Goal: Task Accomplishment & Management: Manage account settings

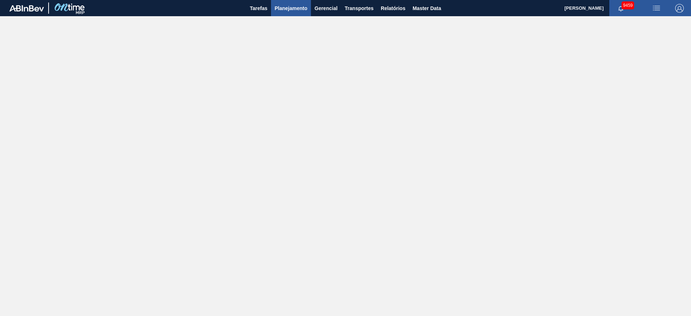
click at [282, 10] on span "Planejamento" at bounding box center [290, 8] width 33 height 9
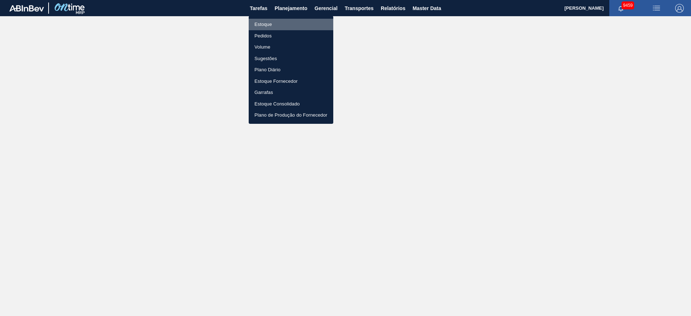
click at [273, 23] on li "Estoque" at bounding box center [291, 25] width 85 height 12
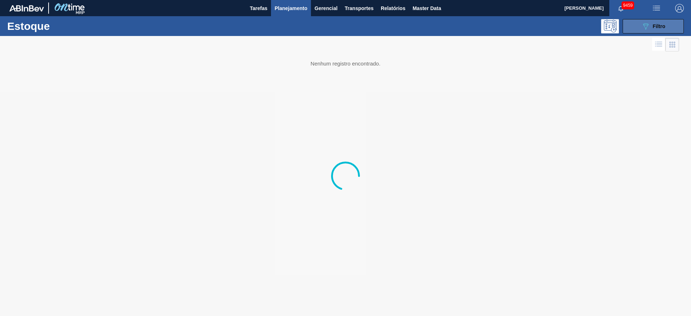
click at [645, 21] on button "089F7B8B-B2A5-4AFE-B5C0-19BA573D28AC Filtro" at bounding box center [652, 26] width 61 height 14
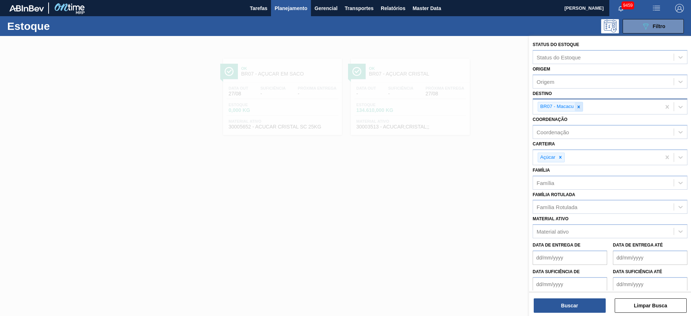
click at [577, 105] on icon at bounding box center [578, 106] width 5 height 5
click at [577, 105] on div "Destino" at bounding box center [603, 106] width 141 height 10
click at [569, 98] on div "Destino Destino" at bounding box center [609, 100] width 155 height 24
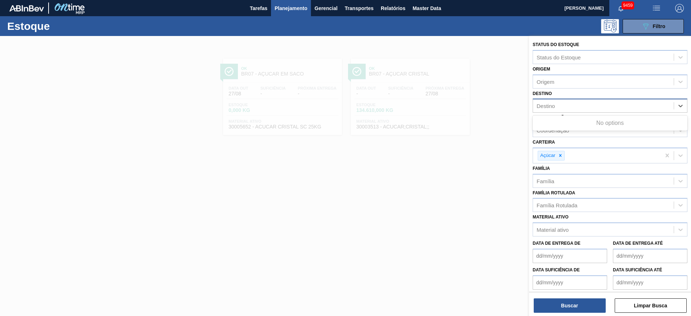
click at [567, 109] on div "Destino" at bounding box center [603, 106] width 141 height 10
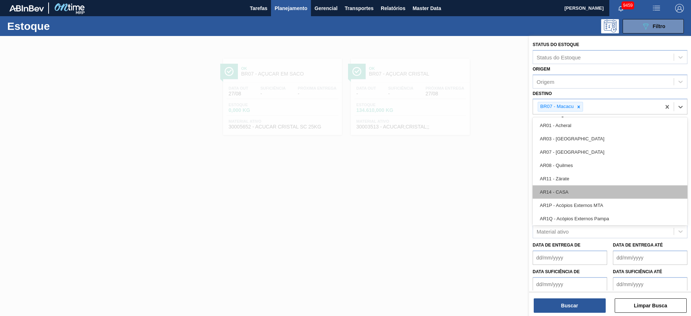
scroll to position [432, 0]
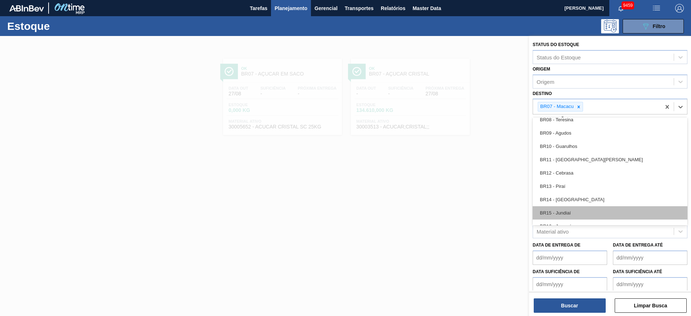
click at [579, 208] on div "BR15 - Jundiaí" at bounding box center [609, 212] width 155 height 13
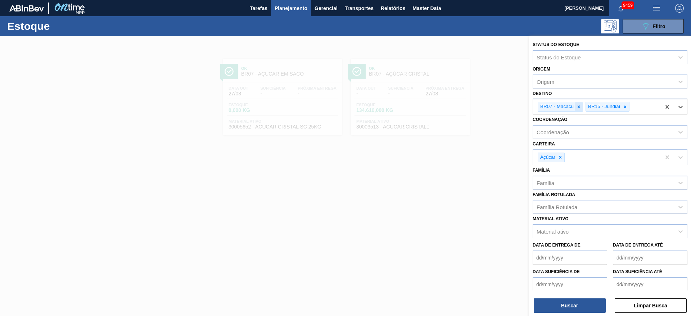
click at [578, 102] on div at bounding box center [578, 106] width 8 height 9
click at [559, 158] on icon at bounding box center [560, 157] width 3 height 3
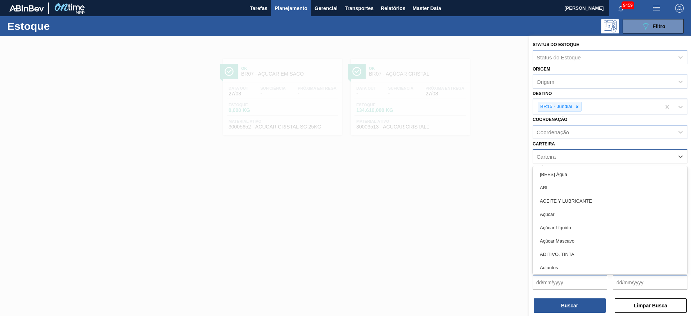
click at [559, 158] on div "Carteira" at bounding box center [603, 156] width 141 height 10
type input "rol"
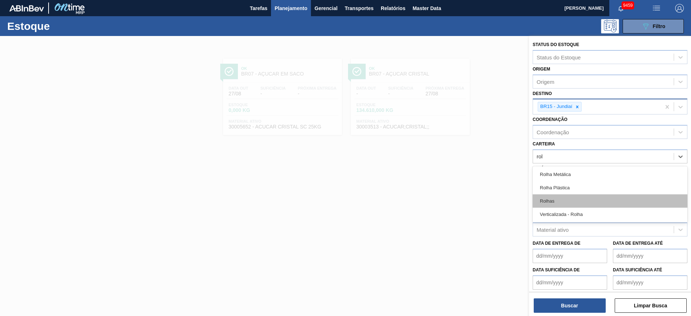
click at [556, 201] on div "Rolhas" at bounding box center [609, 200] width 155 height 13
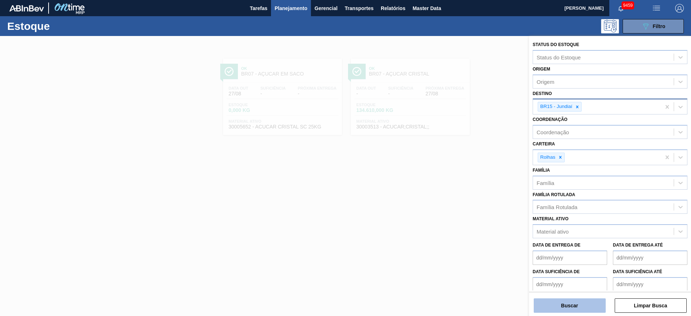
click at [586, 299] on button "Buscar" at bounding box center [569, 305] width 72 height 14
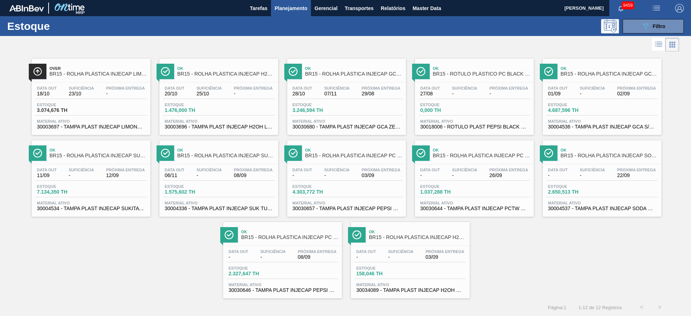
click at [675, 7] on img "button" at bounding box center [679, 8] width 9 height 9
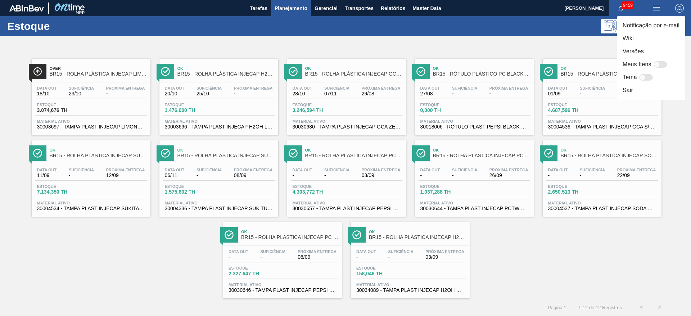
click at [643, 78] on div at bounding box center [642, 77] width 6 height 6
checkbox input "true"
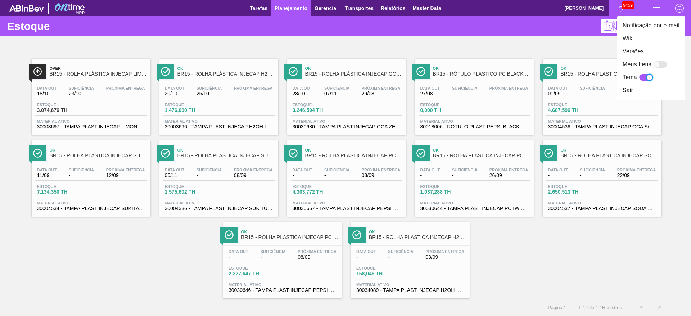
click at [661, 66] on div at bounding box center [660, 64] width 14 height 6
checkbox input "false"
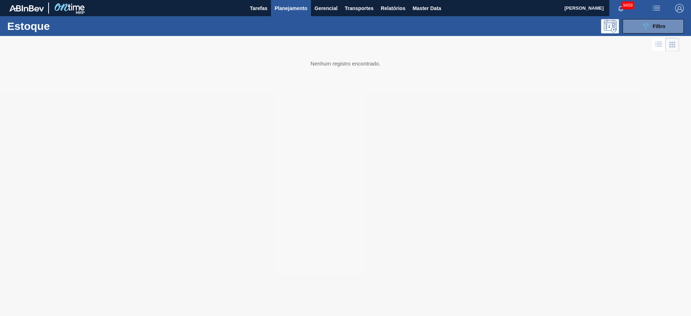
click at [674, 13] on button "button" at bounding box center [679, 8] width 23 height 16
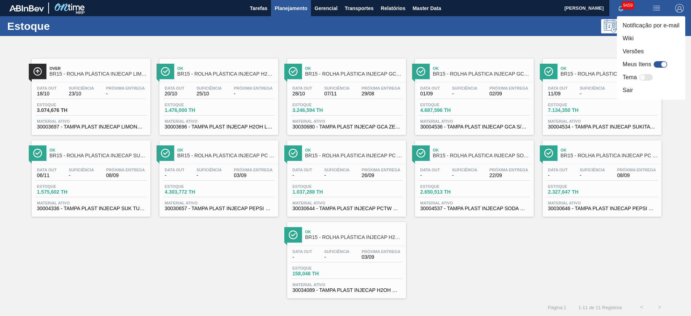
click at [646, 76] on div at bounding box center [646, 77] width 14 height 6
checkbox input "true"
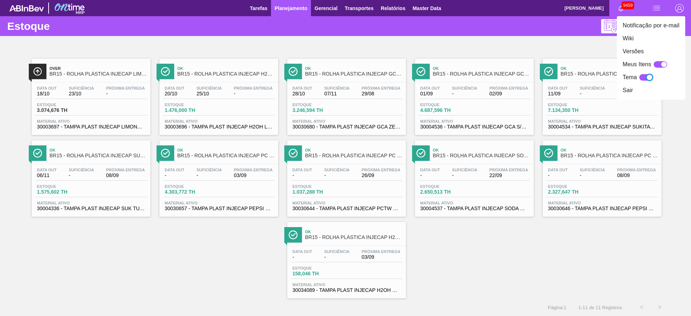
click at [237, 250] on div at bounding box center [345, 158] width 691 height 316
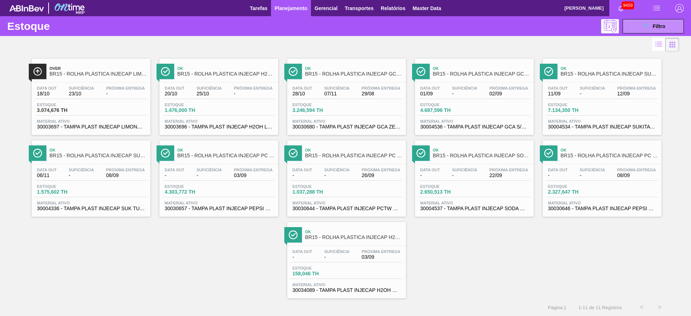
click at [298, 6] on span "Planejamento" at bounding box center [290, 8] width 33 height 9
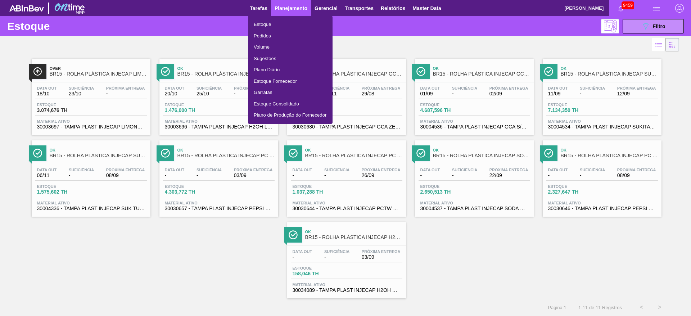
click at [282, 40] on li "Pedidos" at bounding box center [290, 36] width 85 height 12
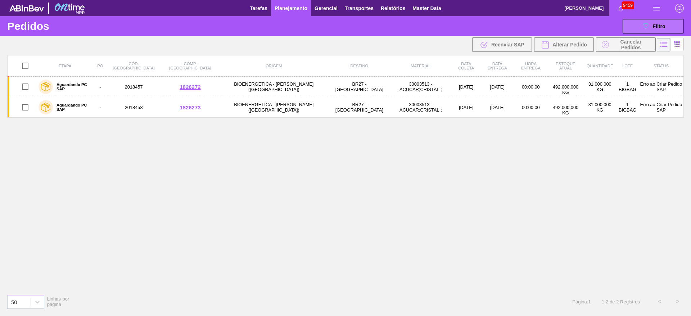
click at [647, 28] on icon "089F7B8B-B2A5-4AFE-B5C0-19BA573D28AC" at bounding box center [645, 26] width 9 height 9
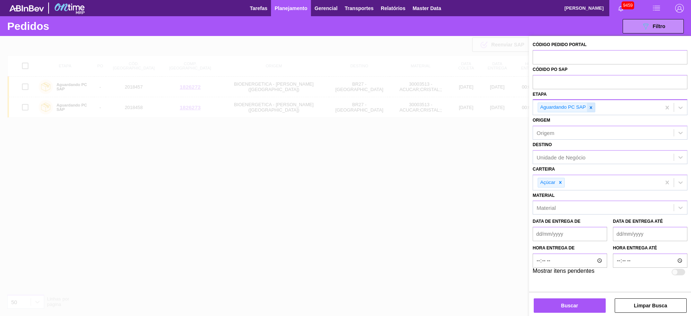
click at [592, 108] on icon at bounding box center [590, 107] width 5 height 5
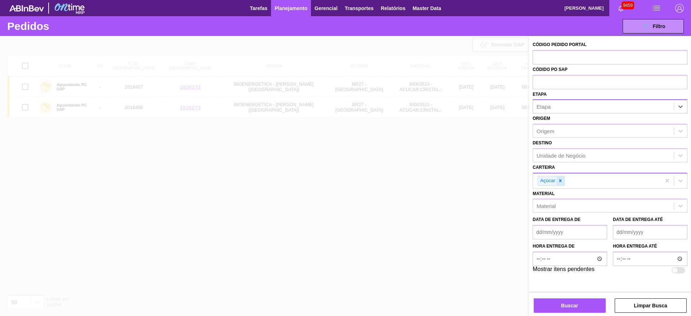
click at [561, 181] on icon at bounding box center [560, 180] width 3 height 3
click at [561, 181] on div "Açúcar" at bounding box center [597, 180] width 128 height 15
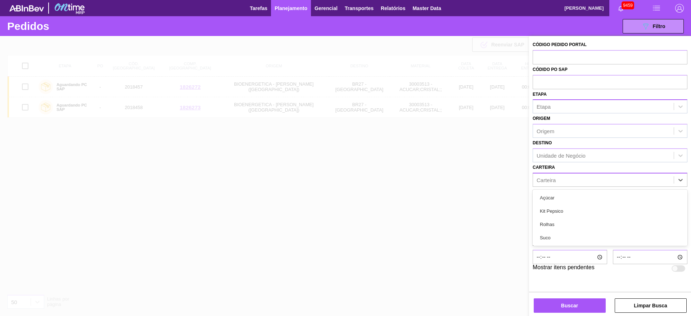
drag, startPoint x: 547, startPoint y: 236, endPoint x: 547, endPoint y: 226, distance: 9.7
click at [547, 236] on div "Suco" at bounding box center [609, 237] width 155 height 13
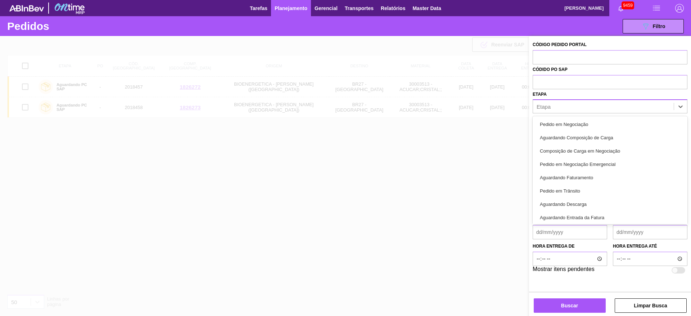
click at [568, 109] on div "Etapa" at bounding box center [603, 106] width 141 height 10
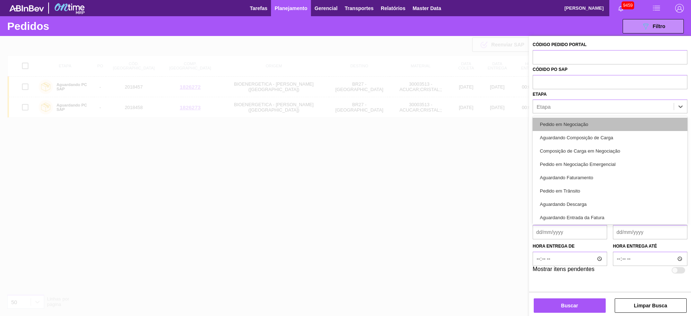
click at [578, 118] on div "Pedido em Negociação" at bounding box center [609, 124] width 155 height 13
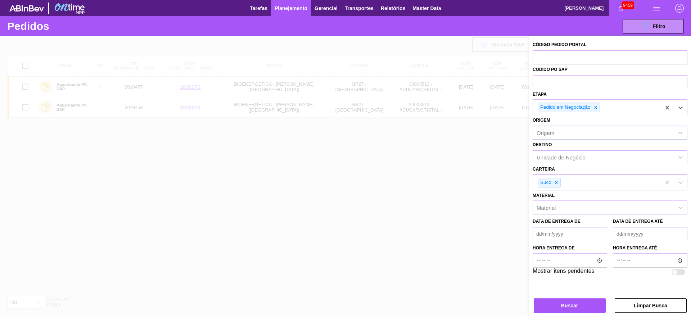
click at [566, 313] on div "Código Pedido Portal Códido PO SAP Etapa option Pedido em Negociação, selected.…" at bounding box center [610, 176] width 162 height 281
click at [568, 301] on button "Buscar" at bounding box center [569, 305] width 72 height 14
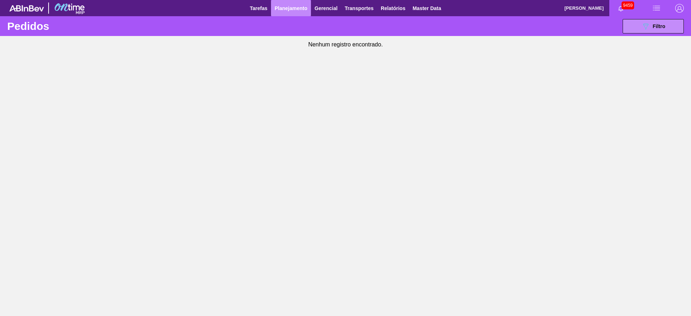
click at [302, 12] on span "Planejamento" at bounding box center [290, 8] width 33 height 9
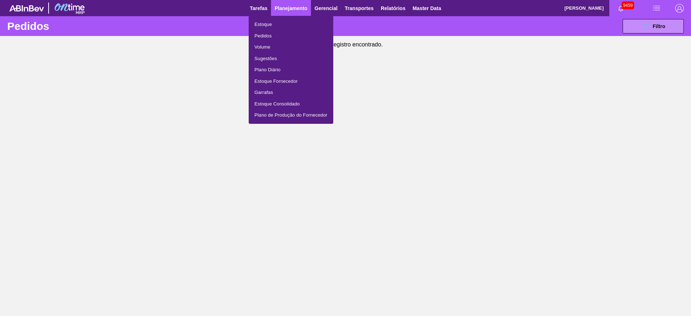
click at [281, 26] on li "Estoque" at bounding box center [291, 25] width 85 height 12
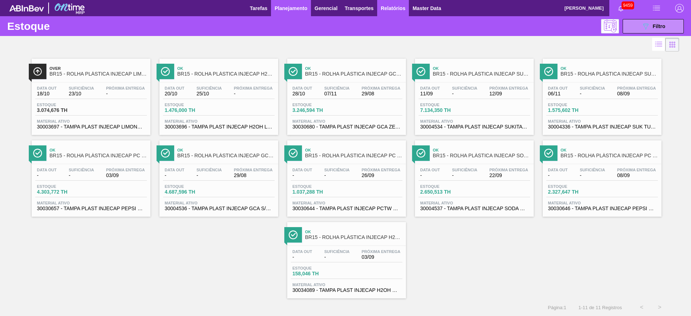
click at [386, 8] on span "Relatórios" at bounding box center [393, 8] width 24 height 9
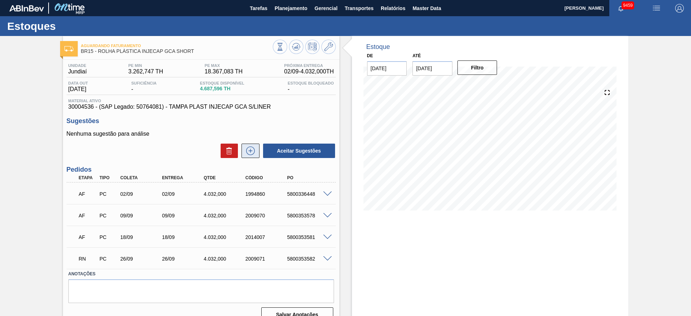
click at [250, 147] on icon at bounding box center [251, 150] width 12 height 9
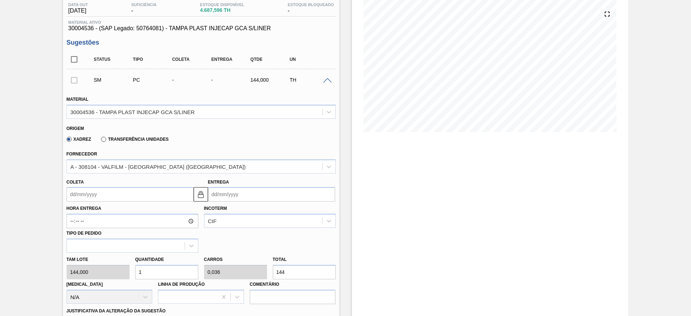
scroll to position [108, 0]
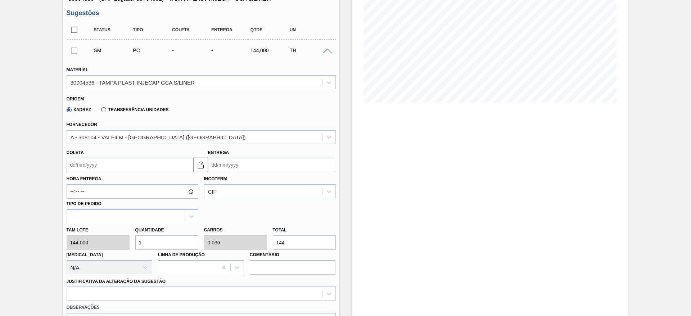
click at [158, 241] on input "1" at bounding box center [166, 242] width 63 height 14
type input "14"
type input "0,5"
type input "2.016"
type input "14"
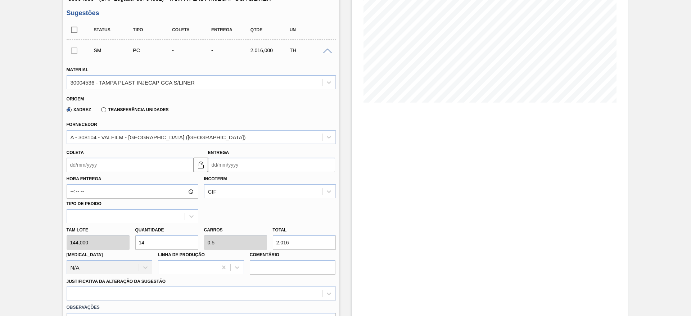
click at [88, 158] on input "Coleta" at bounding box center [130, 165] width 127 height 14
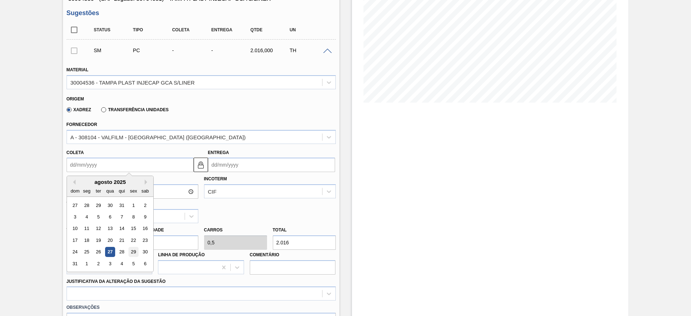
click at [132, 250] on div "29" at bounding box center [133, 252] width 10 height 10
type input "[DATE]"
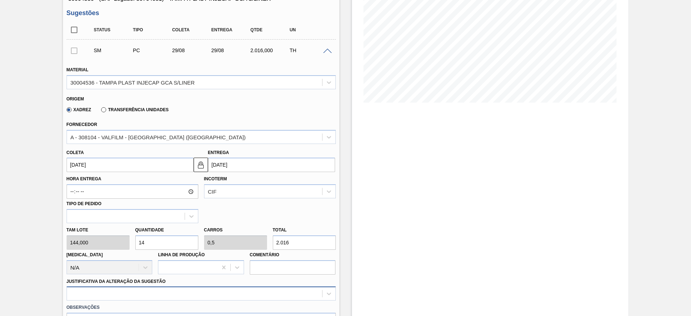
click at [218, 294] on div at bounding box center [201, 293] width 269 height 14
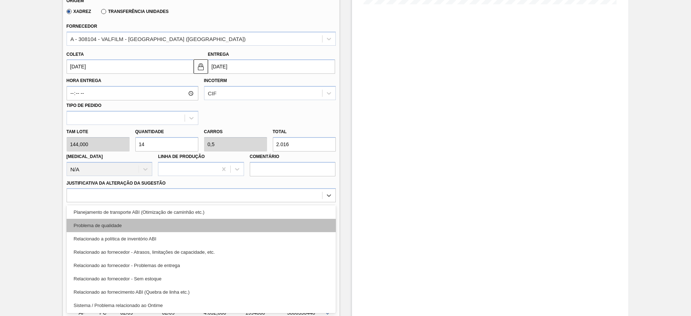
scroll to position [135, 0]
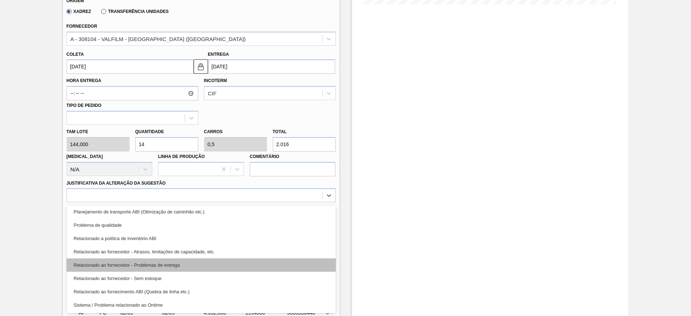
click at [202, 266] on div "Relacionado ao fornecedor - Problemas de entrega" at bounding box center [201, 264] width 269 height 13
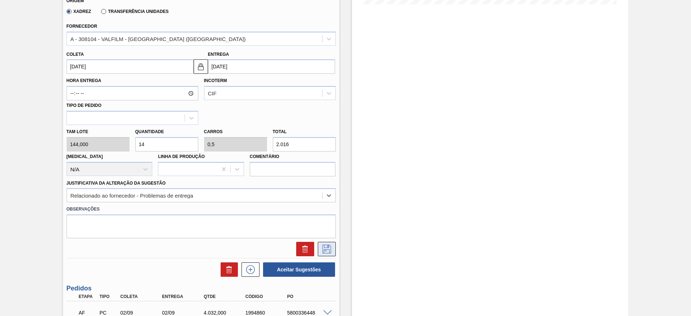
click at [322, 247] on icon at bounding box center [326, 249] width 9 height 9
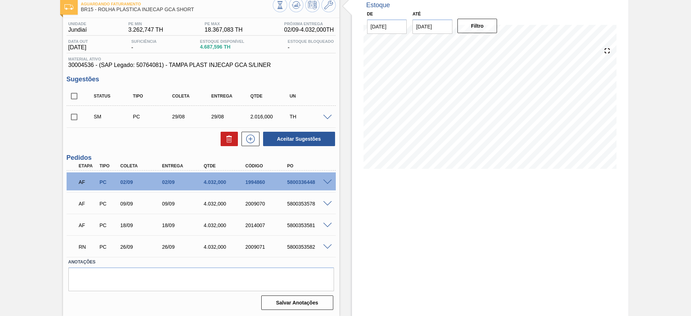
scroll to position [42, 0]
click at [71, 120] on input "checkbox" at bounding box center [74, 116] width 15 height 15
click at [293, 144] on button "Aceitar Sugestões" at bounding box center [299, 139] width 72 height 14
checkbox input "false"
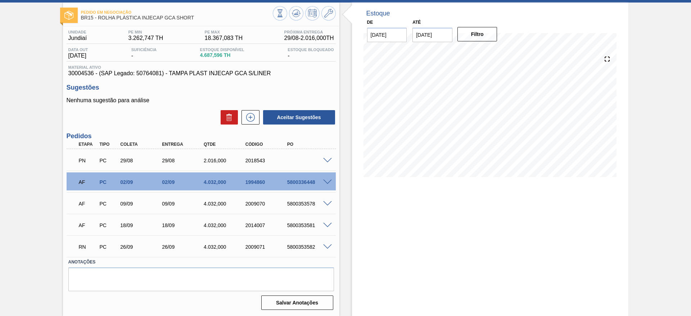
scroll to position [33, 0]
click at [327, 248] on span at bounding box center [327, 246] width 9 height 5
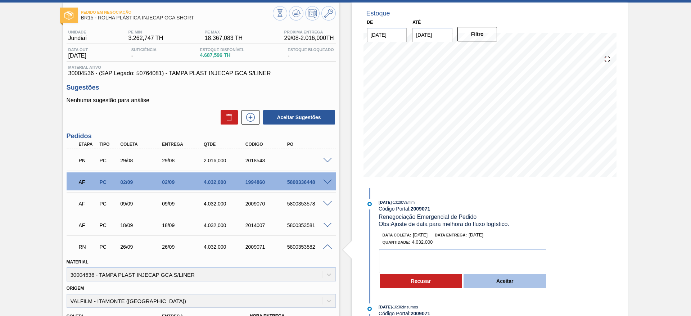
click at [493, 277] on button "Aceitar" at bounding box center [504, 281] width 83 height 14
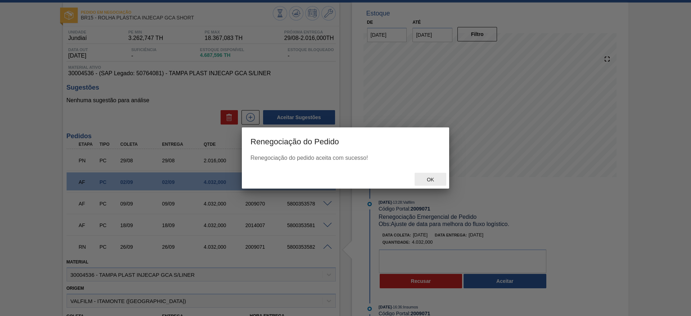
click at [437, 173] on div "Ok" at bounding box center [430, 179] width 32 height 13
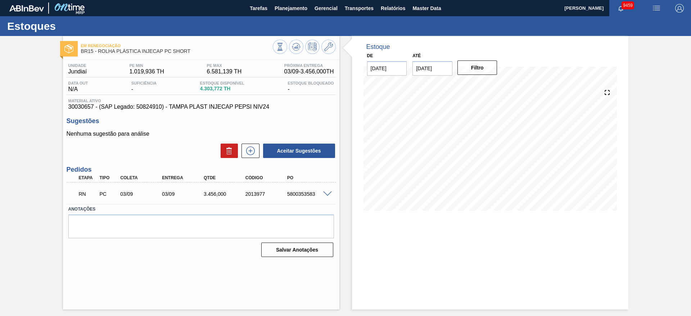
click at [327, 193] on span at bounding box center [327, 193] width 9 height 5
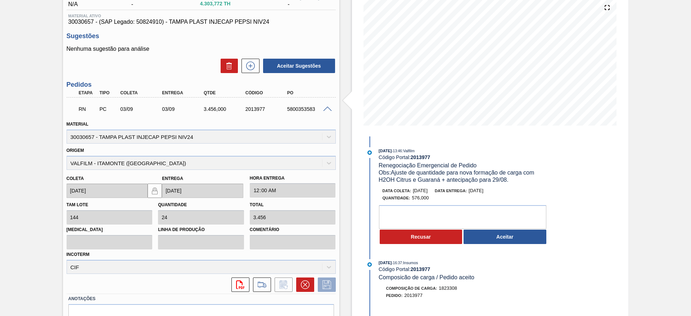
scroll to position [108, 0]
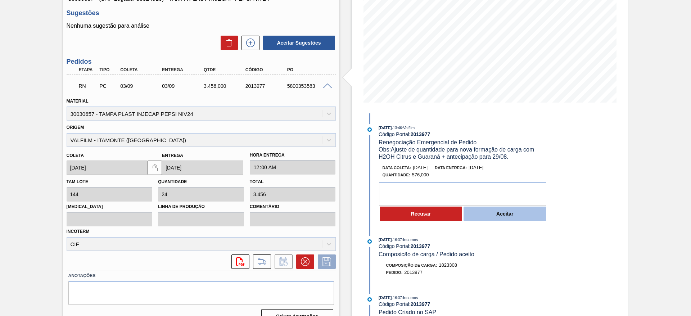
click at [486, 210] on button "Aceitar" at bounding box center [504, 213] width 83 height 14
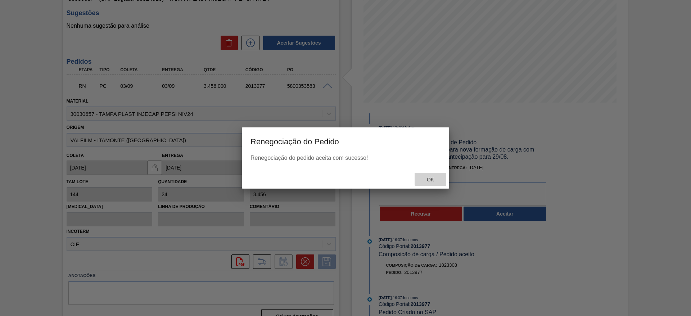
click at [430, 176] on div "Ok" at bounding box center [430, 179] width 32 height 13
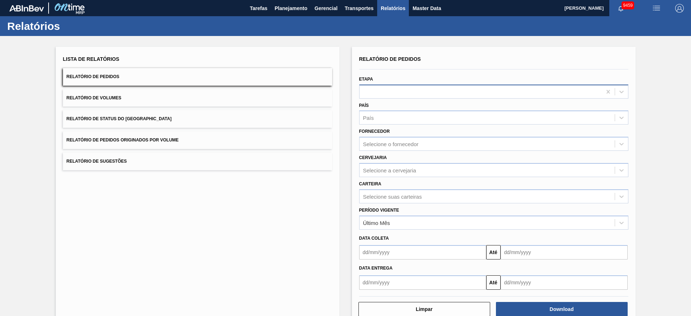
click at [413, 86] on div at bounding box center [493, 92] width 269 height 14
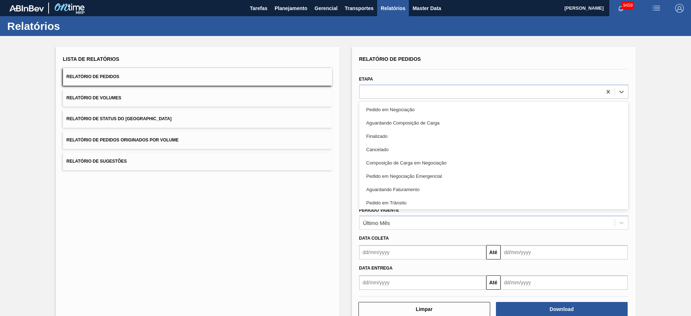
click at [394, 187] on div "Aguardando Faturamento" at bounding box center [493, 189] width 269 height 13
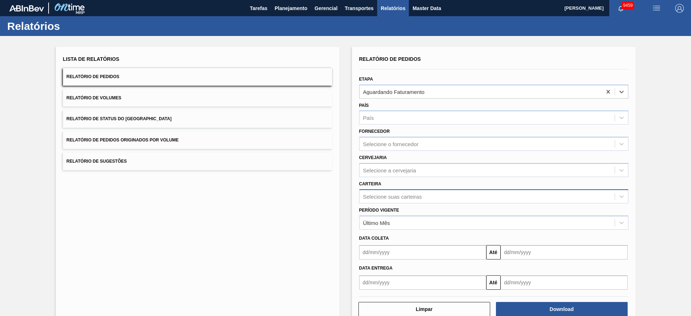
click at [392, 195] on div "Selecione suas carteiras" at bounding box center [392, 196] width 59 height 6
type input "suc"
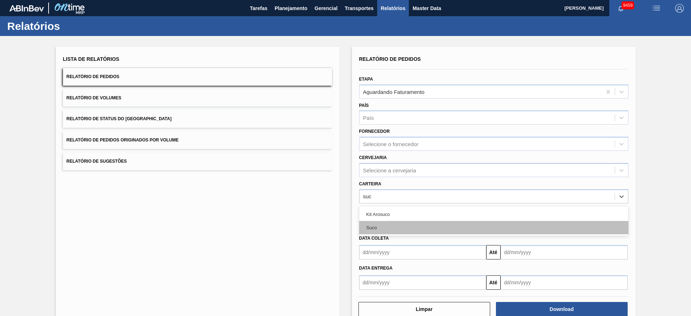
click at [379, 228] on div "Suco" at bounding box center [493, 227] width 269 height 13
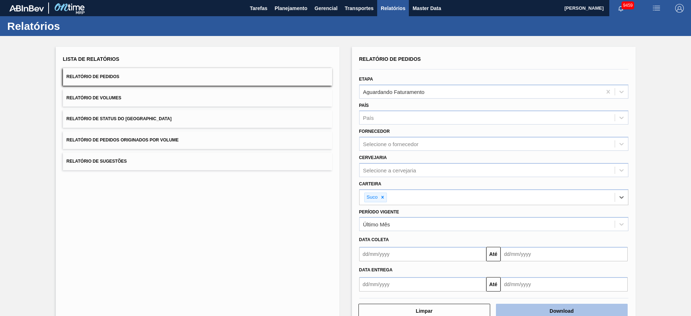
click at [556, 308] on button "Download" at bounding box center [562, 311] width 132 height 14
click at [277, 1] on button "Planejamento" at bounding box center [291, 8] width 40 height 16
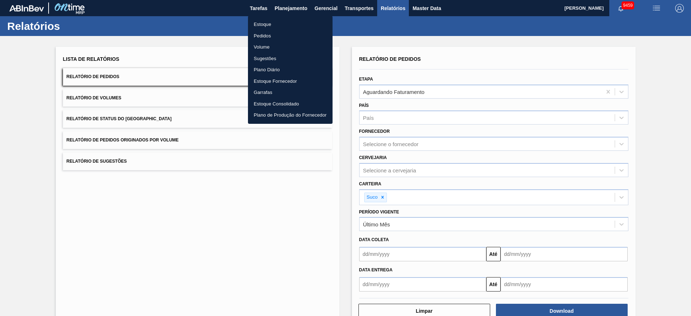
click at [282, 23] on li "Estoque" at bounding box center [290, 25] width 85 height 12
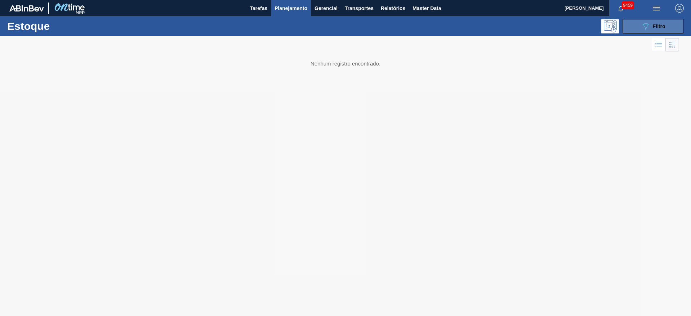
click at [654, 22] on div "089F7B8B-B2A5-4AFE-B5C0-19BA573D28AC Filtro" at bounding box center [653, 26] width 24 height 9
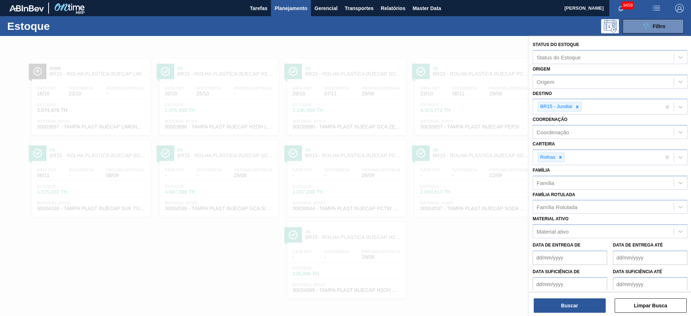
click at [576, 104] on icon at bounding box center [576, 106] width 5 height 5
type input "2"
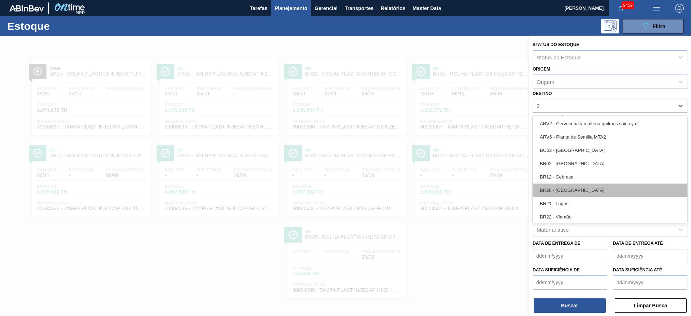
click at [579, 184] on div "BR20 - Sapucaia" at bounding box center [609, 189] width 155 height 13
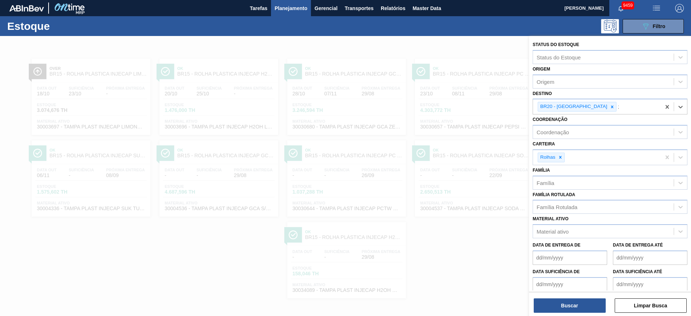
type input "22"
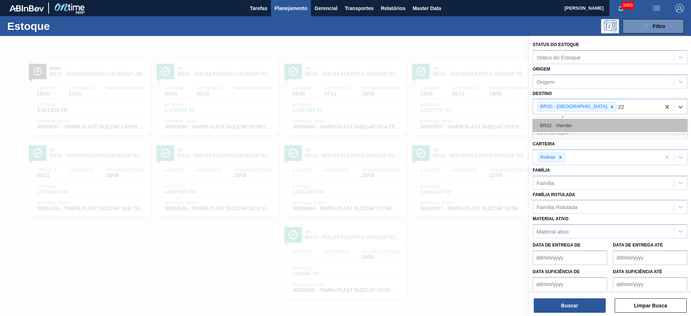
click at [574, 126] on div "BR22 - Viamão" at bounding box center [609, 125] width 155 height 13
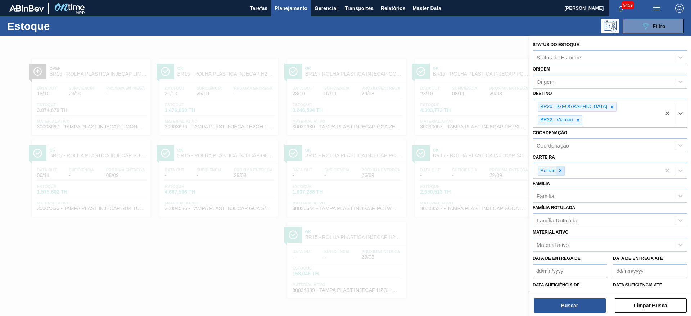
click at [564, 166] on div at bounding box center [560, 170] width 8 height 9
click at [563, 164] on div "Carteira" at bounding box center [603, 169] width 141 height 10
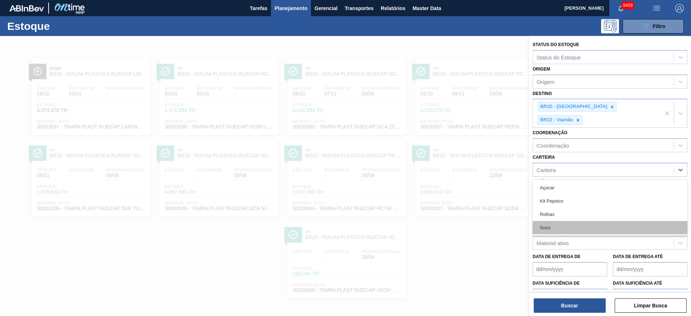
drag, startPoint x: 565, startPoint y: 205, endPoint x: 564, endPoint y: 214, distance: 9.1
click at [564, 214] on div "Açúcar Kit Pepsico Rolhas Suco" at bounding box center [609, 207] width 155 height 56
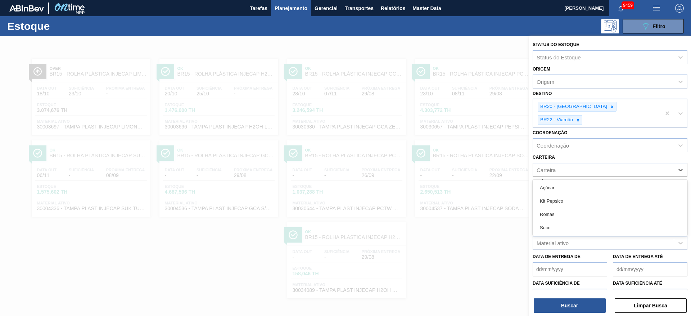
drag, startPoint x: 564, startPoint y: 214, endPoint x: 562, endPoint y: 218, distance: 4.3
click at [562, 221] on div "Suco" at bounding box center [609, 227] width 155 height 13
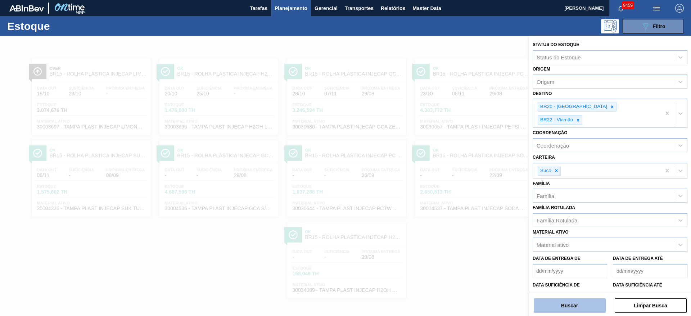
click at [576, 302] on button "Buscar" at bounding box center [569, 305] width 72 height 14
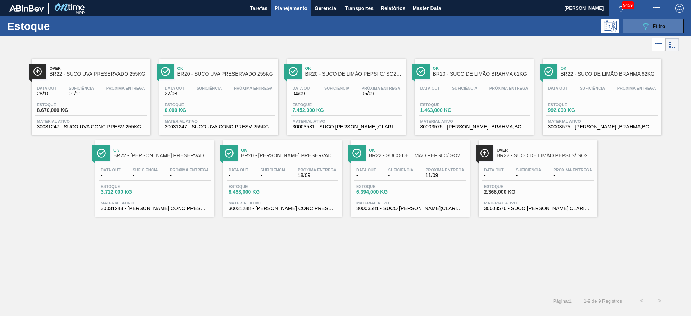
click at [652, 26] on div "089F7B8B-B2A5-4AFE-B5C0-19BA573D28AC Filtro" at bounding box center [653, 26] width 24 height 9
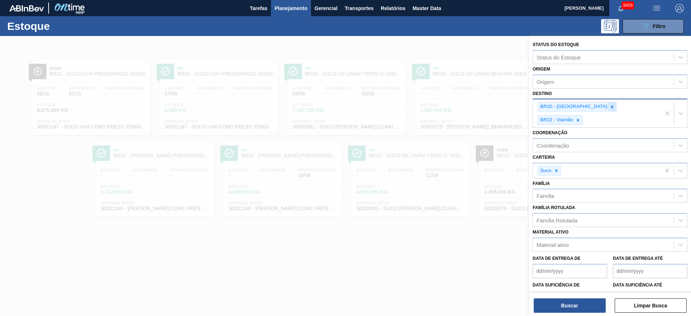
click at [611, 106] on icon at bounding box center [612, 106] width 3 height 3
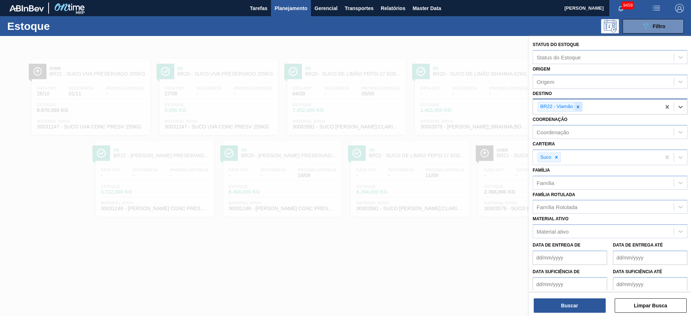
click at [575, 105] on icon at bounding box center [577, 106] width 5 height 5
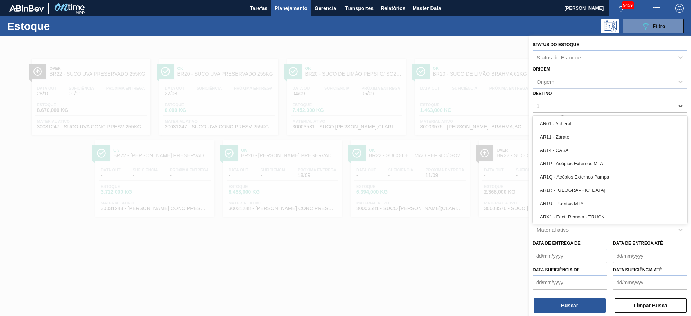
type input "12"
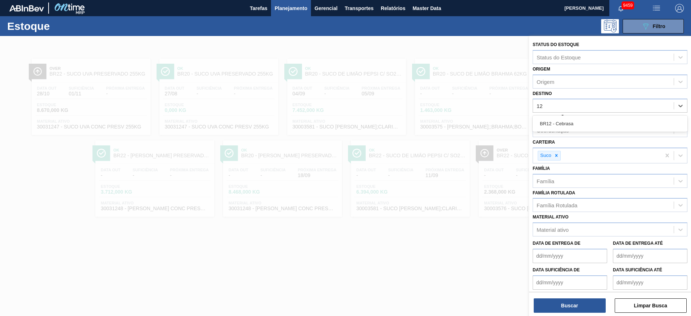
click at [578, 121] on div "BR12 - Cebrasa" at bounding box center [609, 123] width 155 height 13
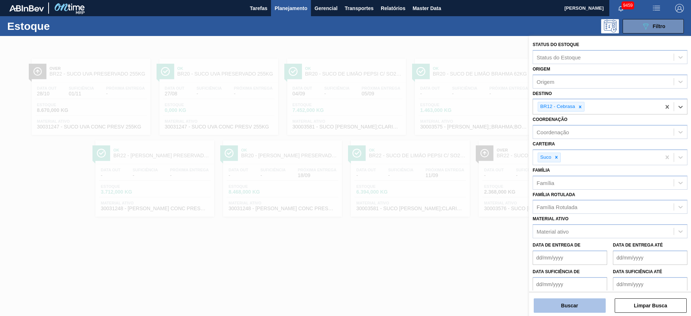
click at [566, 304] on button "Buscar" at bounding box center [569, 305] width 72 height 14
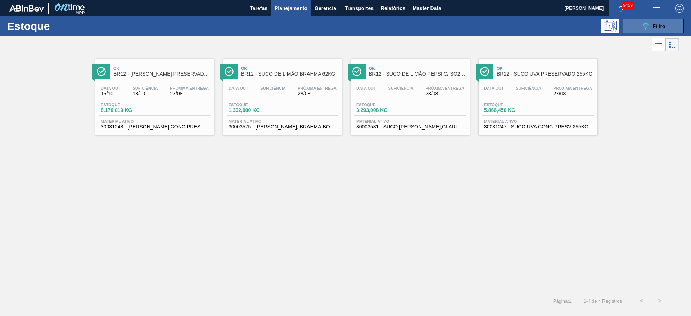
click at [649, 22] on icon "089F7B8B-B2A5-4AFE-B5C0-19BA573D28AC" at bounding box center [645, 26] width 9 height 9
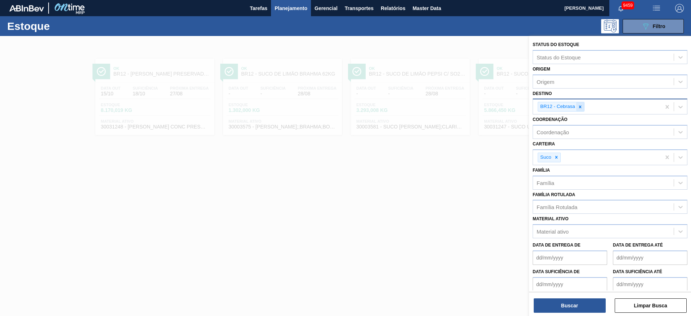
click at [576, 109] on div at bounding box center [580, 106] width 8 height 9
type input "14"
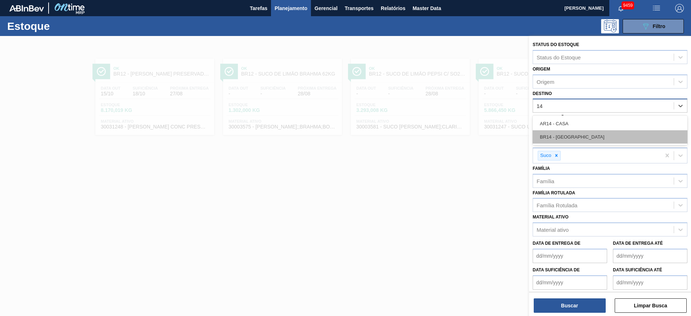
click at [569, 135] on div "BR14 - Curitibana" at bounding box center [609, 136] width 155 height 13
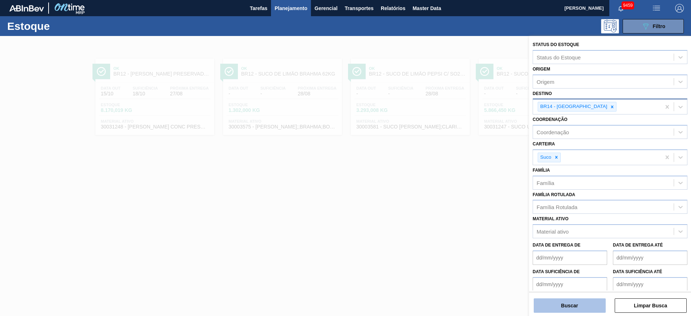
click at [565, 304] on button "Buscar" at bounding box center [569, 305] width 72 height 14
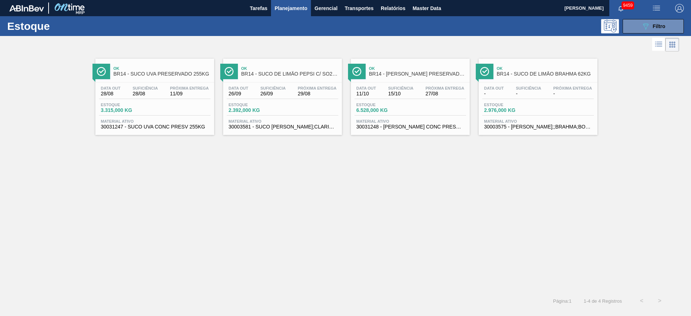
click at [425, 73] on span "BR14 - SUCO LARANJA PRESERVADO 63,5KG" at bounding box center [417, 73] width 97 height 5
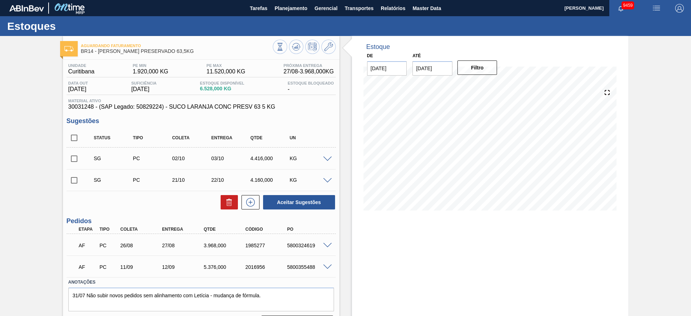
scroll to position [20, 0]
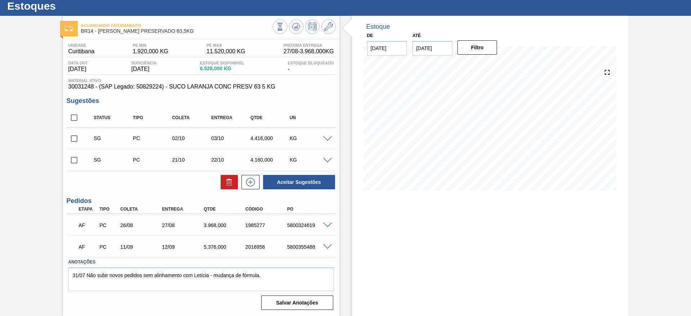
click at [327, 226] on span at bounding box center [327, 225] width 9 height 5
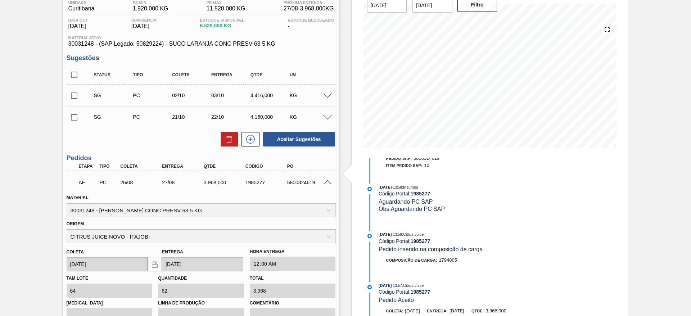
scroll to position [0, 0]
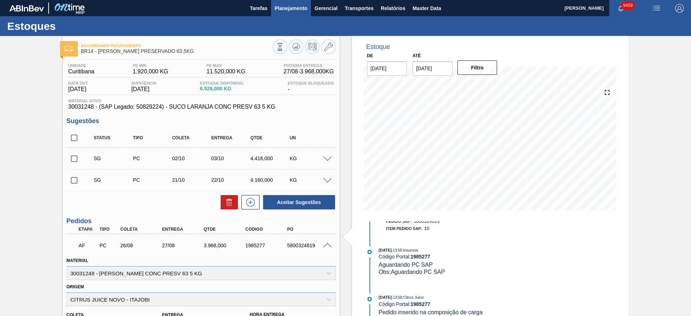
click at [279, 7] on span "Planejamento" at bounding box center [290, 8] width 33 height 9
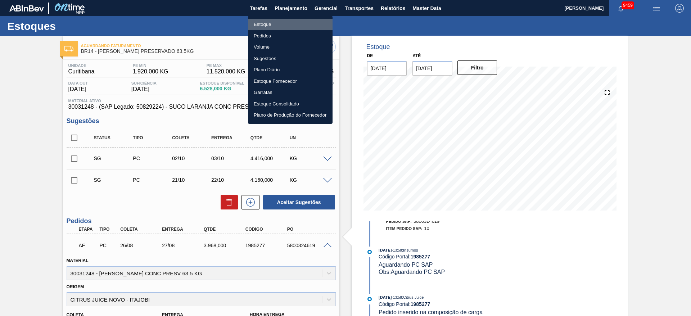
click at [280, 21] on li "Estoque" at bounding box center [290, 25] width 85 height 12
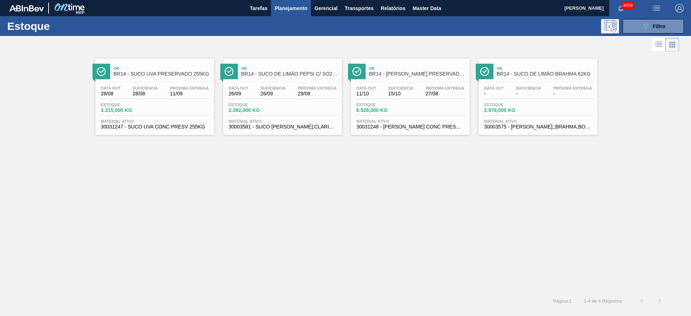
click at [619, 29] on div "089F7B8B-B2A5-4AFE-B5C0-19BA573D28AC Filtro" at bounding box center [653, 26] width 68 height 14
click at [639, 29] on button "089F7B8B-B2A5-4AFE-B5C0-19BA573D28AC Filtro" at bounding box center [652, 26] width 61 height 14
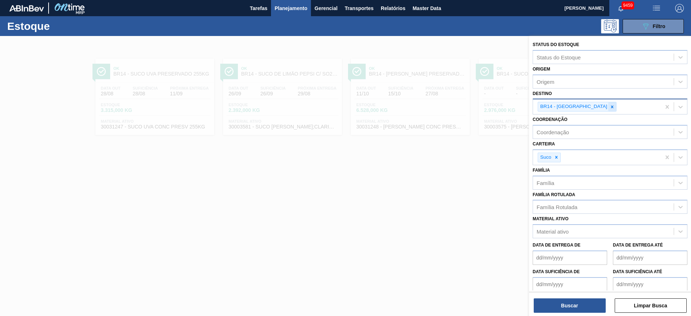
click at [608, 105] on div at bounding box center [612, 106] width 8 height 9
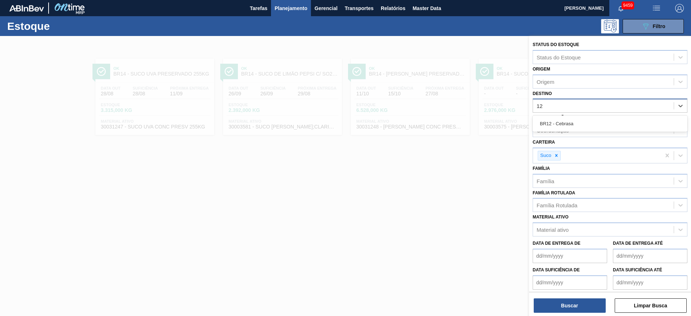
type input "12"
drag, startPoint x: 580, startPoint y: 114, endPoint x: 580, endPoint y: 120, distance: 5.8
click at [580, 115] on div "Coordenação Coordenação" at bounding box center [609, 125] width 155 height 24
click at [580, 120] on div "Coordenação Coordenação" at bounding box center [609, 125] width 155 height 24
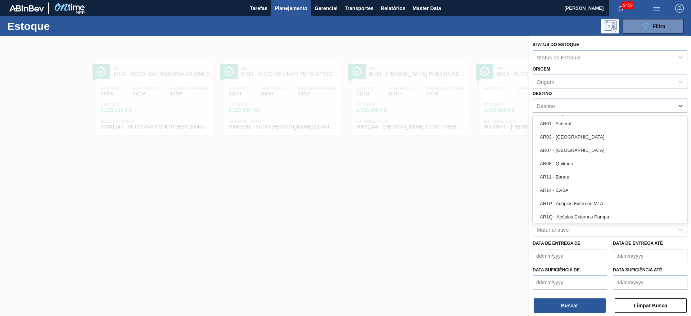
click at [576, 104] on div "Destino" at bounding box center [603, 106] width 141 height 10
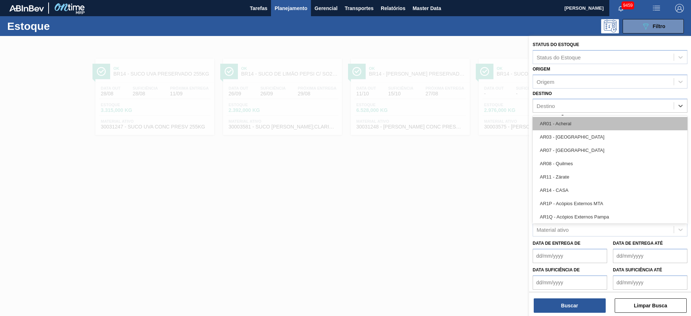
type input "12"
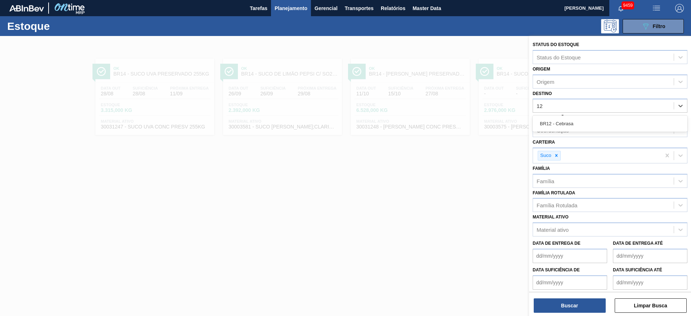
click at [575, 122] on div "BR12 - Cebrasa" at bounding box center [609, 123] width 155 height 13
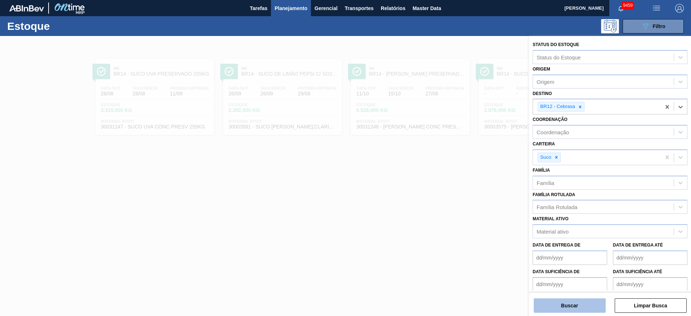
click at [588, 310] on button "Buscar" at bounding box center [569, 305] width 72 height 14
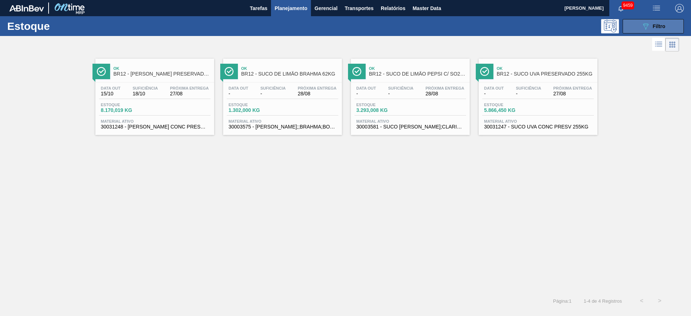
click at [651, 30] on div "089F7B8B-B2A5-4AFE-B5C0-19BA573D28AC Filtro" at bounding box center [653, 26] width 24 height 9
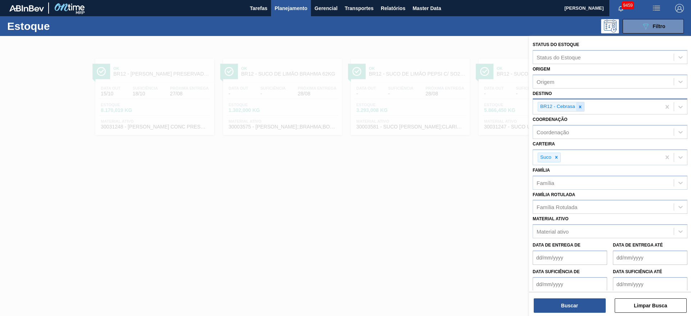
click at [576, 106] on div at bounding box center [580, 106] width 8 height 9
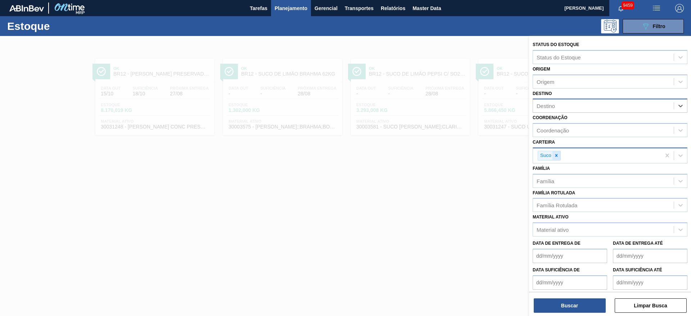
click at [557, 159] on div at bounding box center [556, 155] width 8 height 9
click at [565, 204] on div "Família Rotulada" at bounding box center [556, 203] width 41 height 6
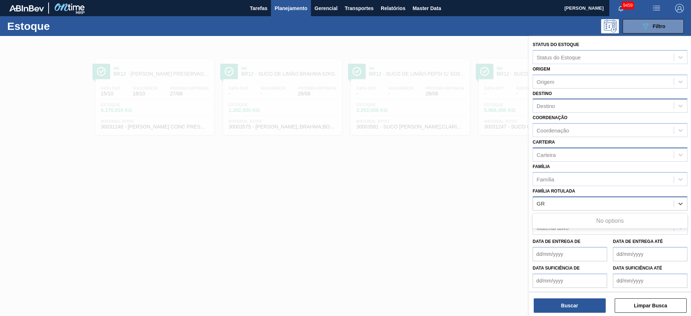
type Rotulada "G"
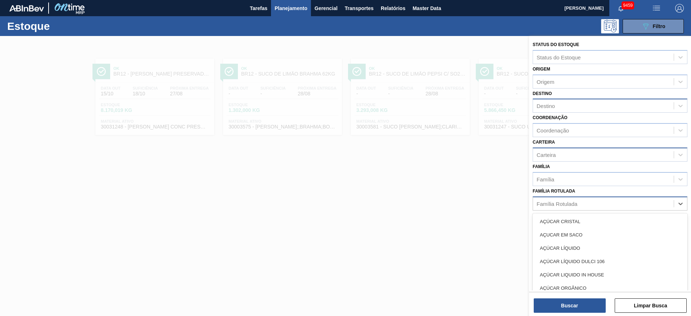
click at [684, 4] on span "button" at bounding box center [678, 8] width 17 height 9
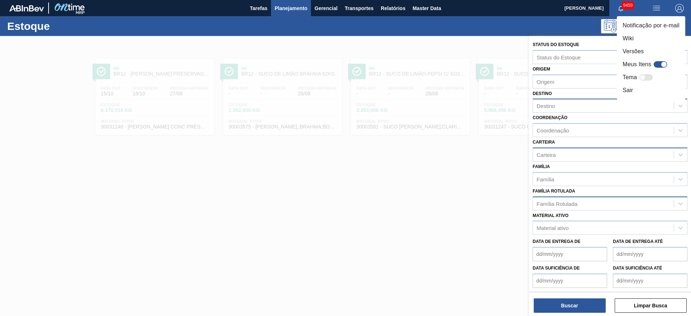
click at [656, 64] on div at bounding box center [660, 64] width 14 height 6
checkbox input "true"
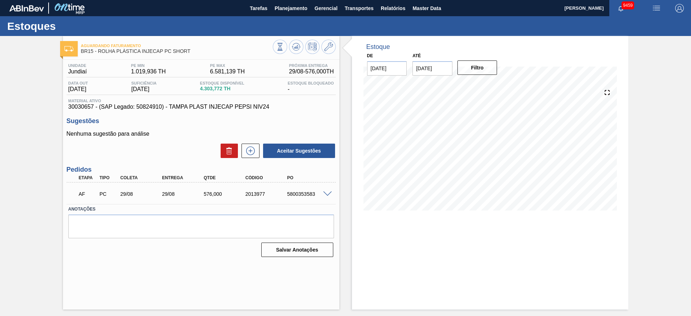
click at [327, 191] on span at bounding box center [327, 193] width 9 height 5
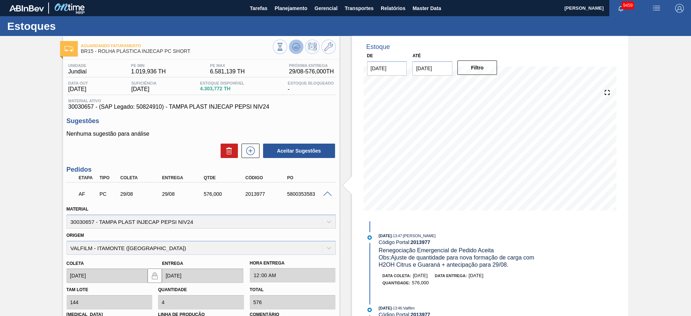
click at [292, 47] on icon at bounding box center [296, 46] width 9 height 9
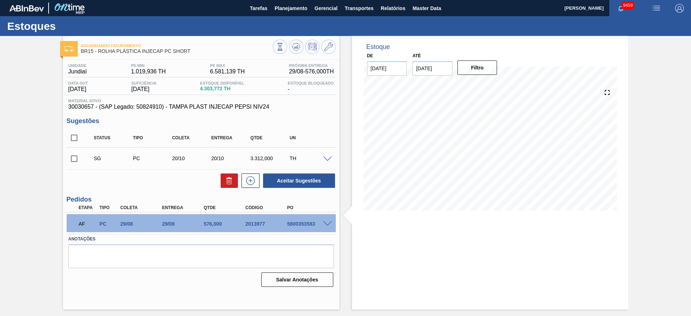
click at [73, 154] on input "checkbox" at bounding box center [74, 158] width 15 height 15
click at [293, 183] on button "Aceitar Sugestões" at bounding box center [299, 180] width 72 height 14
checkbox input "false"
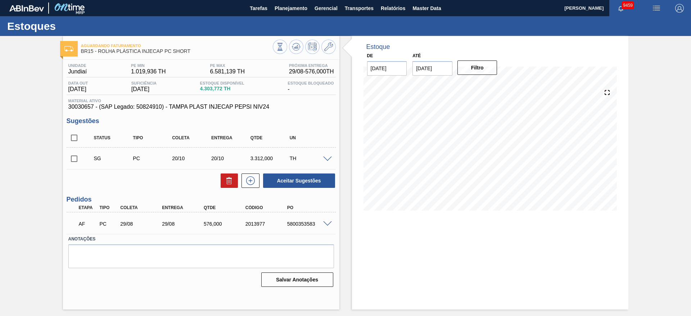
click at [76, 160] on input "checkbox" at bounding box center [74, 158] width 15 height 15
click at [281, 187] on button "Aceitar Sugestões" at bounding box center [299, 180] width 72 height 14
checkbox input "false"
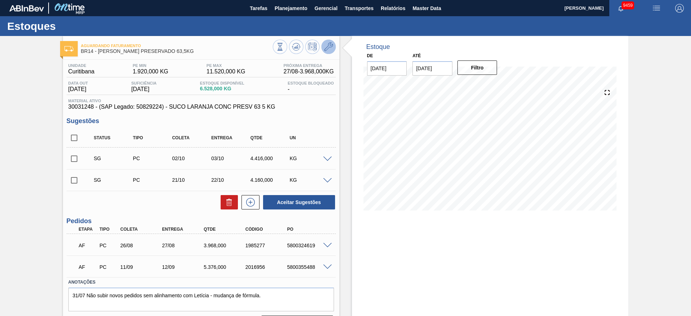
click at [328, 46] on icon at bounding box center [328, 46] width 9 height 9
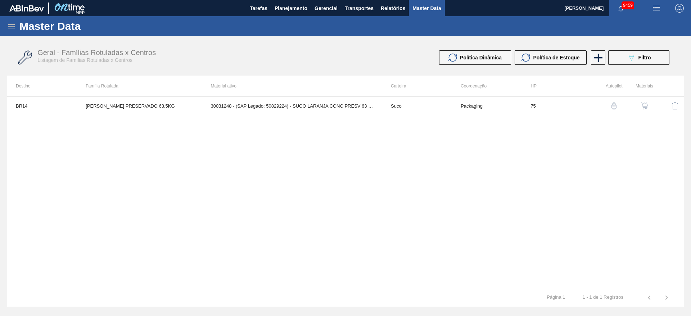
click at [645, 105] on img "button" at bounding box center [644, 105] width 7 height 7
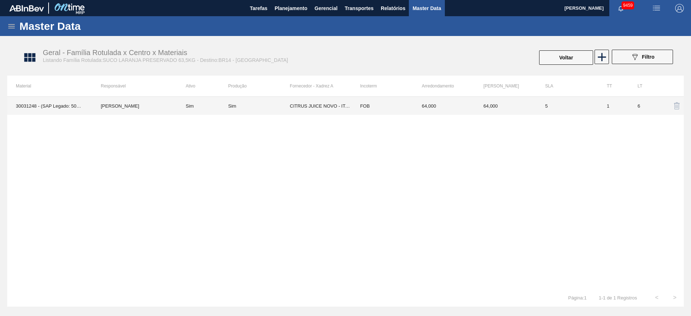
click at [341, 105] on td "CITRUS JUICE NOVO - ITAJOBI" at bounding box center [321, 106] width 62 height 18
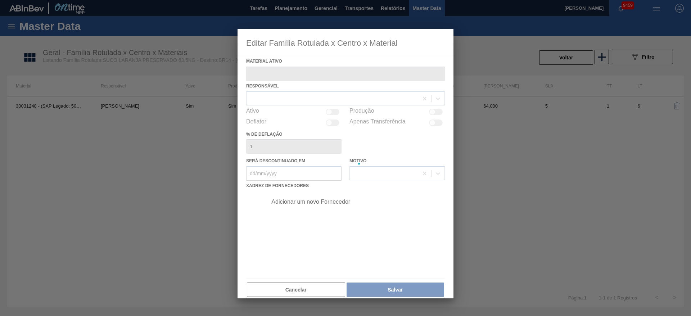
type ativo "30031248 - (SAP Legado: 50829224) - SUCO LARANJA CONC PRESV 63 5 KG"
checkbox input "true"
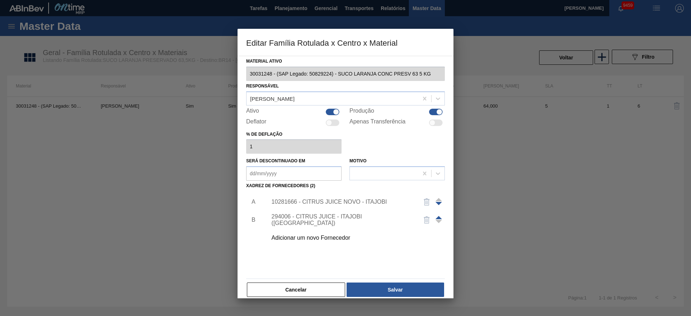
click at [323, 287] on button "Cancelar" at bounding box center [296, 289] width 98 height 14
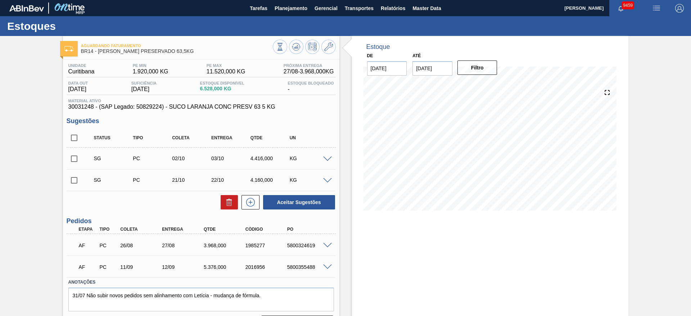
scroll to position [20, 0]
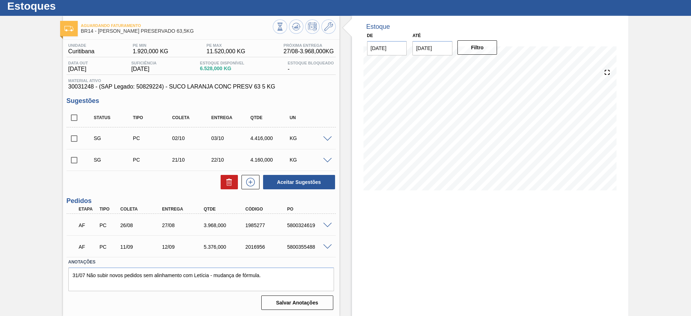
click at [304, 228] on div "5800324619" at bounding box center [308, 225] width 47 height 6
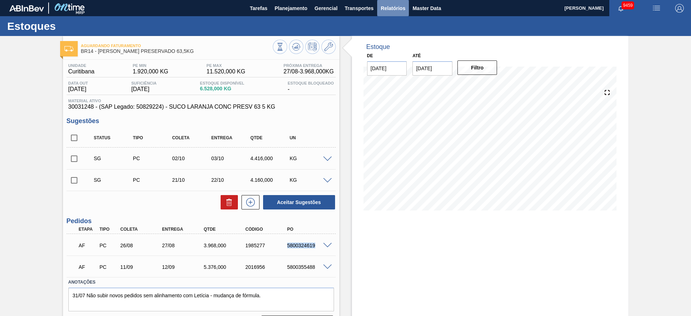
click at [394, 1] on button "Relatórios" at bounding box center [393, 8] width 32 height 16
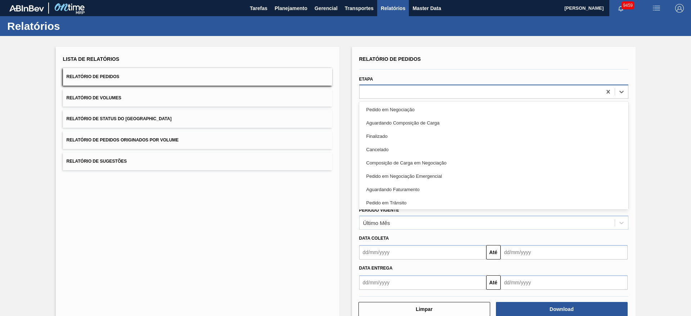
click at [406, 86] on div at bounding box center [480, 91] width 242 height 10
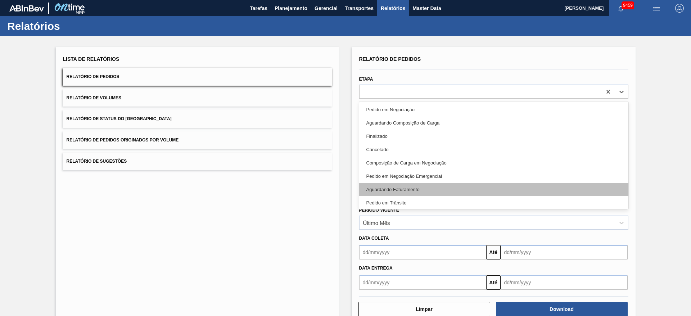
click at [406, 187] on div "Aguardando Faturamento" at bounding box center [493, 189] width 269 height 13
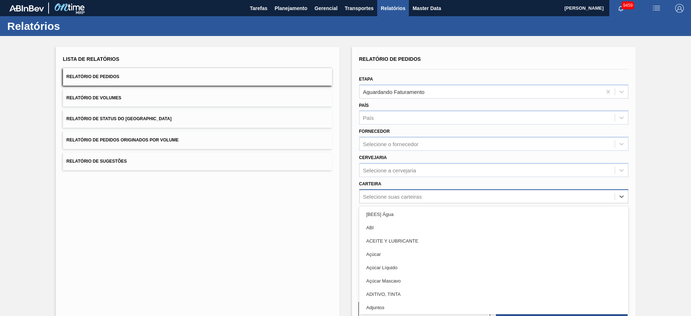
click at [397, 196] on div "Selecione suas carteiras" at bounding box center [392, 196] width 59 height 6
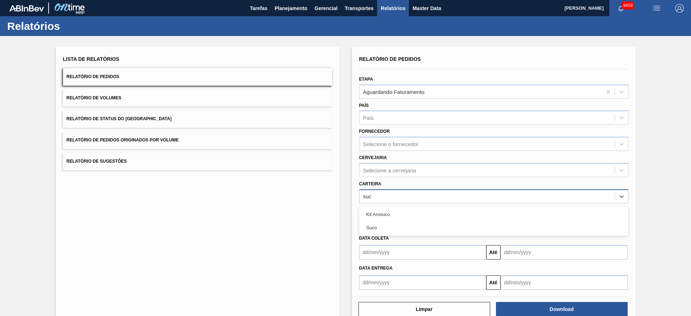
type input "suco"
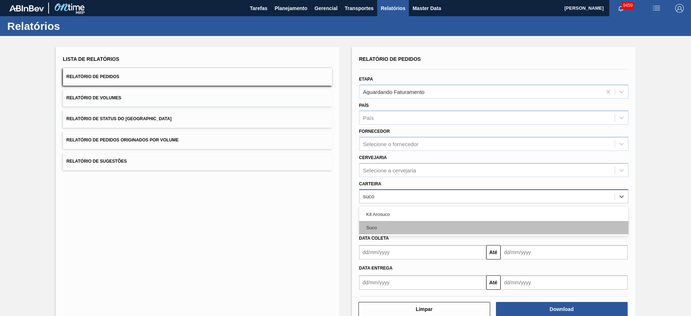
click at [388, 228] on div "Suco" at bounding box center [493, 227] width 269 height 13
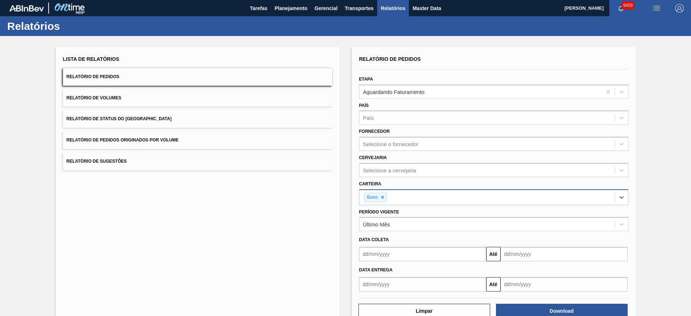
scroll to position [19, 0]
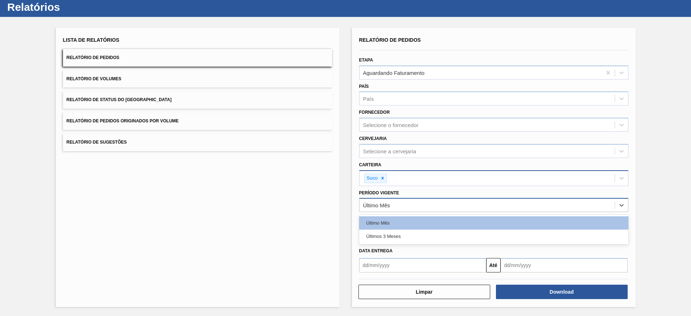
click at [405, 208] on div "Último Mês" at bounding box center [486, 205] width 255 height 10
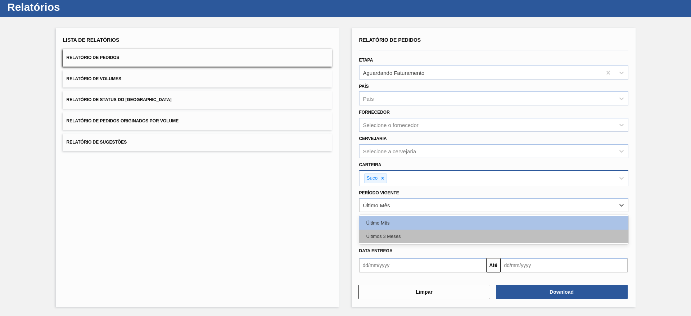
click at [397, 238] on div "Últimos 3 Meses" at bounding box center [493, 235] width 269 height 13
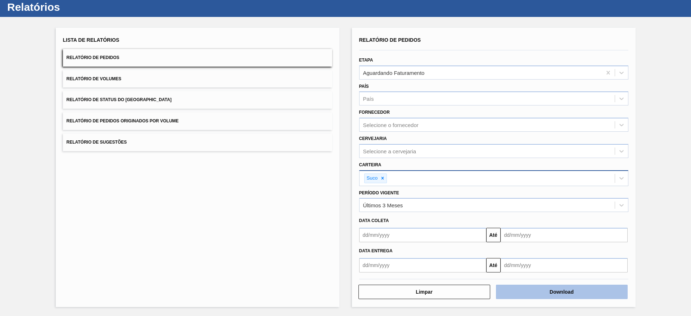
click at [555, 294] on button "Download" at bounding box center [562, 291] width 132 height 14
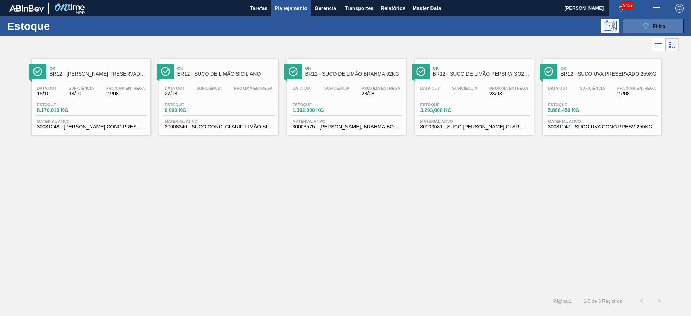
click at [637, 32] on button "089F7B8B-B2A5-4AFE-B5C0-19BA573D28AC Filtro" at bounding box center [652, 26] width 61 height 14
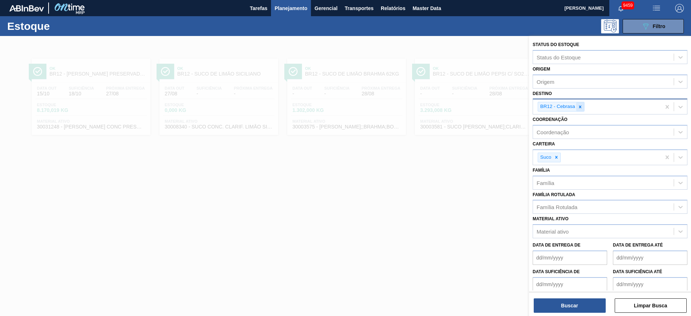
click at [578, 108] on icon at bounding box center [579, 106] width 5 height 5
drag, startPoint x: 557, startPoint y: 156, endPoint x: 556, endPoint y: 169, distance: 13.0
click at [556, 156] on icon at bounding box center [556, 155] width 5 height 5
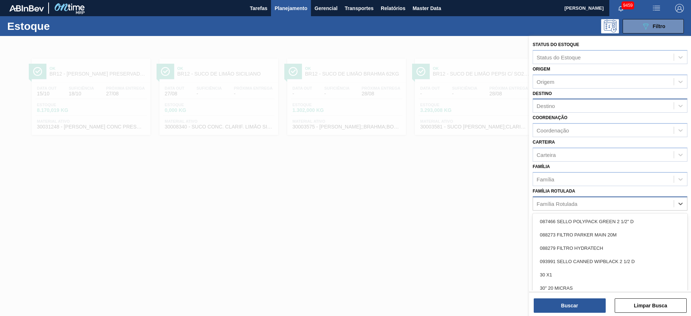
drag, startPoint x: 559, startPoint y: 206, endPoint x: 564, endPoint y: 210, distance: 6.1
click at [559, 207] on div "Família Rotulada" at bounding box center [603, 203] width 141 height 10
type Rotulada "grit"
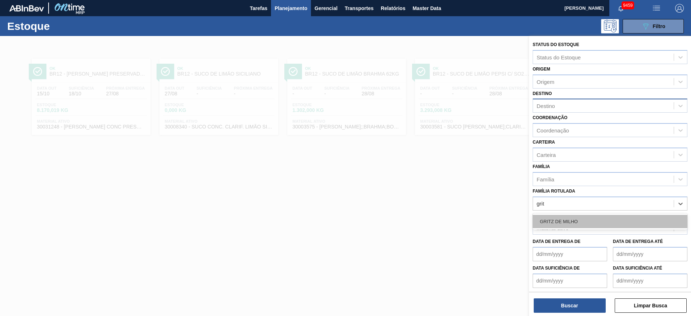
click at [551, 215] on div "GRITZ DE MILHO" at bounding box center [609, 221] width 155 height 13
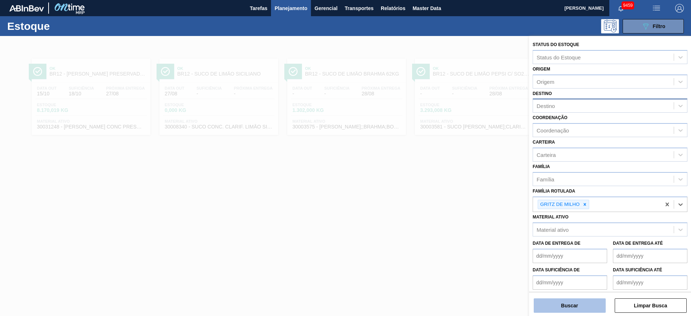
click at [562, 311] on button "Buscar" at bounding box center [569, 305] width 72 height 14
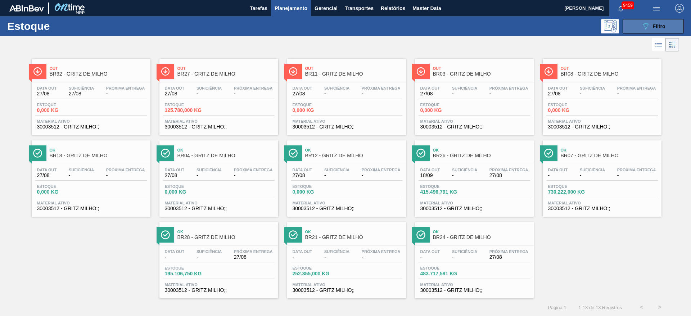
click at [645, 27] on icon "089F7B8B-B2A5-4AFE-B5C0-19BA573D28AC" at bounding box center [645, 26] width 9 height 9
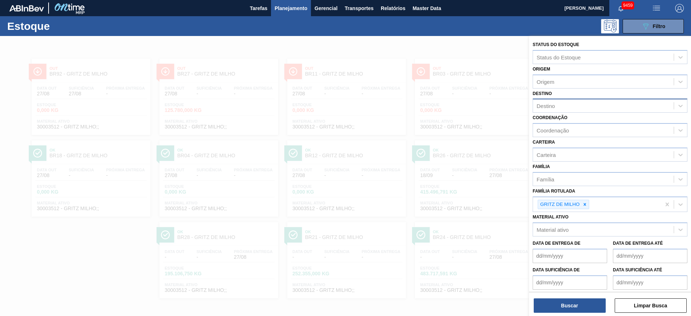
click at [579, 103] on div "Destino" at bounding box center [603, 106] width 141 height 10
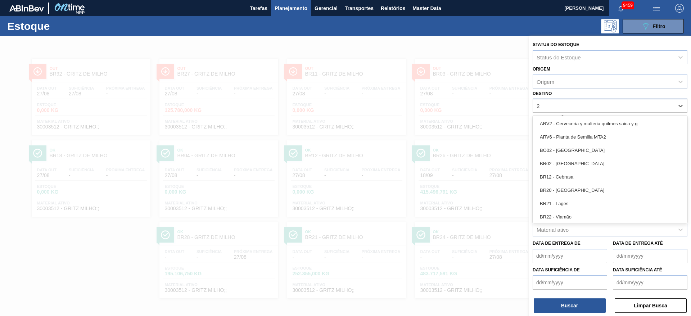
type input "26"
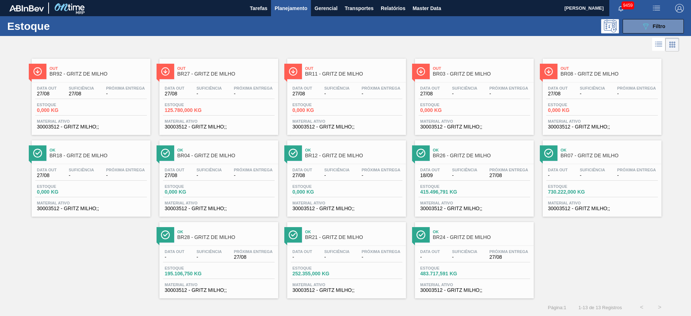
click at [315, 41] on div at bounding box center [339, 44] width 679 height 17
click at [632, 27] on button "089F7B8B-B2A5-4AFE-B5C0-19BA573D28AC Filtro" at bounding box center [652, 26] width 61 height 14
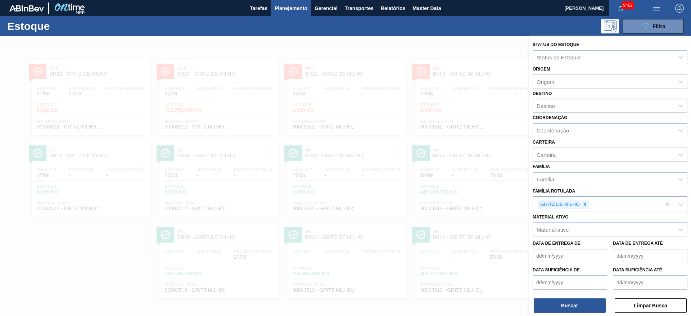
click at [583, 205] on icon at bounding box center [584, 204] width 3 height 3
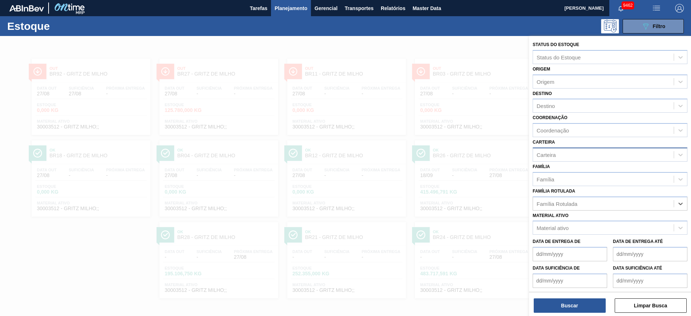
click at [560, 149] on div "Carteira" at bounding box center [603, 154] width 141 height 10
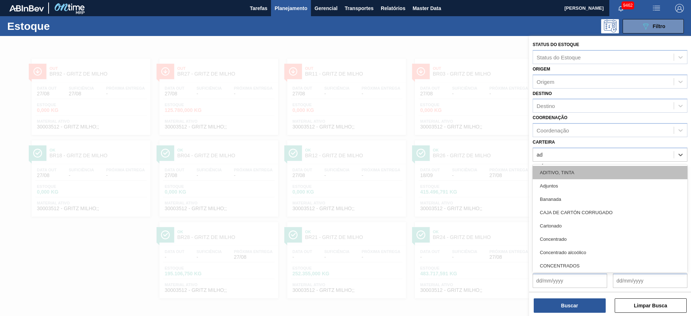
type input "adj"
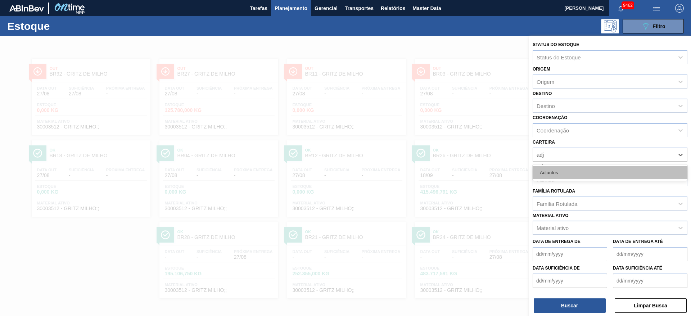
click at [564, 166] on div "Adjuntos" at bounding box center [609, 172] width 155 height 13
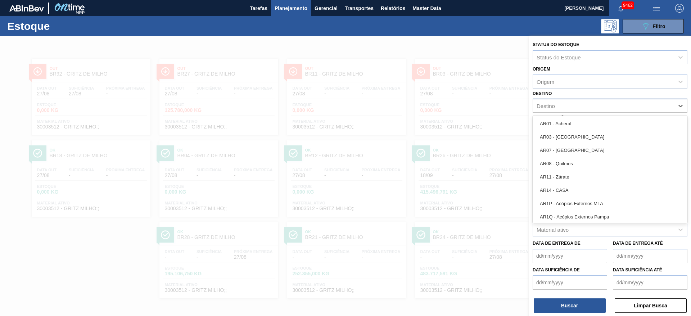
click at [557, 103] on div "Destino" at bounding box center [603, 106] width 141 height 10
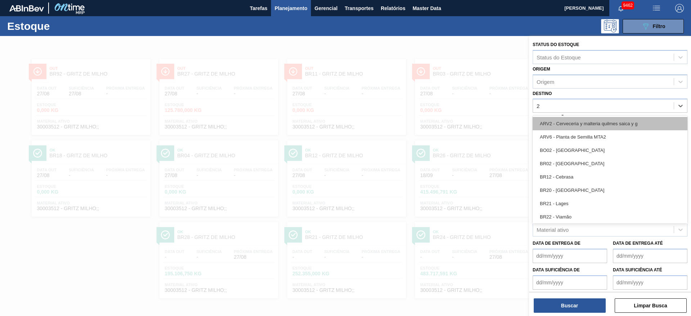
type input "22"
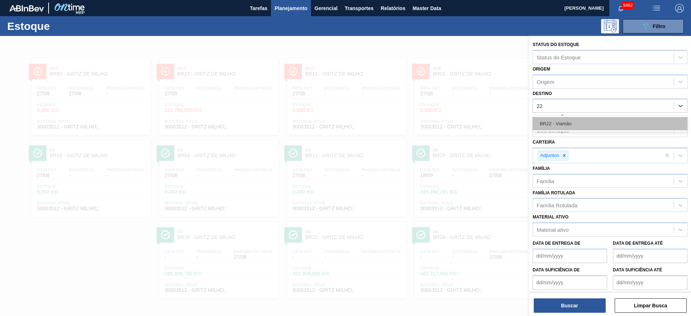
click at [555, 126] on div "BR22 - Viamão" at bounding box center [609, 123] width 155 height 13
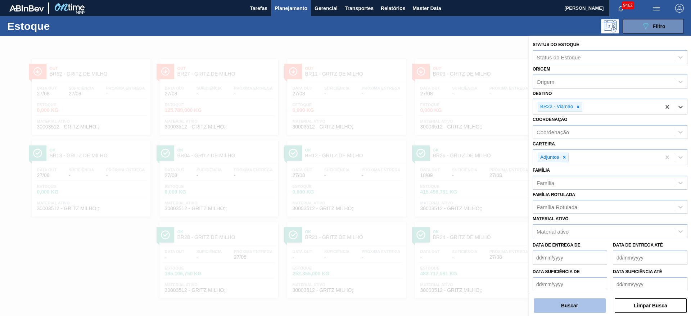
click at [575, 311] on button "Buscar" at bounding box center [569, 305] width 72 height 14
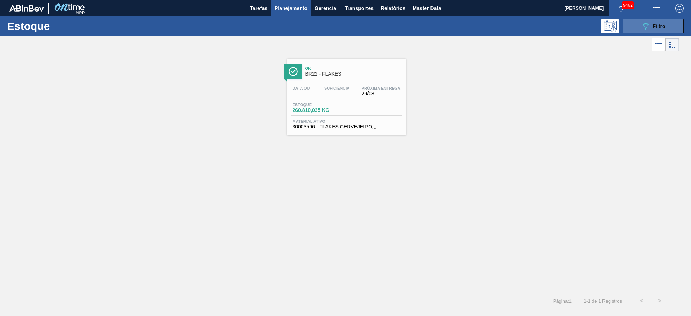
click at [650, 28] on div "089F7B8B-B2A5-4AFE-B5C0-19BA573D28AC Filtro" at bounding box center [653, 26] width 24 height 9
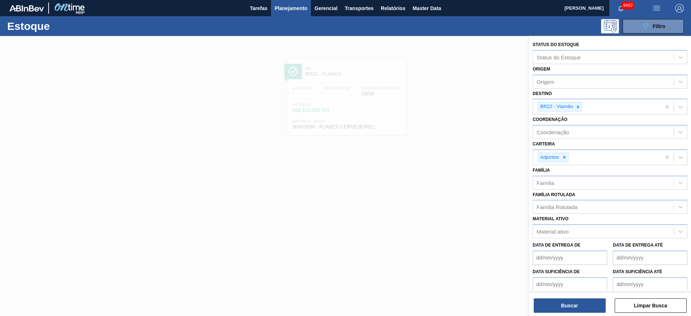
click at [400, 198] on div at bounding box center [345, 194] width 691 height 316
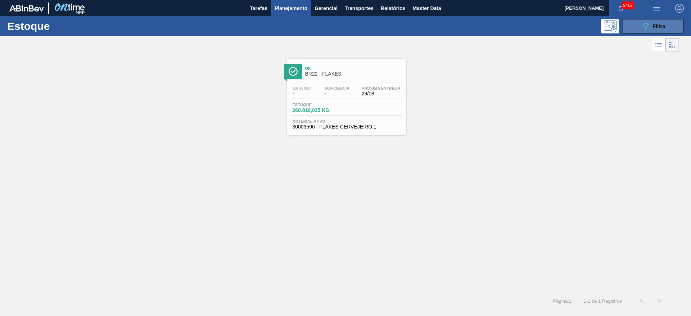
click at [630, 28] on button "089F7B8B-B2A5-4AFE-B5C0-19BA573D28AC Filtro" at bounding box center [652, 26] width 61 height 14
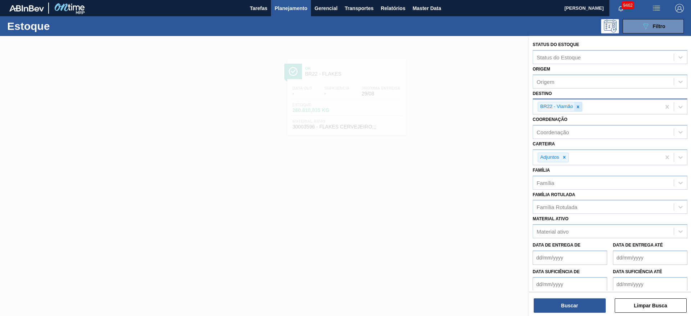
click at [580, 106] on div at bounding box center [578, 106] width 8 height 9
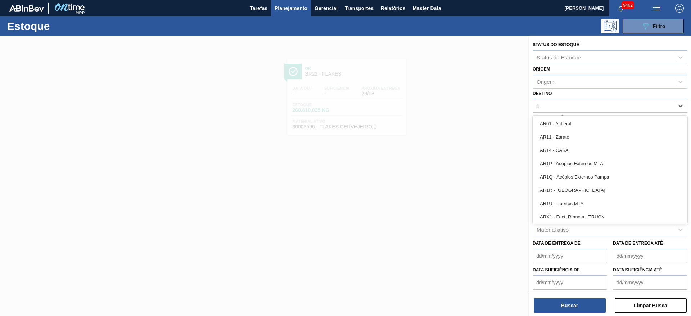
type input "15"
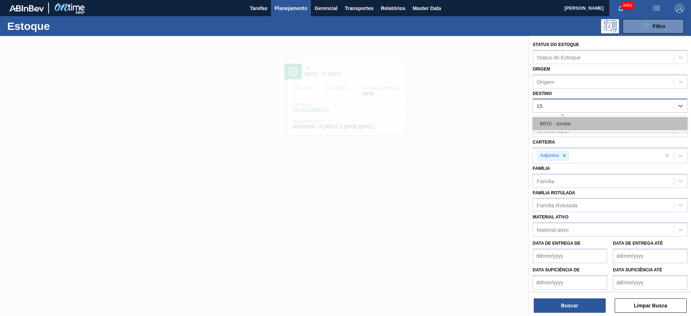
click at [576, 125] on div "BR15 - Jundiaí" at bounding box center [609, 123] width 155 height 13
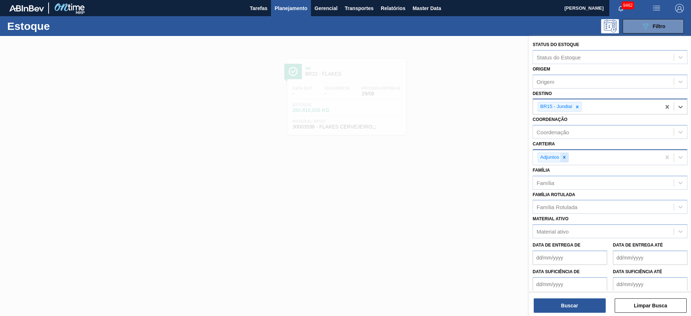
click at [565, 155] on icon at bounding box center [563, 157] width 5 height 5
click at [565, 155] on div "Adjuntos" at bounding box center [597, 157] width 128 height 15
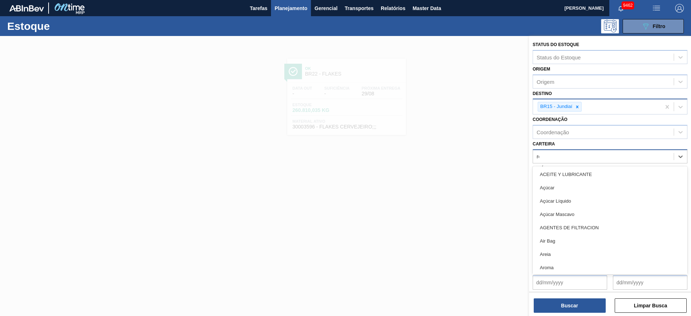
type input "rol"
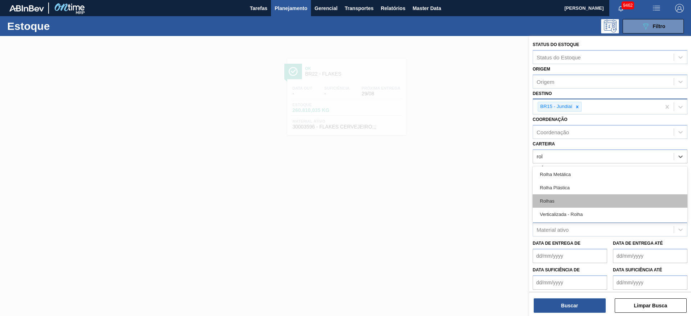
click at [545, 196] on div "Rolhas" at bounding box center [609, 200] width 155 height 13
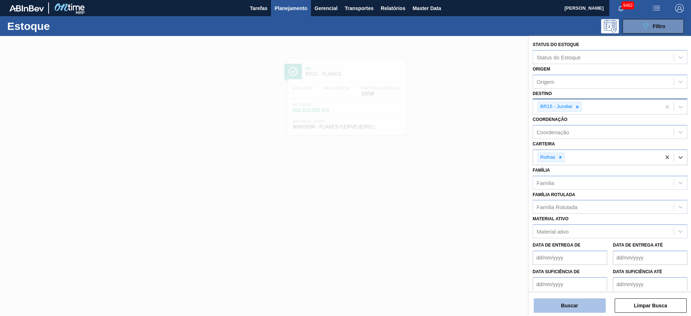
click at [558, 299] on button "Buscar" at bounding box center [569, 305] width 72 height 14
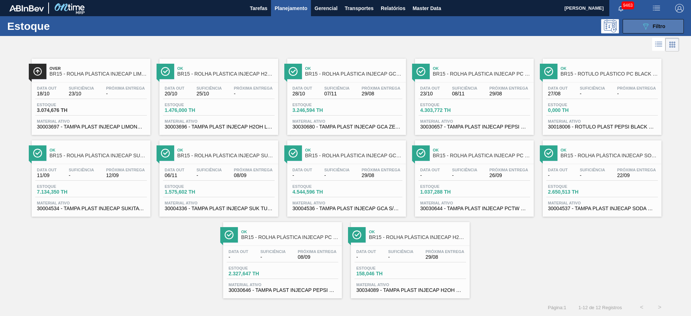
click at [625, 23] on button "089F7B8B-B2A5-4AFE-B5C0-19BA573D28AC Filtro" at bounding box center [652, 26] width 61 height 14
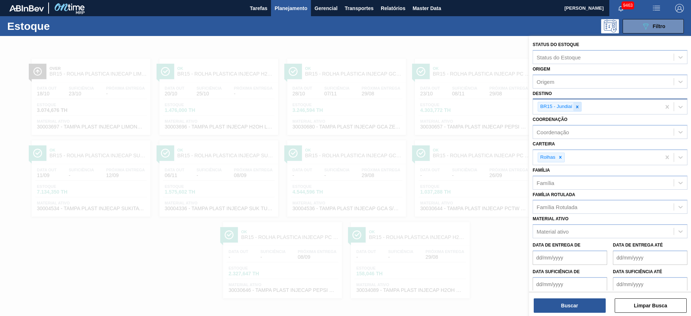
click at [577, 105] on icon at bounding box center [576, 106] width 5 height 5
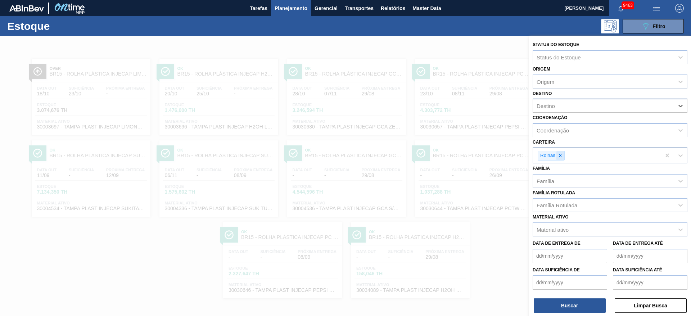
click at [560, 154] on icon at bounding box center [559, 155] width 5 height 5
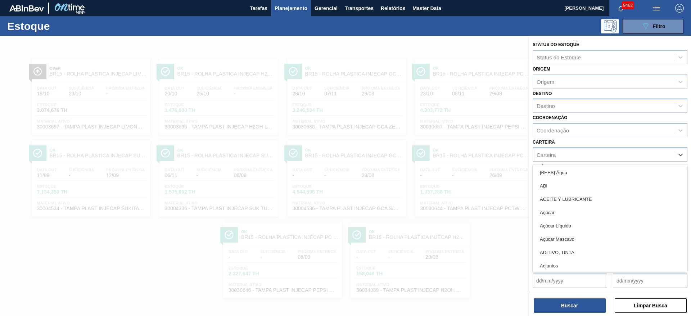
click at [566, 158] on div "Carteira" at bounding box center [603, 154] width 141 height 10
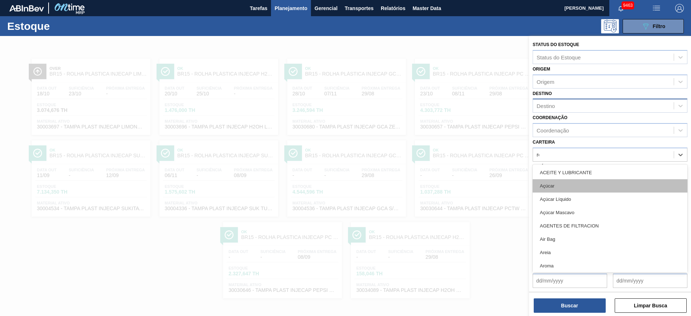
type input "rol"
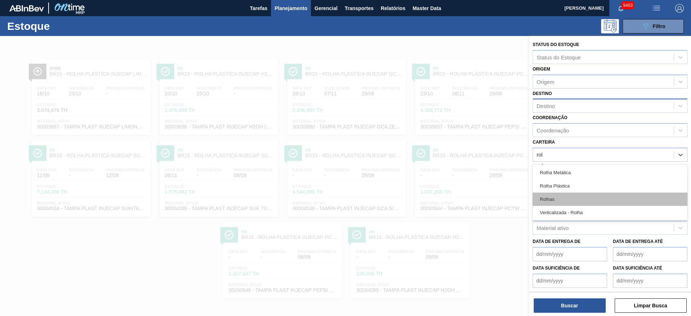
click at [545, 192] on div "Rolhas" at bounding box center [609, 198] width 155 height 13
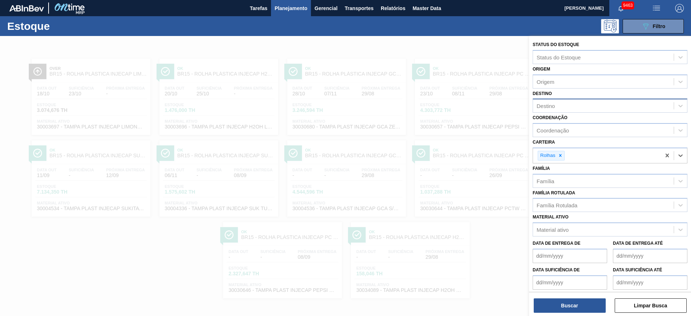
click at [558, 283] on de "Data suficiência de" at bounding box center [569, 282] width 74 height 14
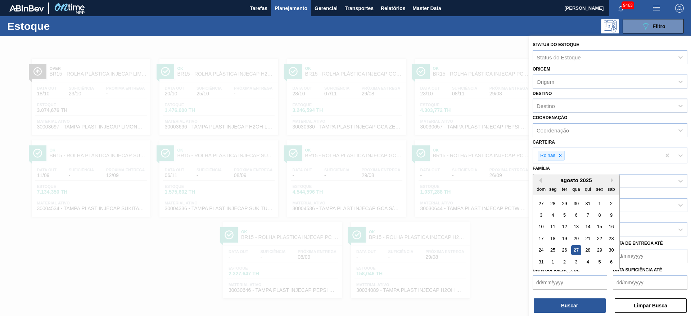
click at [550, 186] on div "seg" at bounding box center [553, 189] width 10 height 10
click at [586, 249] on div "28" at bounding box center [588, 250] width 10 height 10
type de "[DATE]"
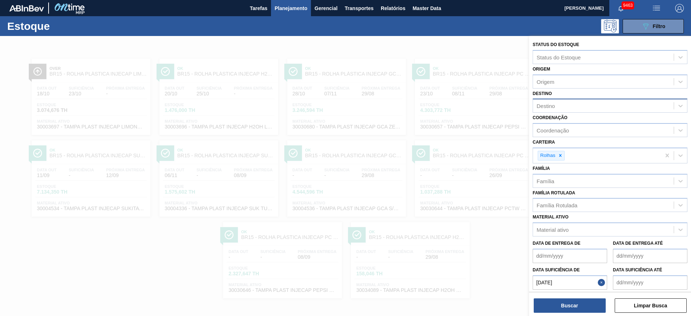
click at [633, 287] on até "Data suficiência até" at bounding box center [650, 282] width 74 height 14
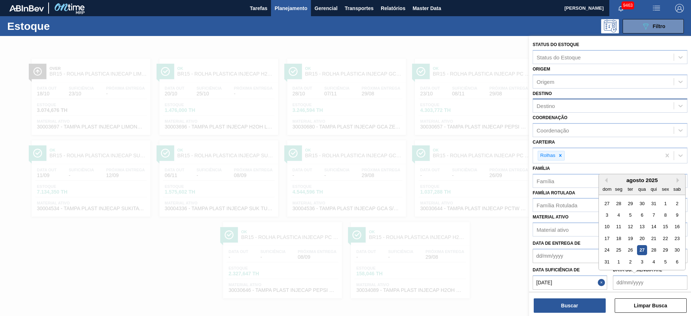
click at [631, 176] on div "agosto 2025 dom seg ter qua qui sex sab" at bounding box center [641, 184] width 86 height 21
click at [676, 179] on button "Next Month" at bounding box center [678, 180] width 5 height 5
click at [643, 216] on div "10" at bounding box center [642, 215] width 10 height 10
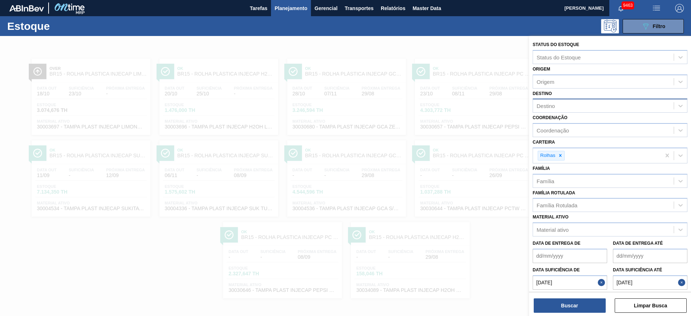
type até "10/09/2025"
click at [578, 303] on button "Buscar" at bounding box center [569, 305] width 72 height 14
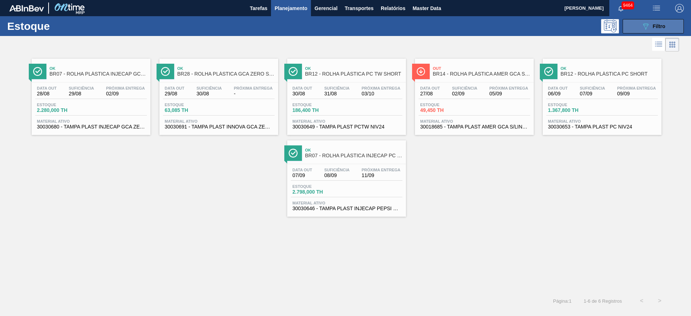
click at [638, 24] on button "089F7B8B-B2A5-4AFE-B5C0-19BA573D28AC Filtro" at bounding box center [652, 26] width 61 height 14
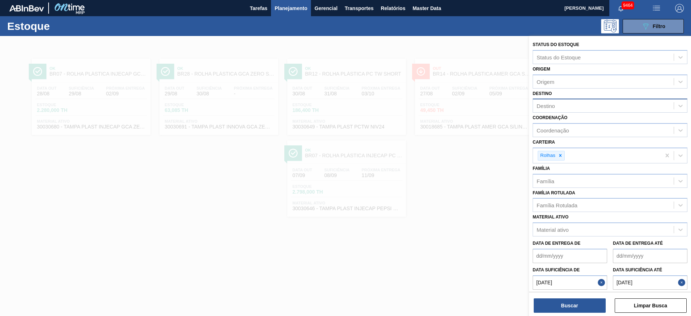
click at [678, 5] on img "button" at bounding box center [679, 8] width 9 height 9
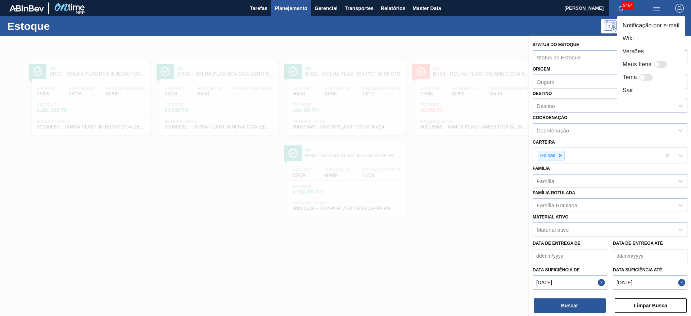
click at [601, 282] on div at bounding box center [345, 158] width 691 height 316
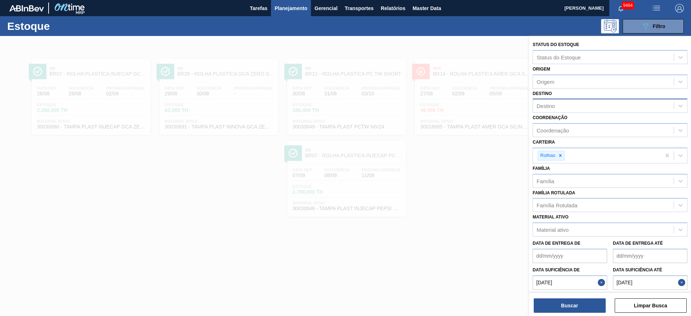
click at [600, 283] on button "Close" at bounding box center [601, 282] width 9 height 14
drag, startPoint x: 679, startPoint y: 281, endPoint x: 651, endPoint y: 242, distance: 48.6
click at [679, 281] on button "Close" at bounding box center [682, 282] width 9 height 14
click at [556, 155] on div at bounding box center [560, 155] width 8 height 9
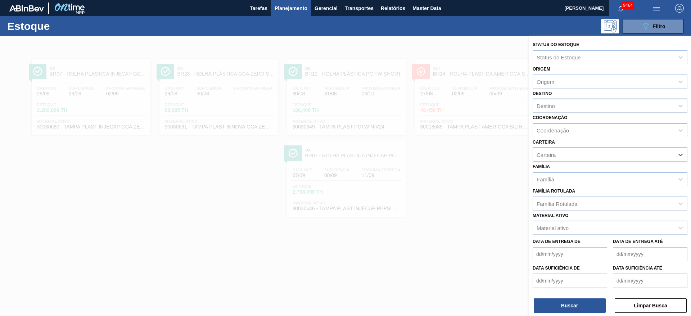
type input "ad"
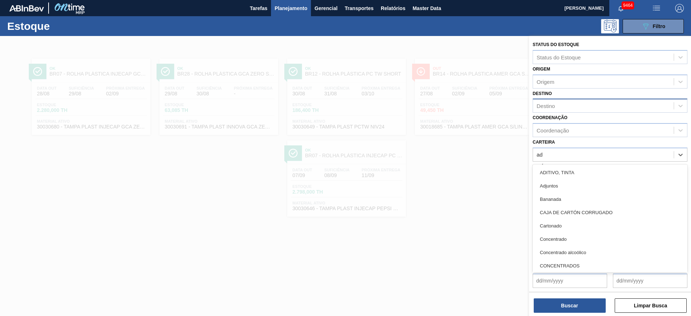
drag, startPoint x: 572, startPoint y: 187, endPoint x: 569, endPoint y: 177, distance: 10.2
click at [569, 185] on div "Adjuntos" at bounding box center [609, 185] width 155 height 13
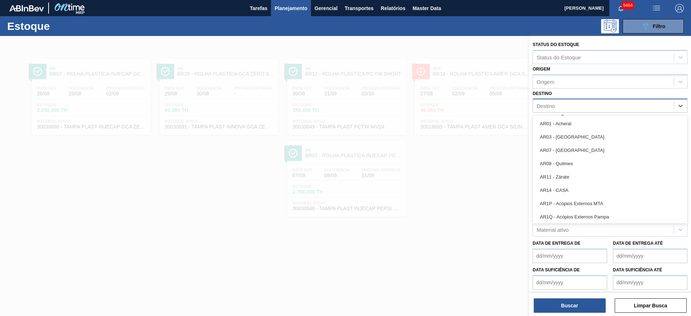
click at [563, 106] on div "Destino" at bounding box center [603, 106] width 141 height 10
type input "ag"
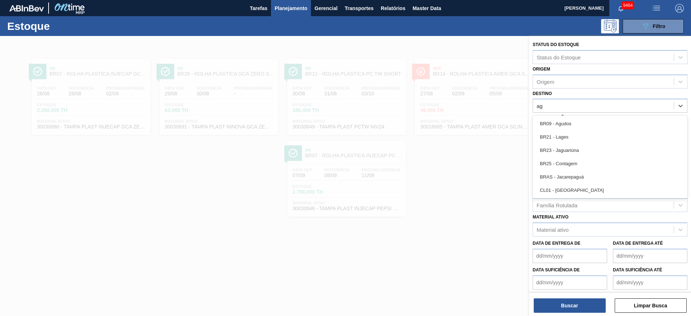
click at [567, 126] on div "BR09 - Agudos" at bounding box center [609, 123] width 155 height 13
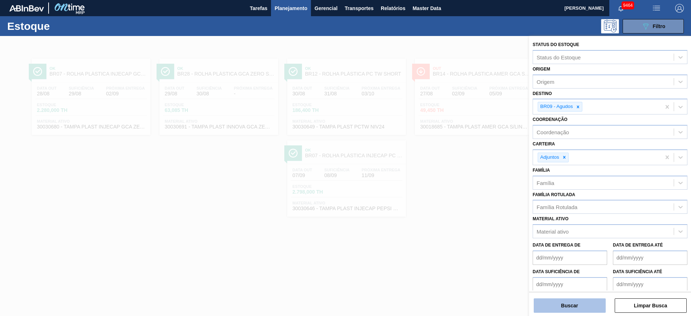
click at [572, 307] on button "Buscar" at bounding box center [569, 305] width 72 height 14
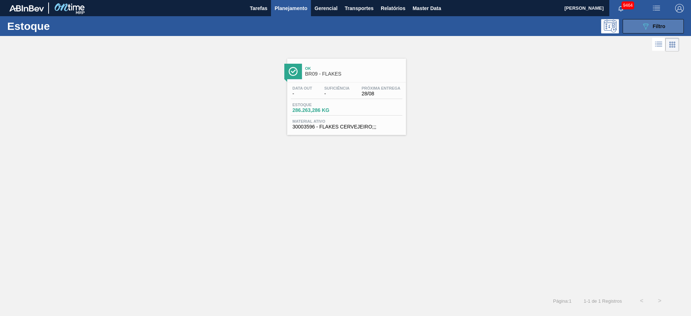
click at [629, 27] on button "089F7B8B-B2A5-4AFE-B5C0-19BA573D28AC Filtro" at bounding box center [652, 26] width 61 height 14
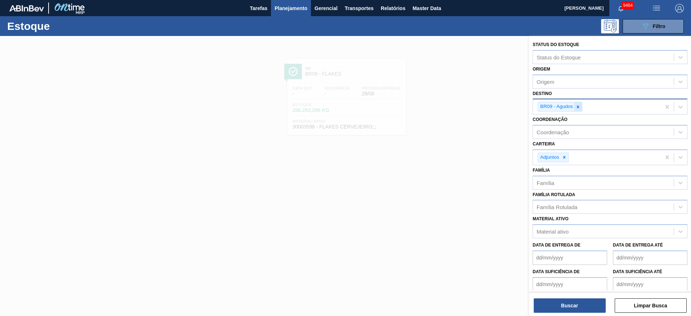
click at [577, 106] on icon at bounding box center [577, 106] width 5 height 5
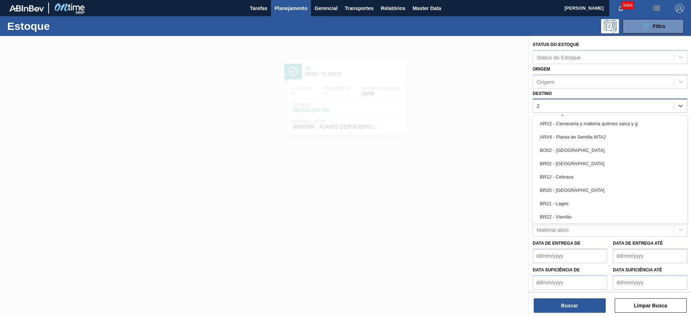
type input "28"
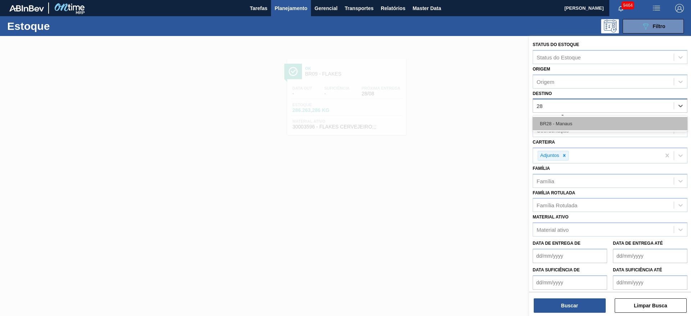
click at [564, 123] on div "BR28 - Manaus" at bounding box center [609, 123] width 155 height 13
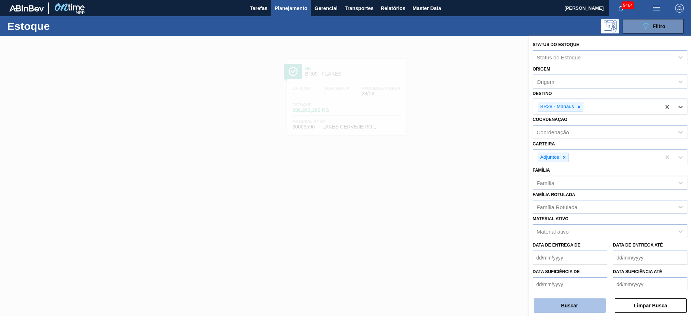
click at [566, 302] on button "Buscar" at bounding box center [569, 305] width 72 height 14
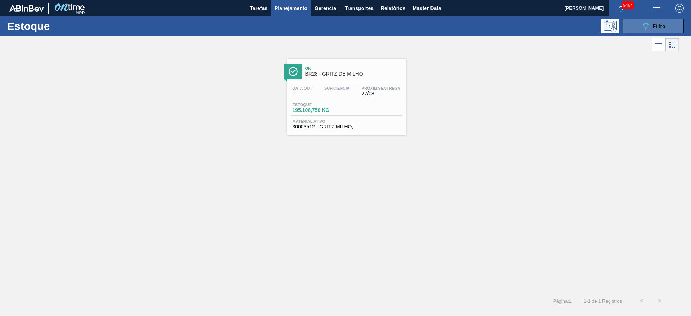
click at [650, 33] on button "089F7B8B-B2A5-4AFE-B5C0-19BA573D28AC Filtro" at bounding box center [652, 26] width 61 height 14
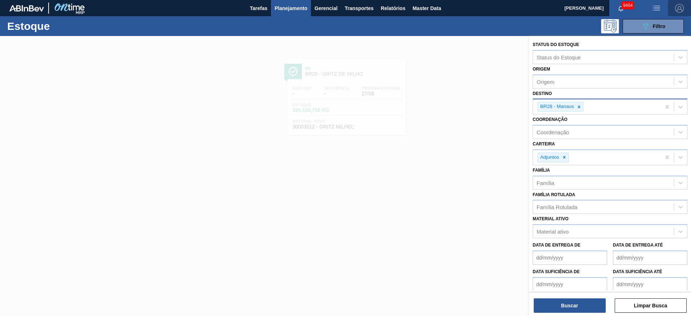
click at [678, 2] on button "button" at bounding box center [679, 8] width 23 height 16
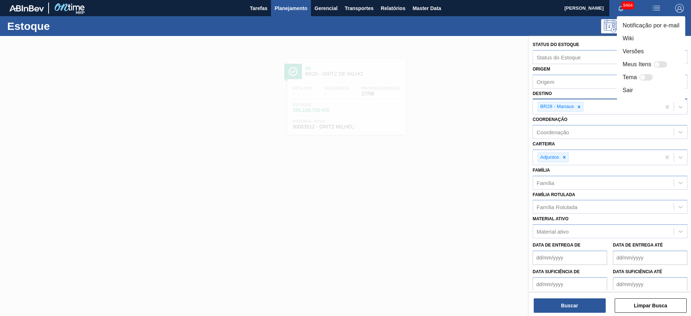
click at [656, 62] on div at bounding box center [657, 65] width 6 height 6
checkbox input "false"
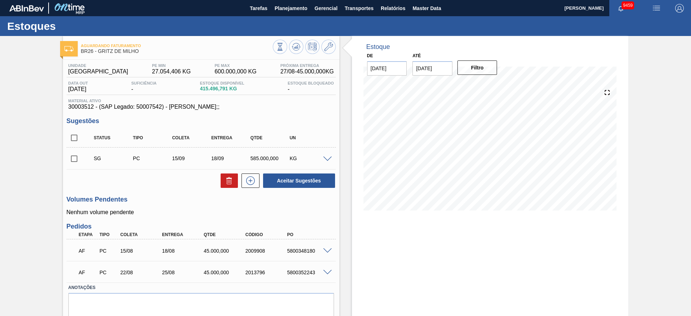
click at [325, 156] on span at bounding box center [327, 158] width 9 height 5
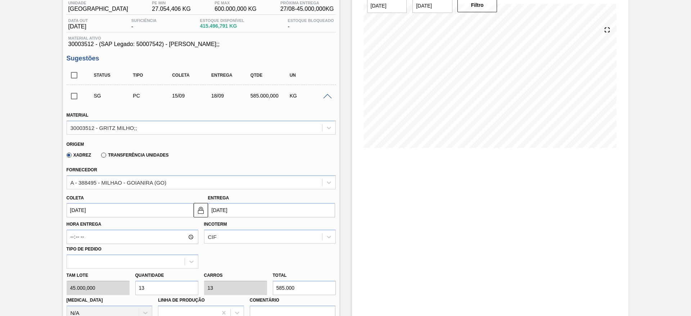
scroll to position [108, 0]
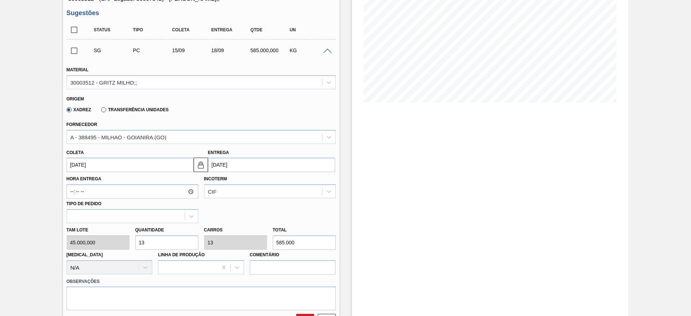
click at [121, 242] on div "Tam lote 45.000,000 Quantidade 13 Carros 13 Total 585.000 [MEDICAL_DATA] N/A Li…" at bounding box center [201, 248] width 275 height 51
type input "3"
type input "135.000"
type input "3"
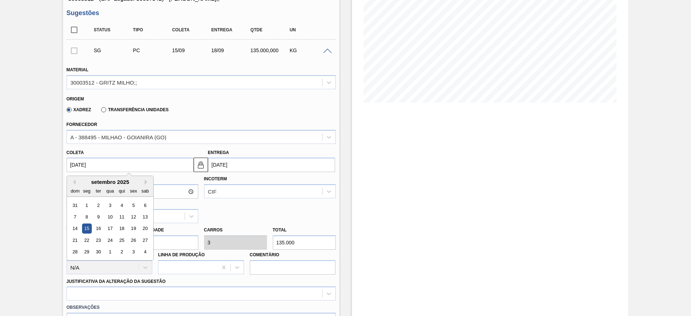
click at [84, 167] on input "[DATE]" at bounding box center [130, 165] width 127 height 14
click at [72, 181] on button "Previous Month" at bounding box center [72, 181] width 5 height 5
drag, startPoint x: 122, startPoint y: 249, endPoint x: 138, endPoint y: 247, distance: 16.3
click at [123, 251] on div "28" at bounding box center [122, 252] width 10 height 10
type input "28/08/2025"
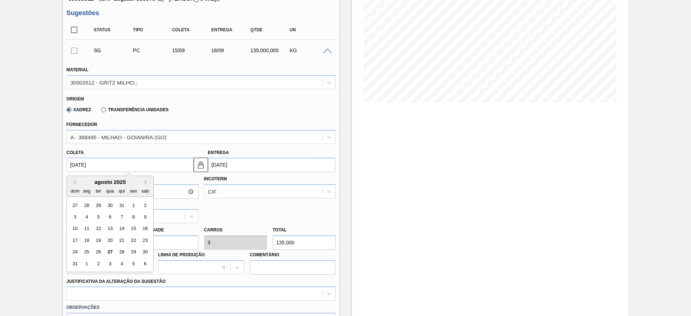
type input "31/08/2025"
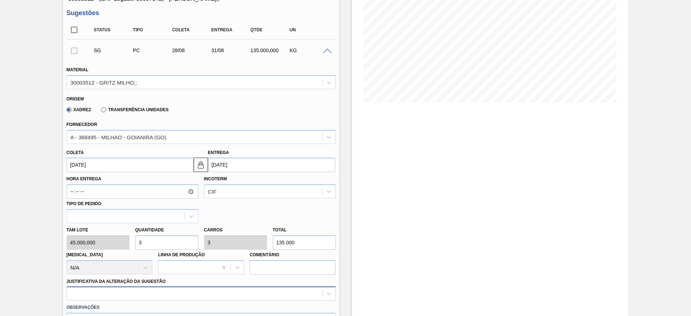
scroll to position [206, 0]
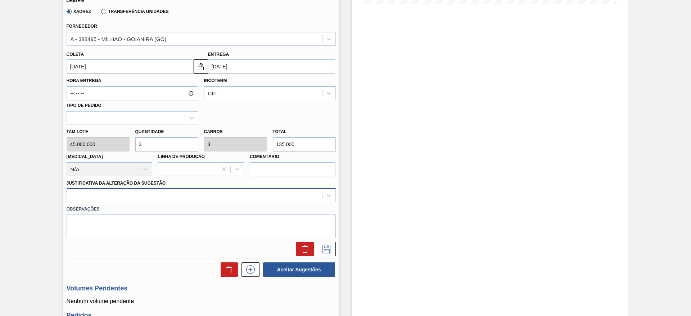
click at [259, 202] on div at bounding box center [201, 195] width 269 height 14
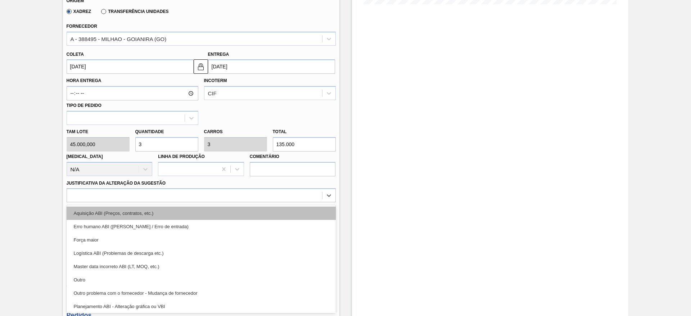
click at [262, 218] on div "Aquisição ABI (Preços, contratos, etc.)" at bounding box center [201, 212] width 269 height 13
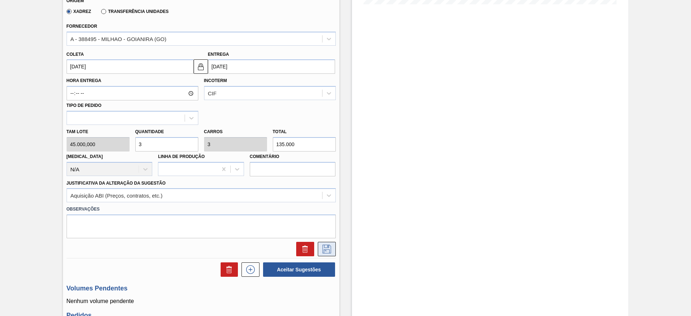
click at [323, 254] on button at bounding box center [327, 249] width 18 height 14
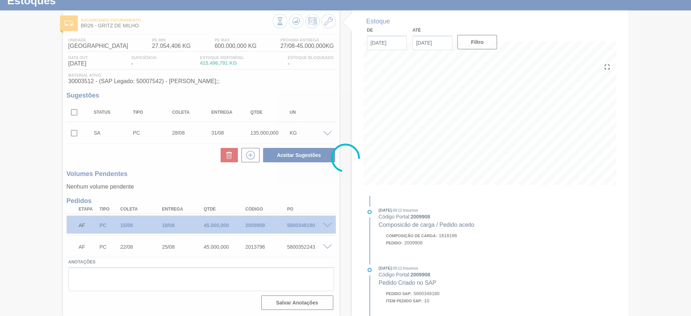
scroll to position [26, 0]
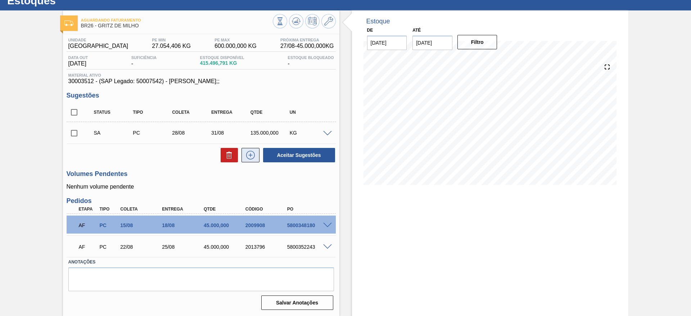
click at [254, 151] on icon at bounding box center [251, 155] width 12 height 9
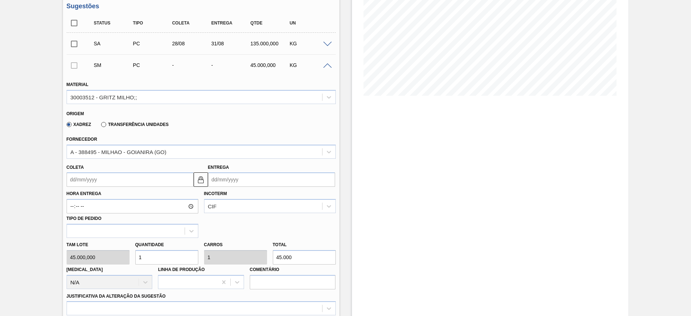
scroll to position [133, 0]
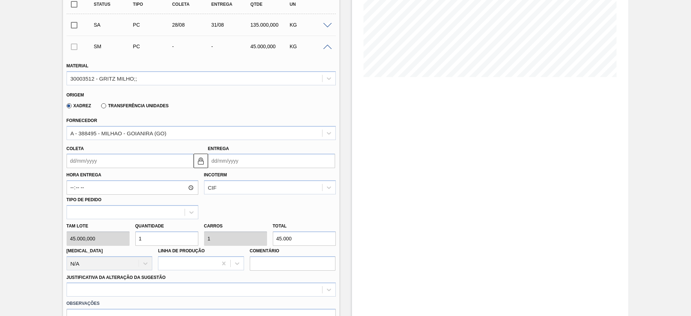
click at [136, 241] on input "1" at bounding box center [166, 238] width 63 height 14
type input "4"
type input "180.000"
type input "4"
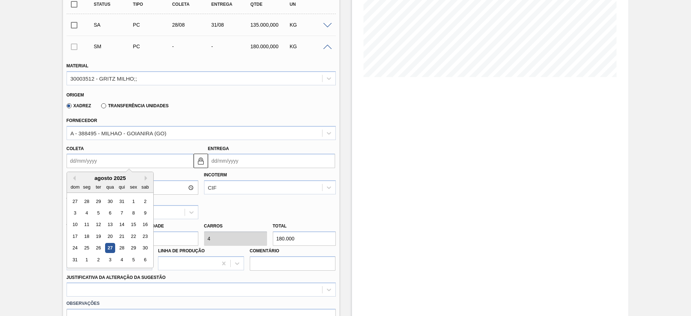
click at [89, 161] on input "Coleta" at bounding box center [130, 161] width 127 height 14
click at [128, 247] on div "29" at bounding box center [133, 248] width 10 height 10
type input "[DATE]"
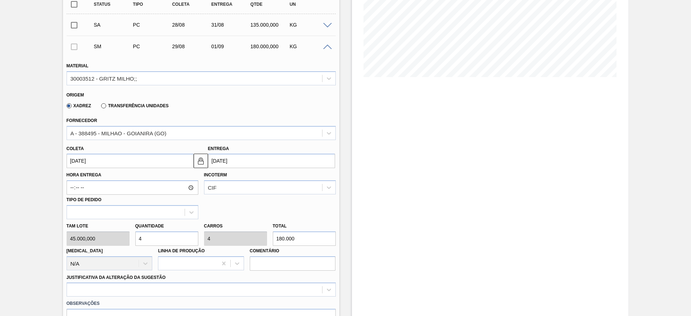
scroll to position [295, 0]
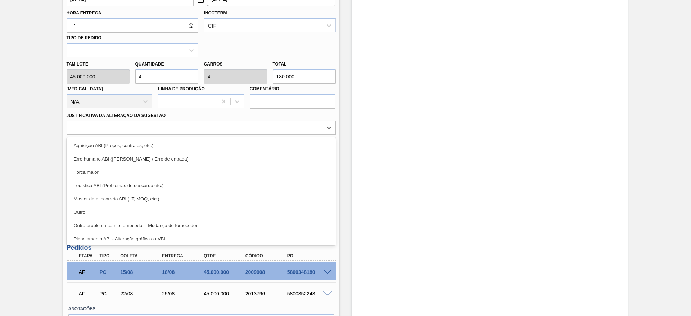
click at [311, 127] on div at bounding box center [194, 128] width 255 height 10
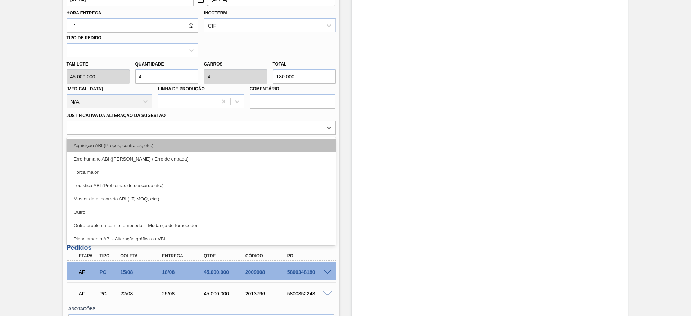
click at [309, 145] on div "Aquisição ABI (Preços, contratos, etc.)" at bounding box center [201, 145] width 269 height 13
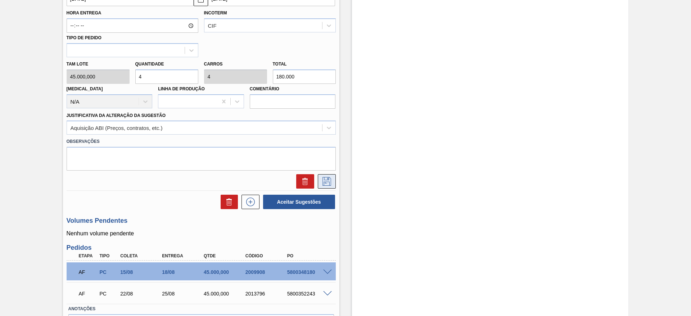
click at [329, 181] on icon at bounding box center [327, 181] width 12 height 9
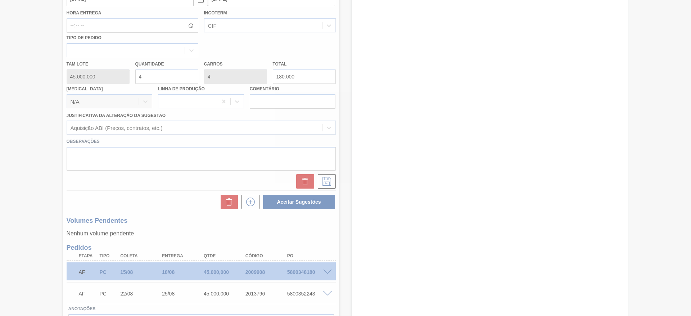
scroll to position [47, 0]
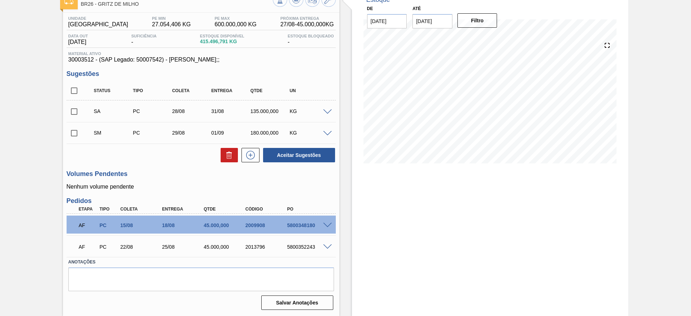
click at [77, 91] on input "checkbox" at bounding box center [74, 90] width 15 height 15
checkbox input "true"
click at [278, 152] on button "Aceitar Sugestões" at bounding box center [299, 155] width 72 height 14
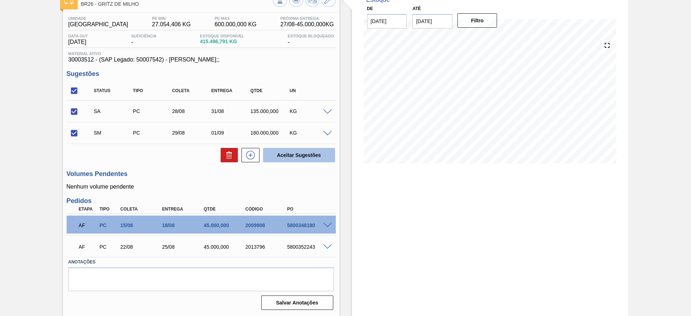
checkbox input "false"
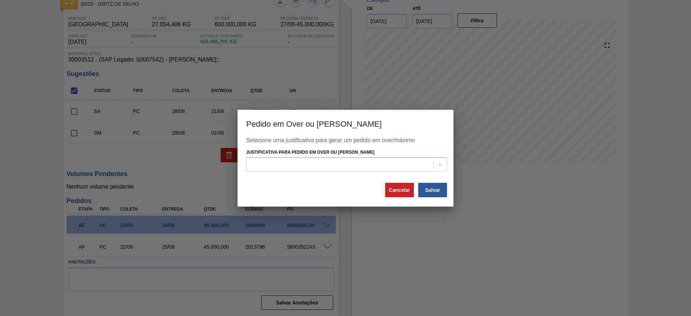
click at [352, 174] on div "Selecione uma justificativa para gerar um pedido em over/máximo Justificativa p…" at bounding box center [345, 159] width 199 height 45
click at [353, 168] on div at bounding box center [339, 164] width 187 height 10
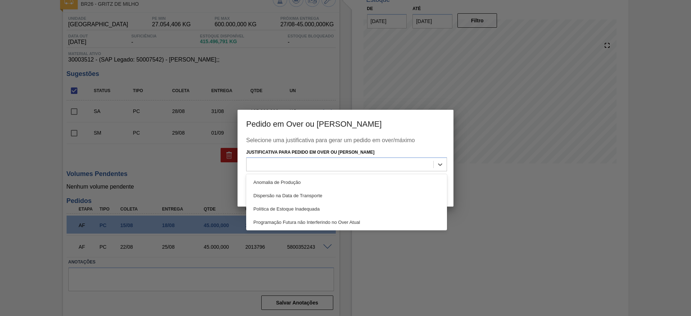
click at [354, 181] on div "Anomalia de Produção" at bounding box center [346, 182] width 201 height 13
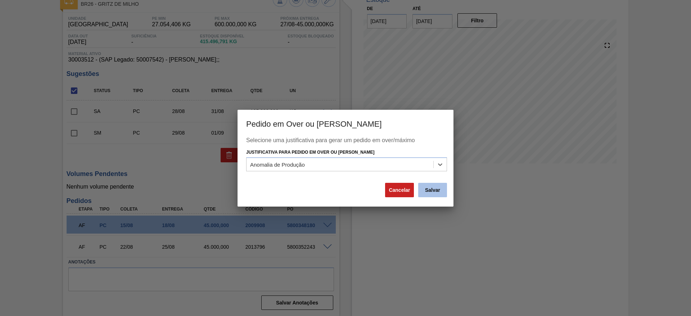
click at [440, 192] on button "Salvar" at bounding box center [432, 190] width 29 height 14
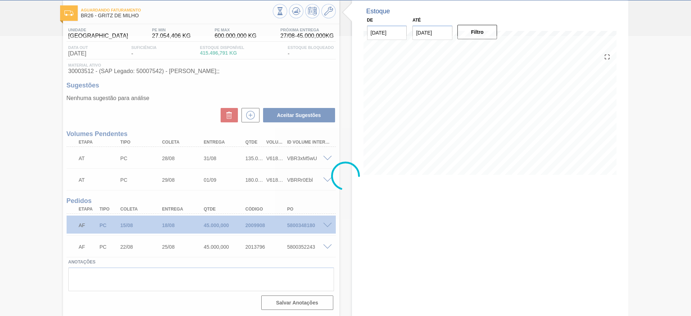
scroll to position [36, 0]
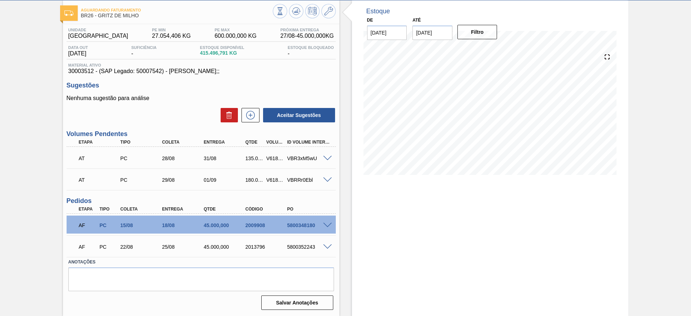
click at [326, 159] on span at bounding box center [327, 158] width 9 height 5
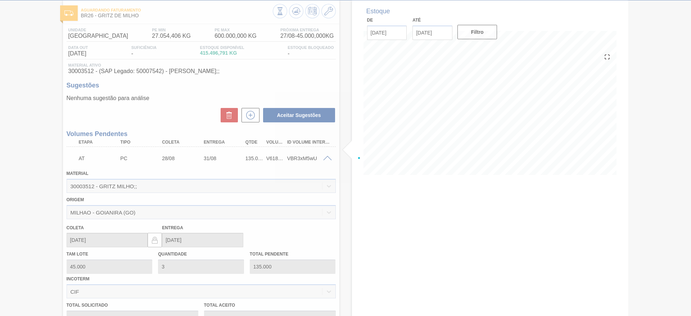
scroll to position [47, 0]
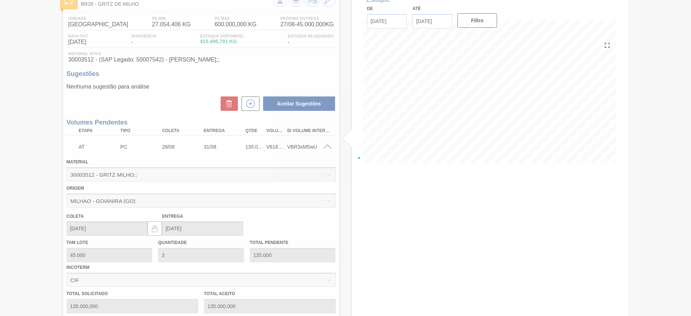
click at [323, 147] on div at bounding box center [345, 158] width 691 height 316
click at [326, 147] on div at bounding box center [345, 158] width 691 height 316
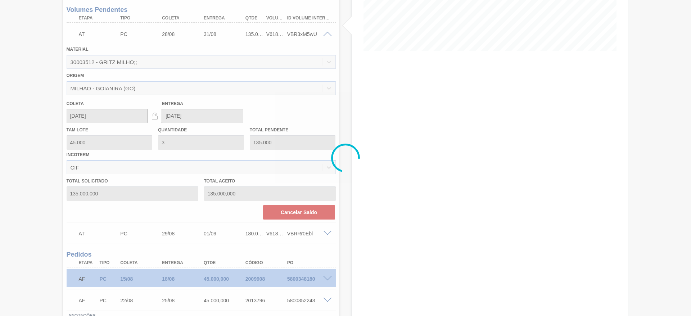
scroll to position [213, 0]
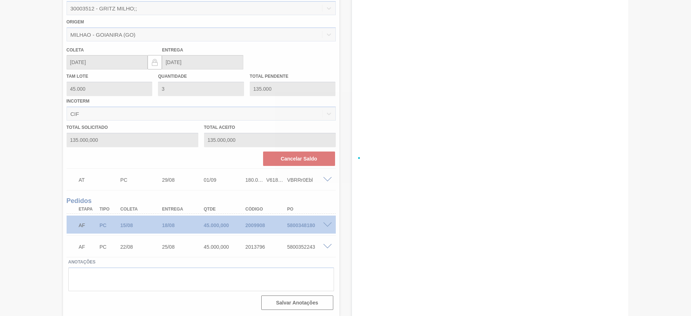
click at [325, 223] on div at bounding box center [345, 158] width 691 height 316
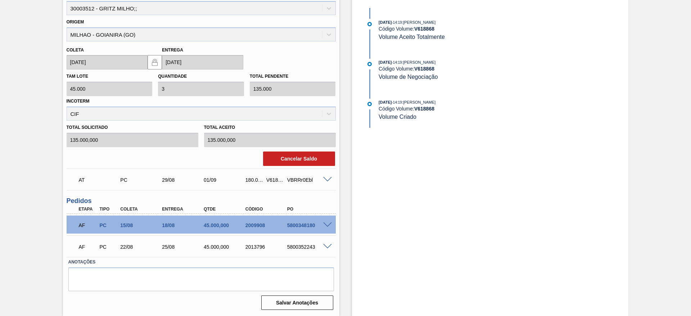
click at [327, 225] on span at bounding box center [327, 224] width 9 height 5
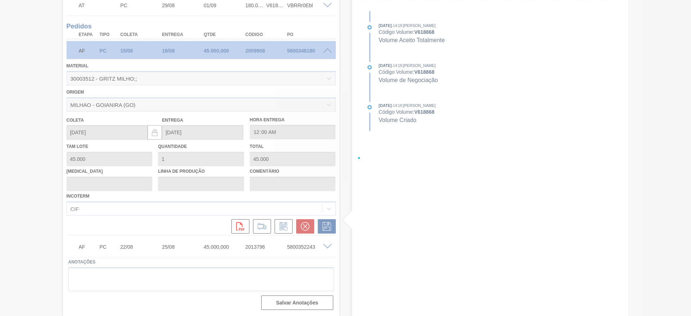
scroll to position [210, 0]
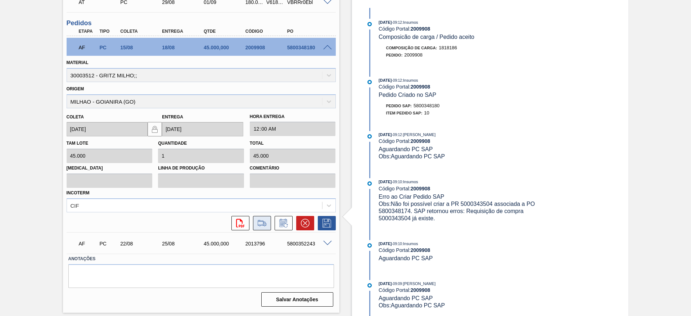
click at [264, 224] on icon at bounding box center [262, 225] width 6 height 2
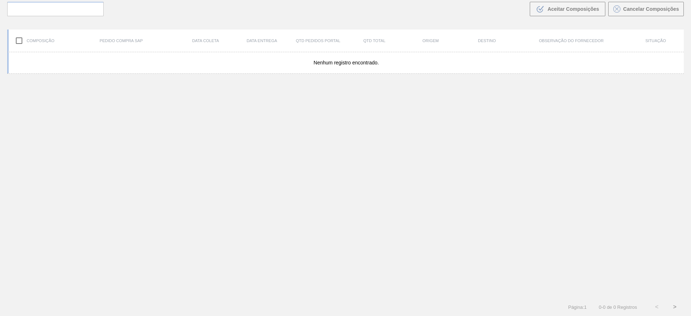
scroll to position [52, 0]
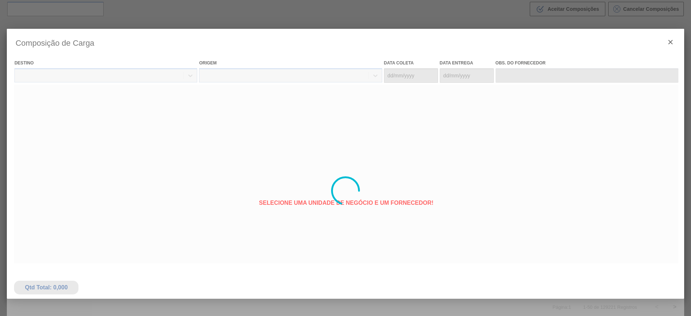
type coleta "15/08/2025"
type entrega "18/08/2025"
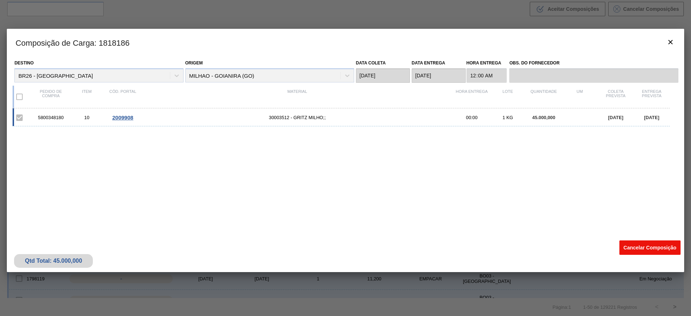
click at [638, 243] on button "Cancelar Composição" at bounding box center [649, 247] width 61 height 14
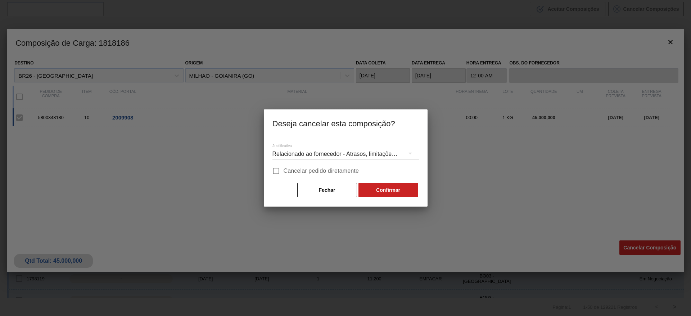
click at [279, 167] on input "Cancelar pedido diretamente" at bounding box center [275, 170] width 15 height 15
checkbox input "true"
drag, startPoint x: 355, startPoint y: 185, endPoint x: 367, endPoint y: 185, distance: 11.9
click at [367, 185] on div "Fechar Confirmar" at bounding box center [345, 190] width 146 height 16
click at [367, 185] on button "Confirmar" at bounding box center [388, 190] width 60 height 14
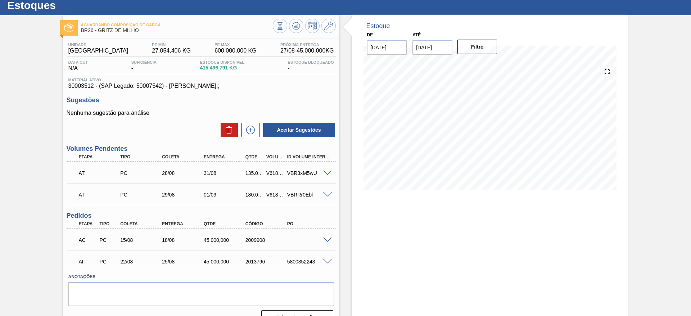
scroll to position [36, 0]
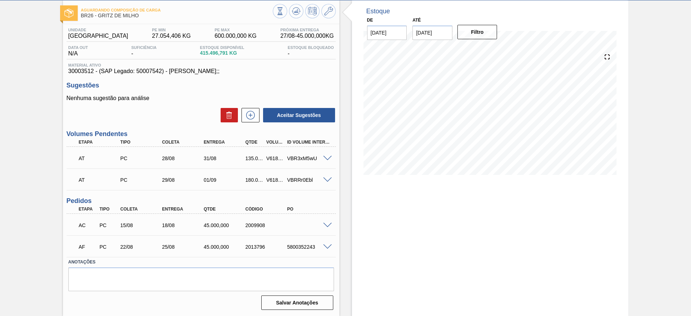
click at [324, 244] on span at bounding box center [327, 246] width 9 height 5
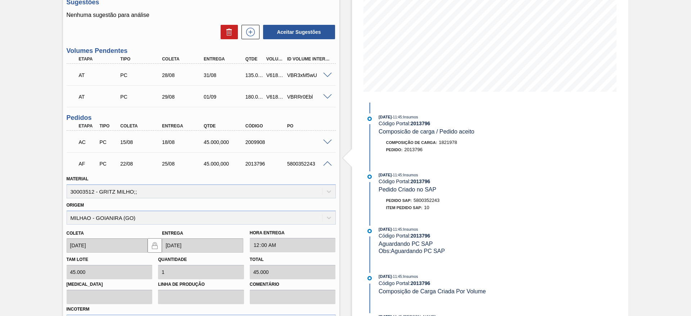
scroll to position [197, 0]
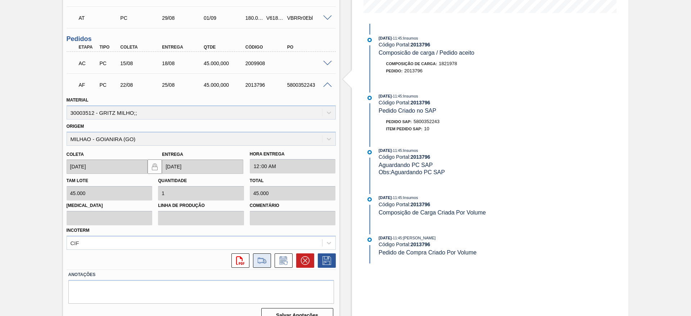
click at [265, 260] on icon at bounding box center [262, 260] width 12 height 9
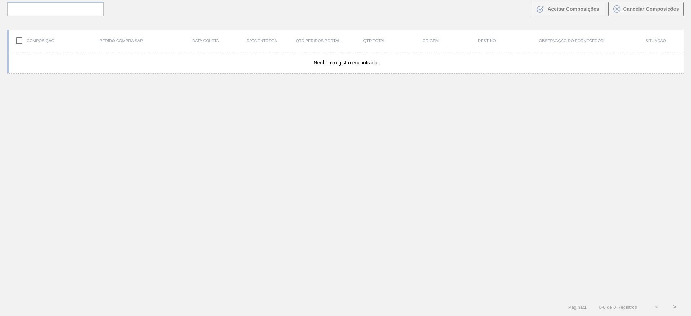
scroll to position [52, 0]
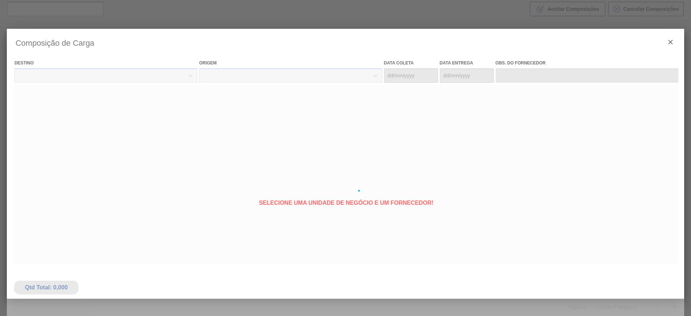
type coleta "22/08/2025"
type entrega "25/08/2025"
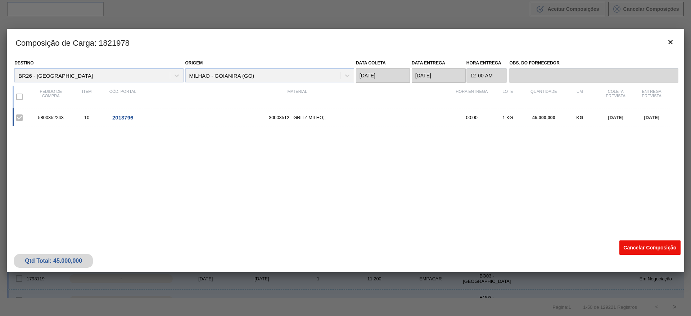
click at [643, 248] on button "Cancelar Composição" at bounding box center [649, 247] width 61 height 14
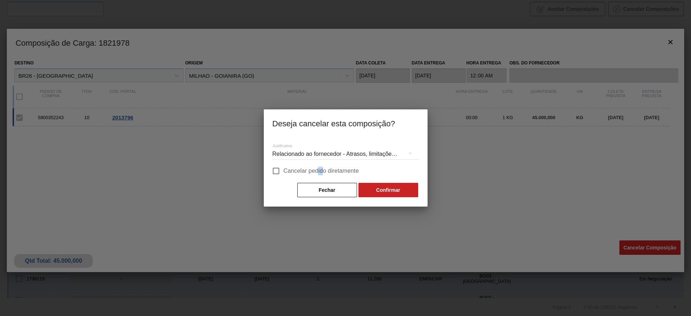
click at [322, 173] on label "Cancelar pedido diretamente" at bounding box center [313, 170] width 91 height 15
click at [323, 176] on label "Cancelar pedido diretamente" at bounding box center [313, 170] width 91 height 15
click at [283, 176] on input "Cancelar pedido diretamente" at bounding box center [275, 170] width 15 height 15
checkbox input "true"
click at [382, 187] on button "Confirmar" at bounding box center [388, 190] width 60 height 14
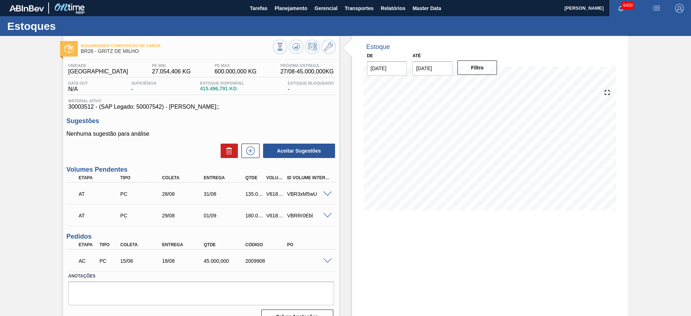
click at [325, 259] on span at bounding box center [327, 260] width 9 height 5
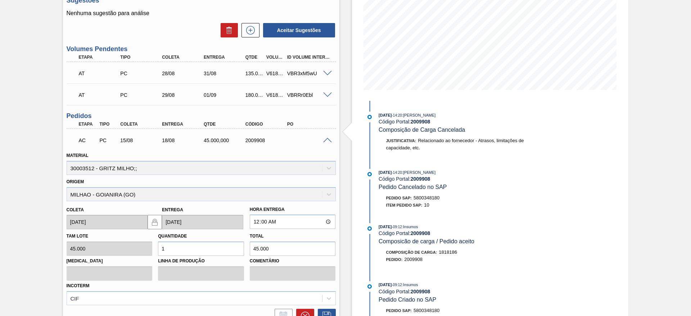
scroll to position [162, 0]
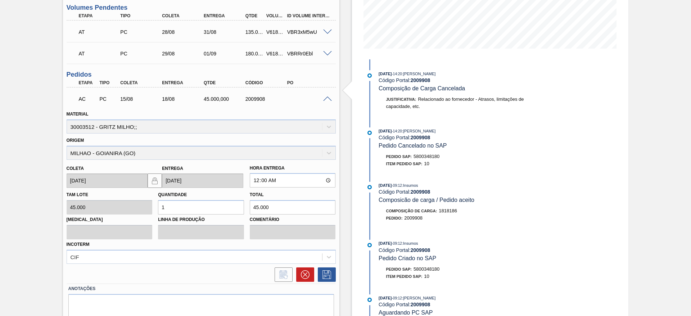
click at [299, 283] on div "AC PC 15/08 18/08 45.000,000 2009908 Material 30003512 - GRITZ MILHO;; Origem M…" at bounding box center [201, 185] width 269 height 196
click at [308, 280] on button at bounding box center [305, 274] width 18 height 14
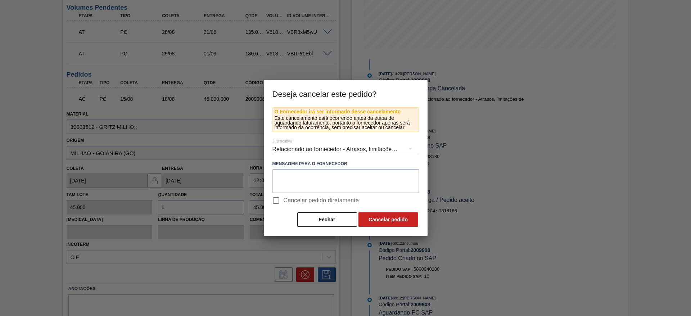
click at [348, 199] on span "Cancelar pedido diretamente" at bounding box center [321, 200] width 76 height 9
click at [283, 199] on input "Cancelar pedido diretamente" at bounding box center [275, 200] width 15 height 15
checkbox input "true"
click at [370, 219] on button "Cancelar pedido" at bounding box center [388, 219] width 60 height 14
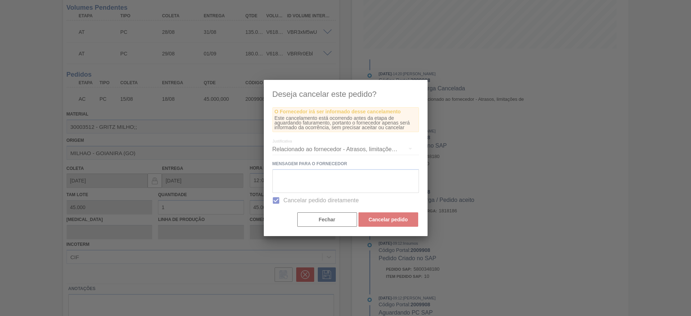
drag, startPoint x: 690, startPoint y: 170, endPoint x: 690, endPoint y: 139, distance: 30.9
click at [690, 139] on div at bounding box center [345, 158] width 691 height 316
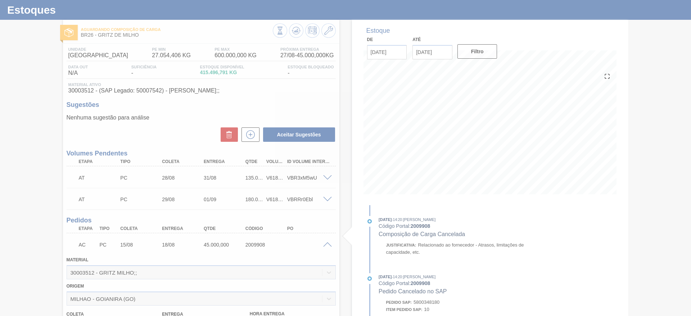
scroll to position [1, 0]
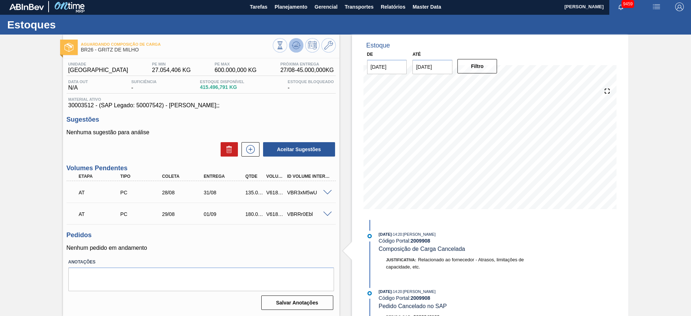
click at [298, 45] on icon at bounding box center [296, 45] width 9 height 9
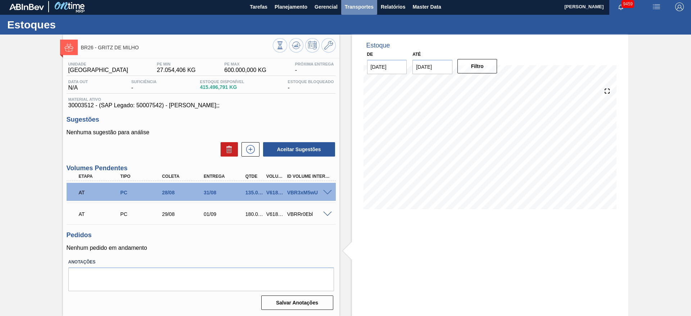
click at [354, 8] on span "Transportes" at bounding box center [359, 7] width 29 height 9
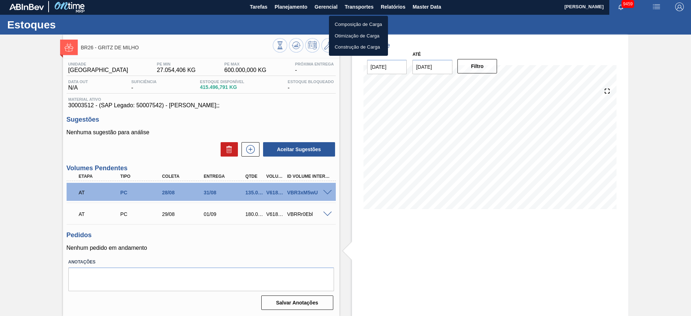
click at [313, 99] on div at bounding box center [345, 158] width 691 height 316
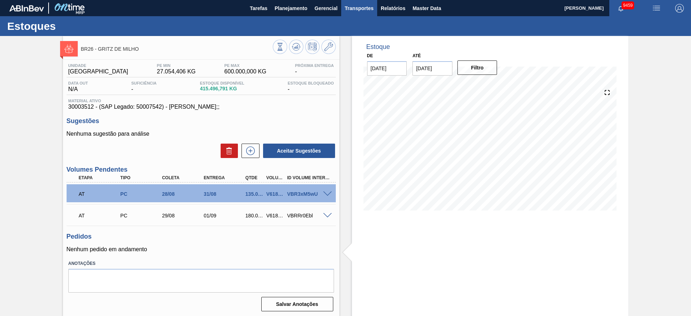
click at [352, 8] on span "Transportes" at bounding box center [359, 8] width 29 height 9
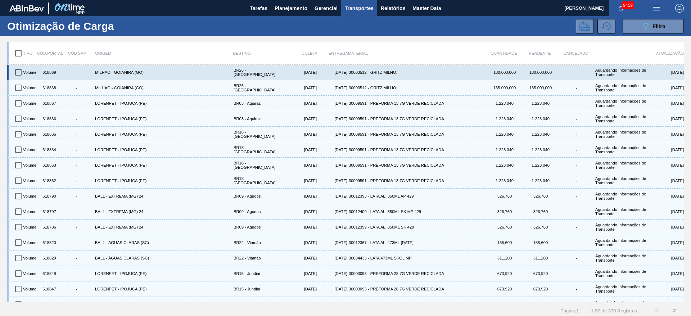
click at [19, 74] on input "checkbox" at bounding box center [18, 72] width 15 height 15
checkbox input "true"
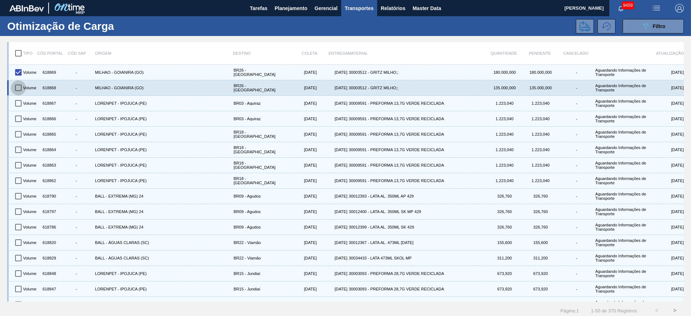
click at [23, 85] on input "checkbox" at bounding box center [18, 87] width 15 height 15
checkbox input "true"
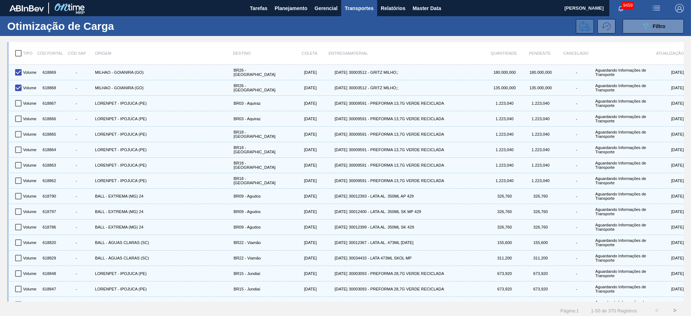
click at [582, 22] on icon at bounding box center [584, 26] width 11 height 10
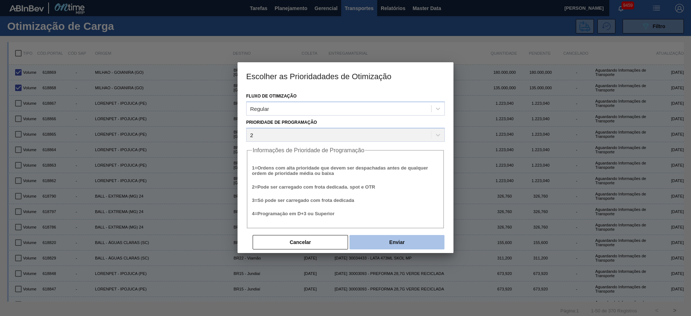
click at [387, 237] on button "Enviar" at bounding box center [396, 242] width 95 height 14
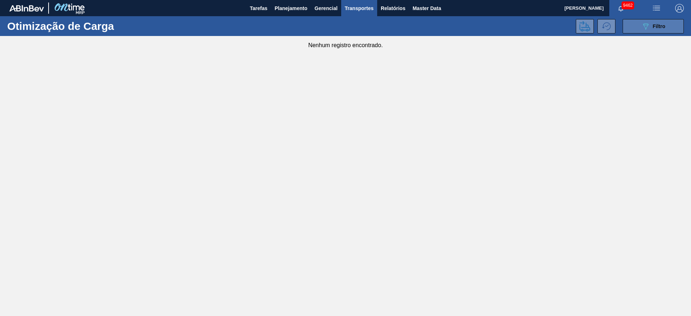
click at [645, 25] on icon "089F7B8B-B2A5-4AFE-B5C0-19BA573D28AC" at bounding box center [645, 26] width 9 height 9
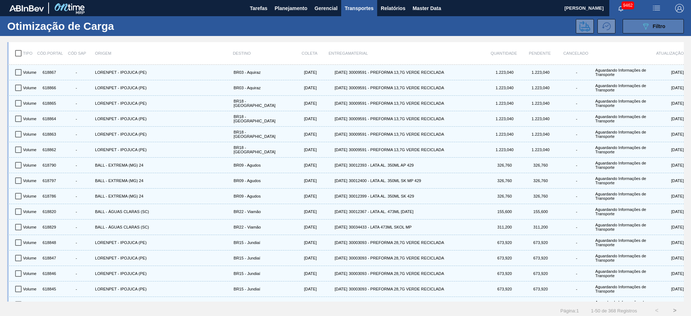
click at [630, 26] on button "089F7B8B-B2A5-4AFE-B5C0-19BA573D28AC Filtro" at bounding box center [652, 26] width 61 height 14
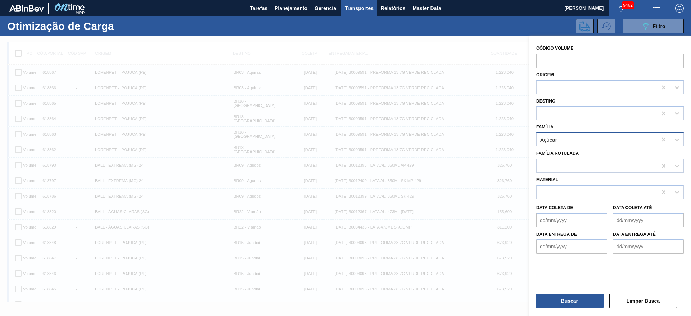
click at [575, 140] on div "Açúcar" at bounding box center [596, 140] width 120 height 10
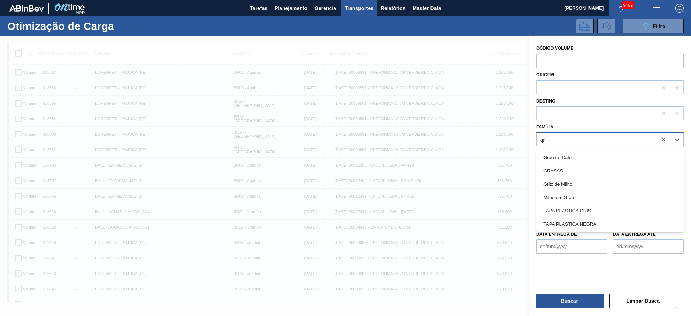
type input "gri"
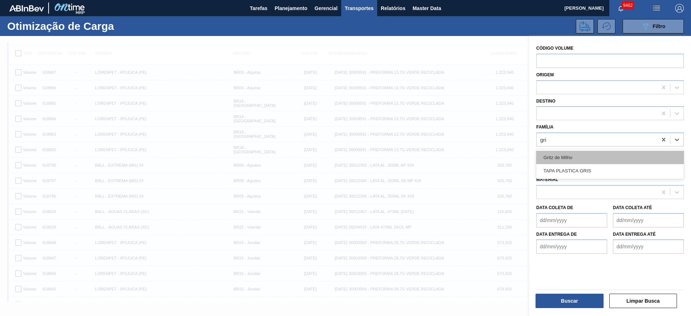
click at [579, 152] on div "Gritz de Milho" at bounding box center [609, 157] width 147 height 13
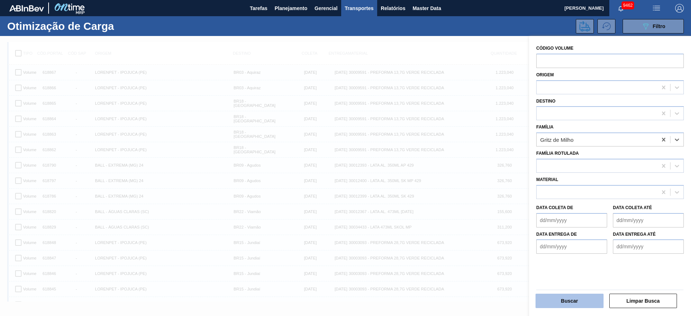
click at [561, 299] on button "Buscar" at bounding box center [569, 300] width 68 height 14
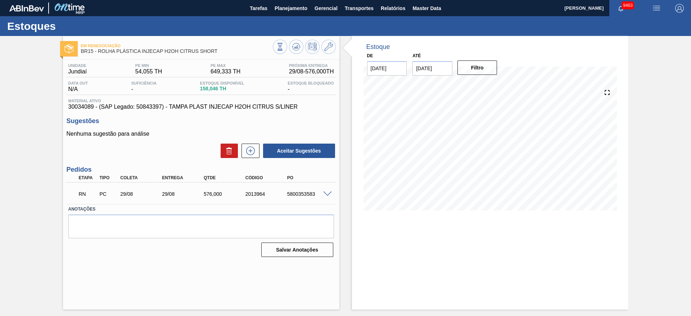
click at [328, 195] on span at bounding box center [327, 193] width 9 height 5
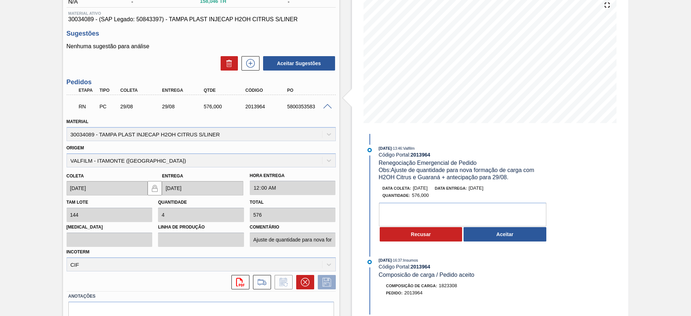
scroll to position [108, 0]
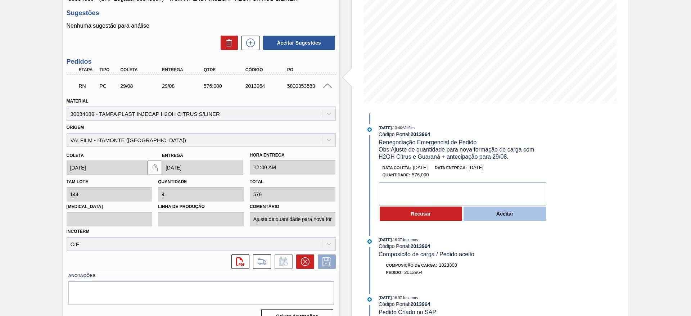
click at [508, 213] on button "Aceitar" at bounding box center [504, 213] width 83 height 14
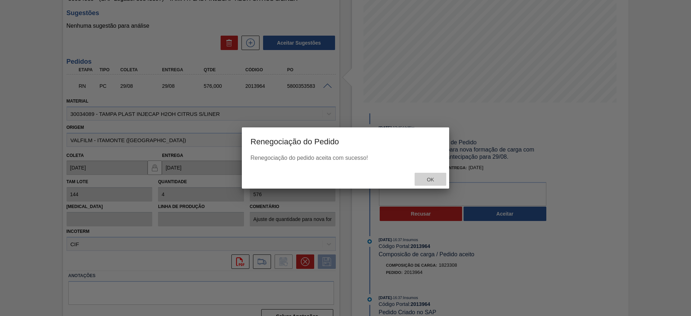
click at [424, 181] on span "Ok" at bounding box center [430, 180] width 19 height 6
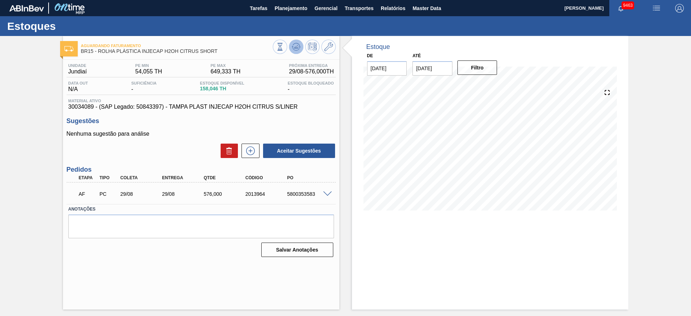
click at [302, 42] on button at bounding box center [296, 47] width 14 height 14
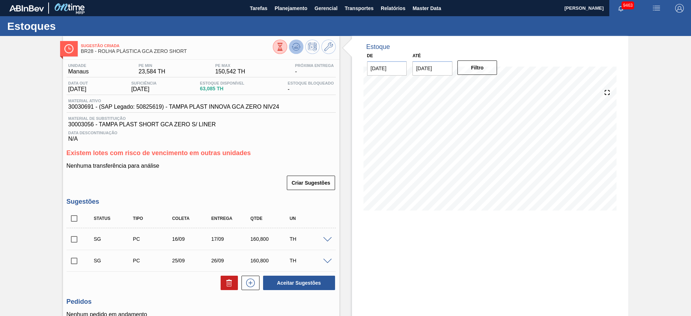
click at [296, 45] on icon at bounding box center [296, 46] width 9 height 9
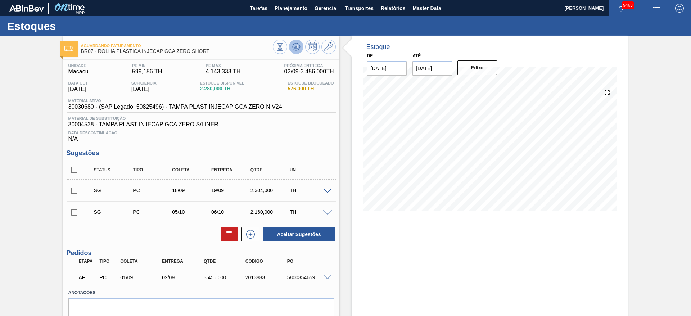
click at [292, 48] on icon at bounding box center [295, 49] width 7 height 4
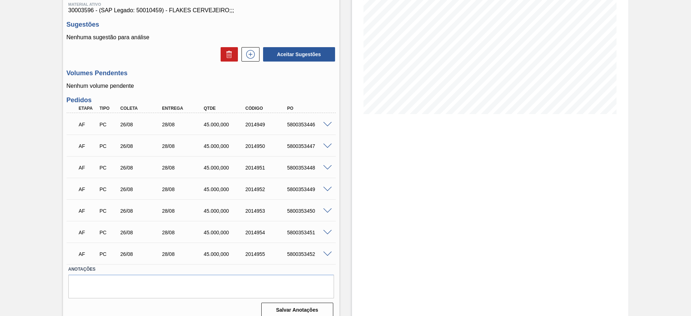
scroll to position [104, 0]
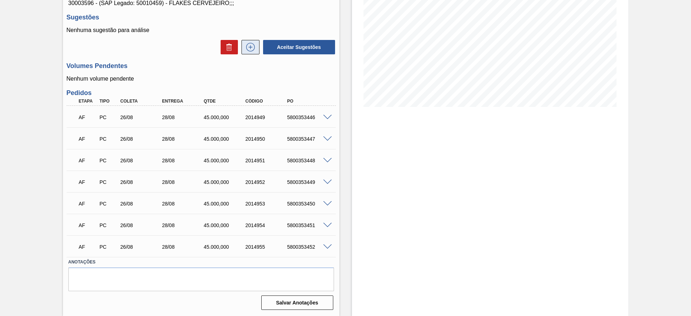
click at [249, 46] on icon at bounding box center [251, 47] width 12 height 9
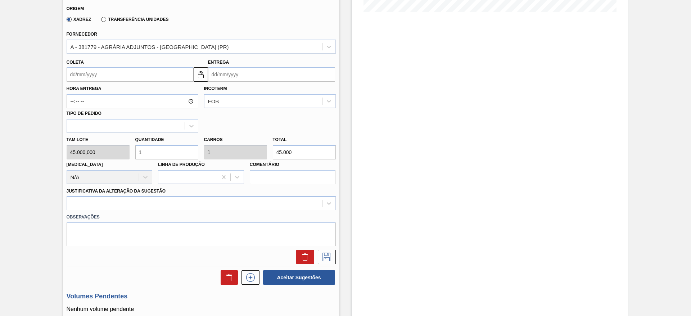
scroll to position [211, 0]
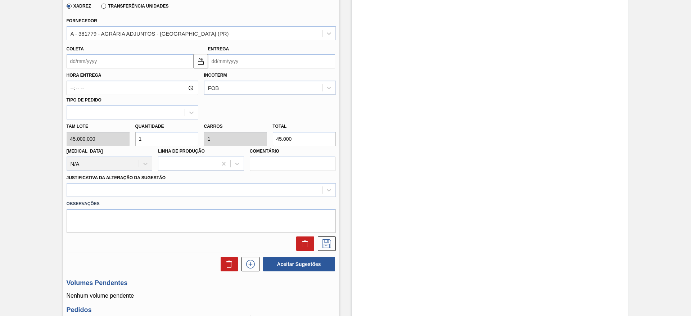
click at [110, 140] on div "Tam lote 45.000,000 Quantidade 1 Carros 1 Total 45.000 [MEDICAL_DATA] N/A Linha…" at bounding box center [201, 144] width 275 height 51
type input "9"
type input "405.000"
type input "9"
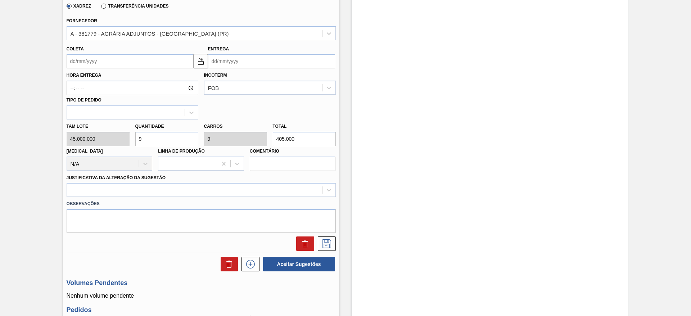
click at [92, 65] on input "Coleta" at bounding box center [130, 61] width 127 height 14
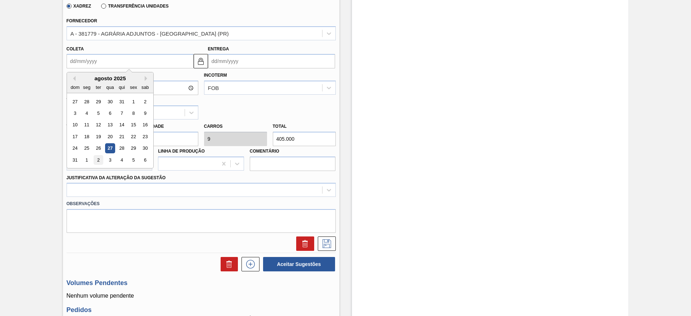
click at [99, 158] on div "2" at bounding box center [98, 160] width 10 height 10
type input "[DATE]"
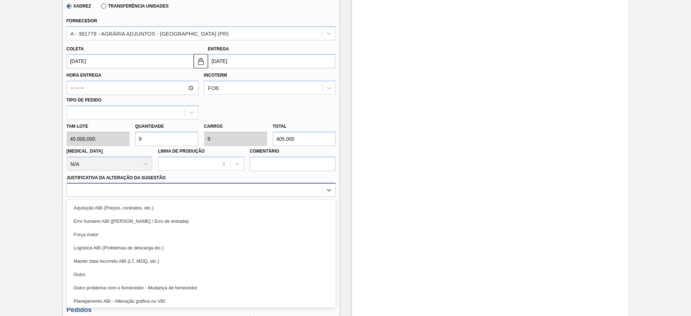
click at [195, 187] on div at bounding box center [194, 190] width 255 height 10
drag, startPoint x: 199, startPoint y: 201, endPoint x: 206, endPoint y: 202, distance: 7.2
click at [199, 201] on div "Aquisição ABI (Preços, contratos, etc.)" at bounding box center [201, 207] width 269 height 13
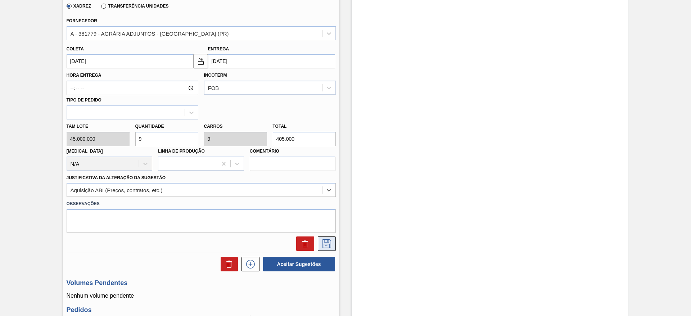
click at [332, 243] on button at bounding box center [327, 243] width 18 height 14
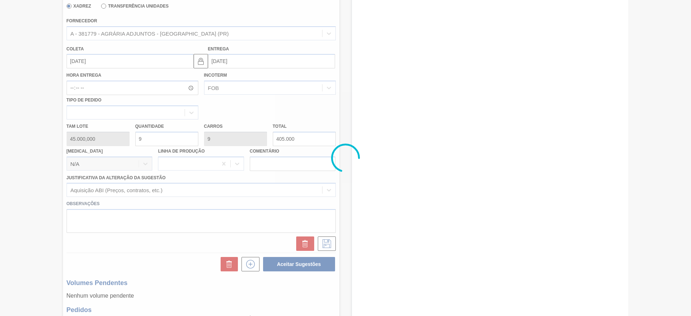
scroll to position [0, 0]
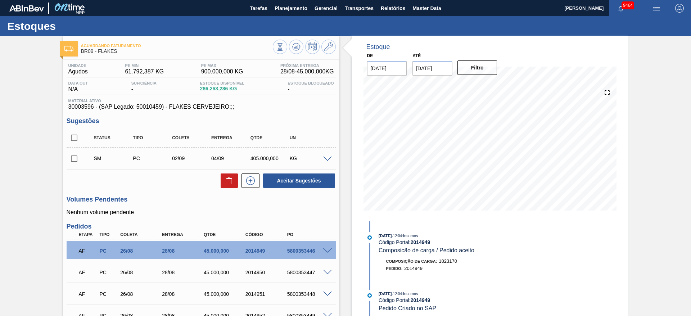
click at [75, 157] on input "checkbox" at bounding box center [74, 158] width 15 height 15
click at [304, 184] on button "Aceitar Sugestões" at bounding box center [299, 180] width 72 height 14
checkbox input "false"
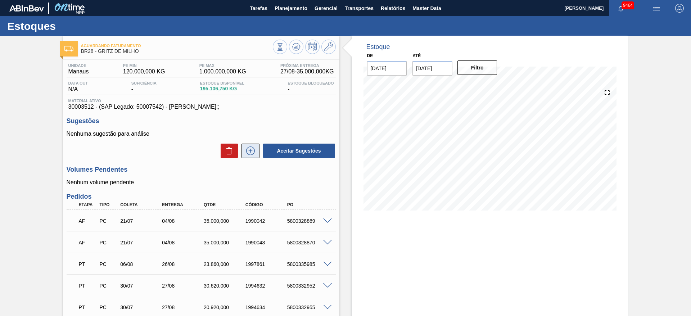
click at [246, 150] on icon at bounding box center [251, 150] width 12 height 9
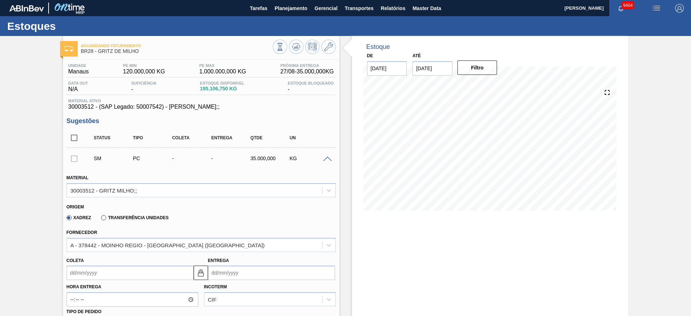
click at [90, 270] on input "Coleta" at bounding box center [130, 272] width 127 height 14
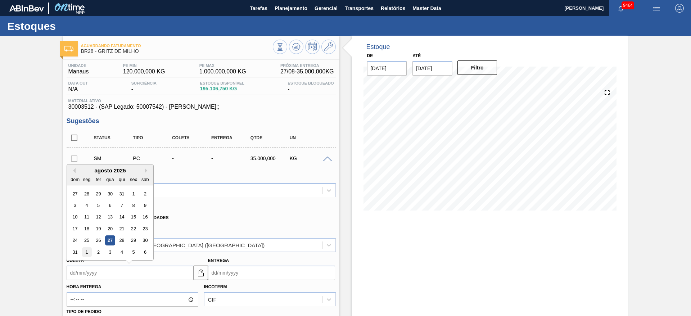
click at [85, 255] on div "1" at bounding box center [87, 252] width 10 height 10
type input "[DATE]"
type input "15/09/2025"
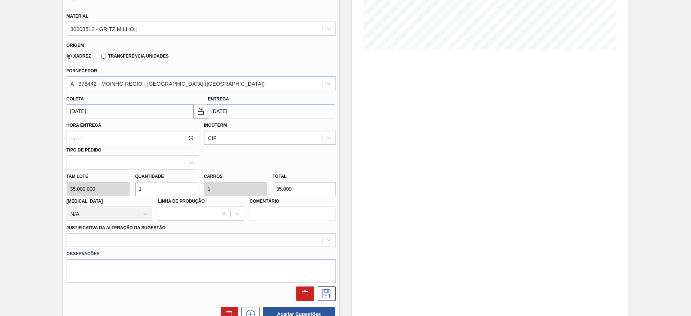
scroll to position [162, 0]
click at [107, 187] on div "Tam lote 35.000,000 Quantidade 1 Carros 1 Total 35.000 Doca N/A Linha de Produç…" at bounding box center [201, 194] width 275 height 51
type input "6"
type input "210.000"
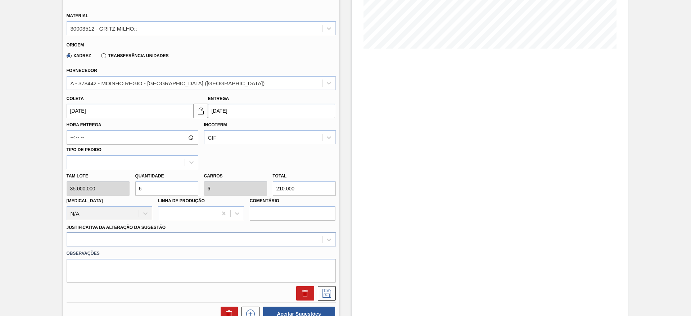
type input "6"
click at [217, 237] on div at bounding box center [201, 239] width 269 height 14
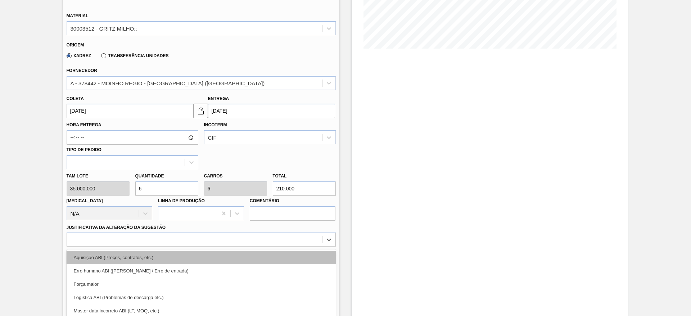
scroll to position [206, 0]
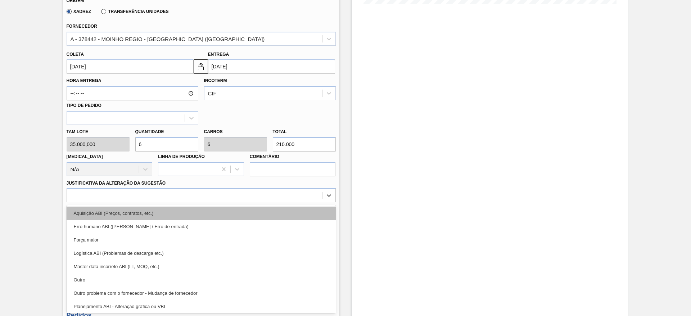
drag, startPoint x: 223, startPoint y: 205, endPoint x: 231, endPoint y: 208, distance: 8.8
click at [223, 205] on div "Aquisição ABI (Preços, contratos, etc.) Erro humano ABI (Cálculo / Erro de entr…" at bounding box center [201, 259] width 269 height 108
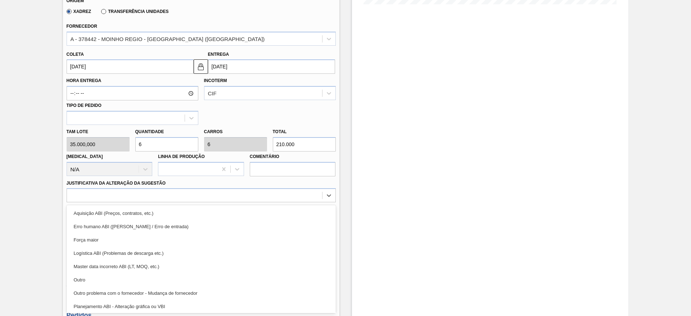
drag, startPoint x: 233, startPoint y: 209, endPoint x: 250, endPoint y: 210, distance: 16.9
click at [234, 209] on div "Aquisição ABI (Preços, contratos, etc.)" at bounding box center [201, 212] width 269 height 13
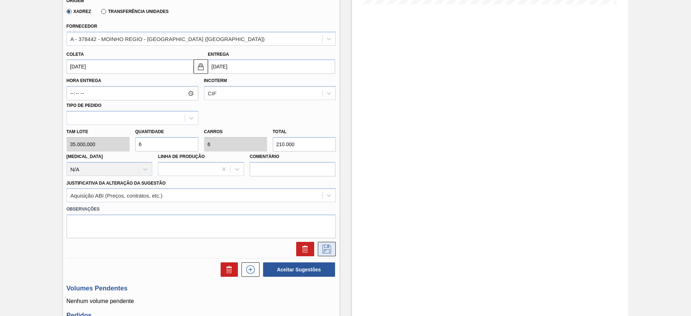
click at [325, 245] on icon at bounding box center [327, 249] width 12 height 9
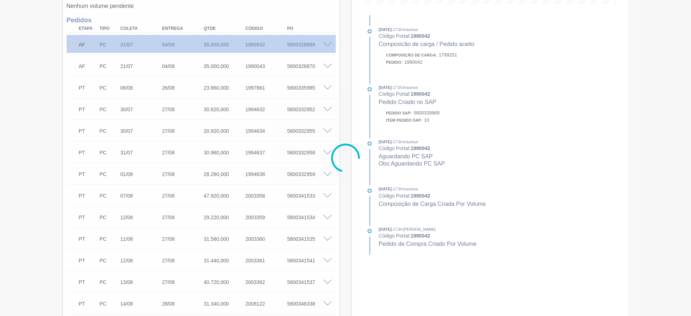
scroll to position [0, 0]
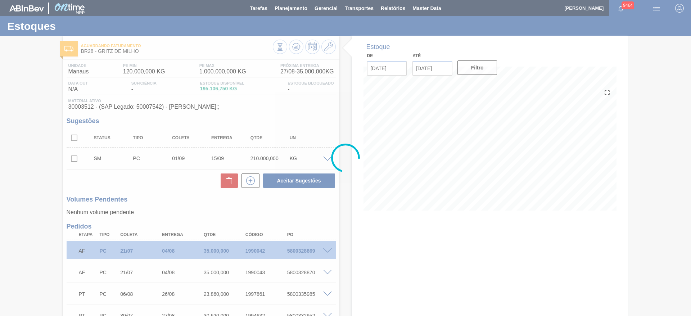
click at [70, 159] on div at bounding box center [345, 158] width 691 height 316
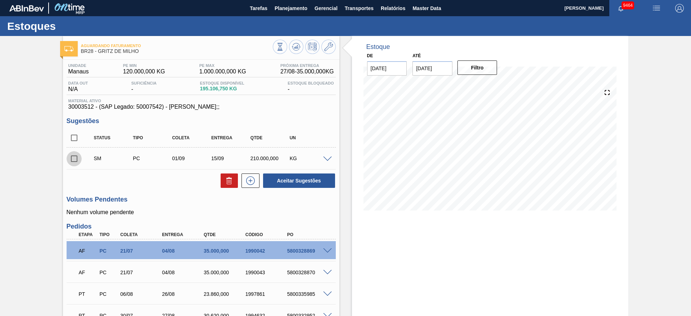
click at [75, 159] on input "checkbox" at bounding box center [74, 158] width 15 height 15
click at [282, 182] on button "Aceitar Sugestões" at bounding box center [299, 180] width 72 height 14
checkbox input "false"
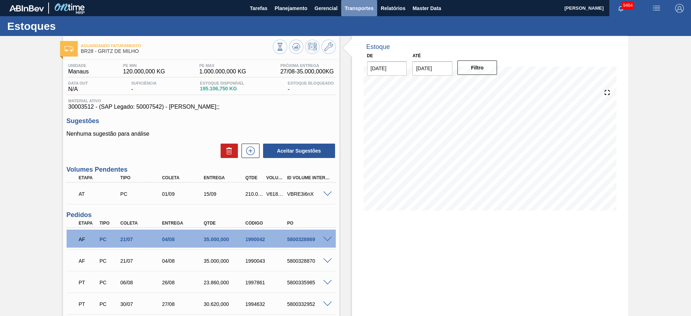
click at [366, 7] on span "Transportes" at bounding box center [359, 8] width 29 height 9
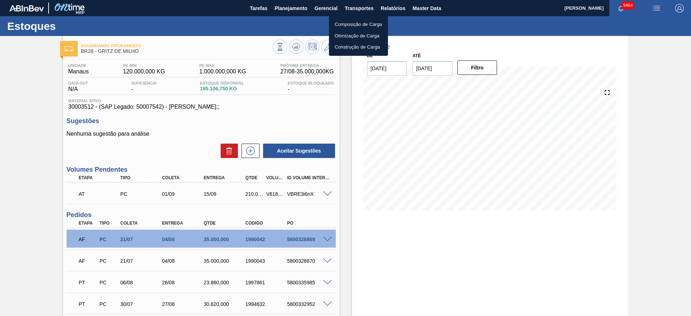
click at [342, 37] on li "Otimização de Carga" at bounding box center [358, 36] width 59 height 12
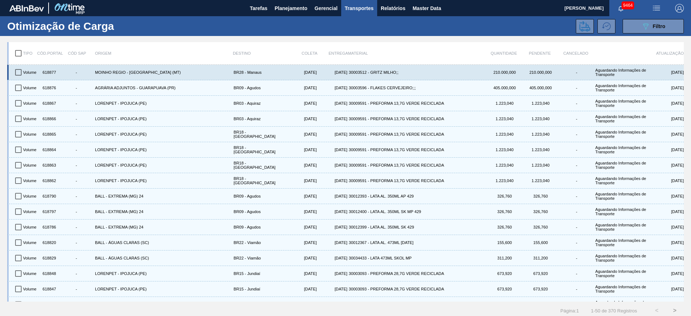
click at [16, 70] on input "checkbox" at bounding box center [18, 72] width 15 height 15
checkbox input "true"
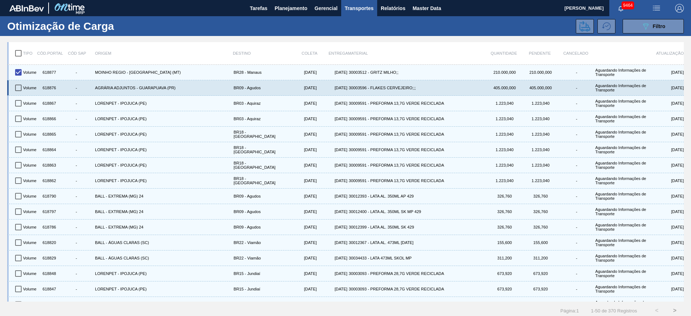
click at [17, 87] on input "checkbox" at bounding box center [18, 87] width 15 height 15
checkbox input "true"
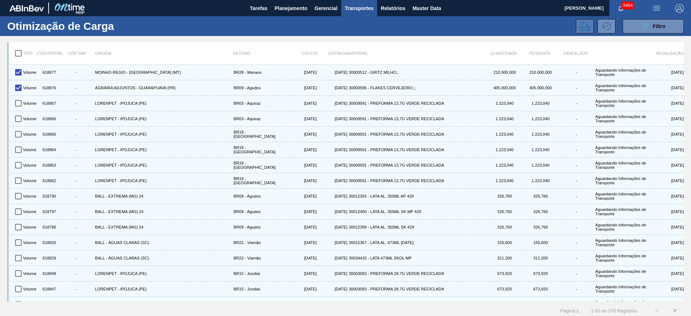
click at [583, 23] on icon at bounding box center [584, 26] width 11 height 10
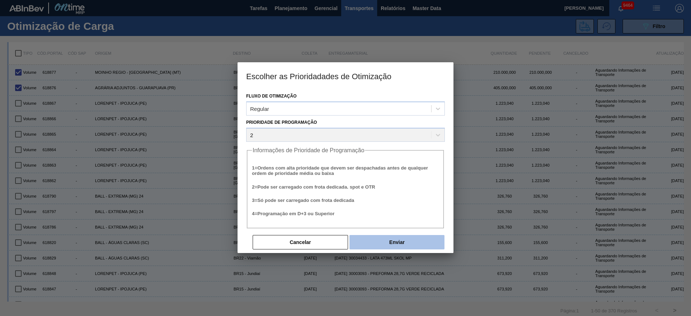
click at [404, 242] on button "Enviar" at bounding box center [396, 242] width 95 height 14
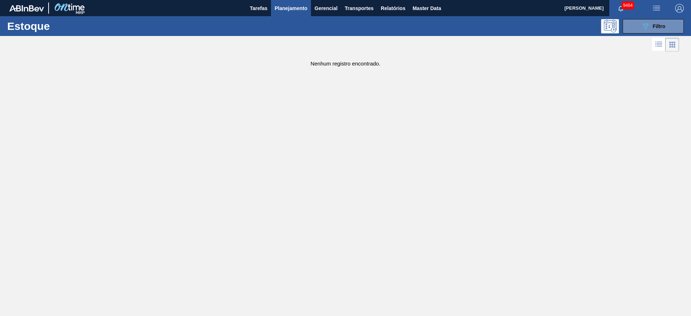
click at [682, 12] on button "button" at bounding box center [679, 8] width 23 height 16
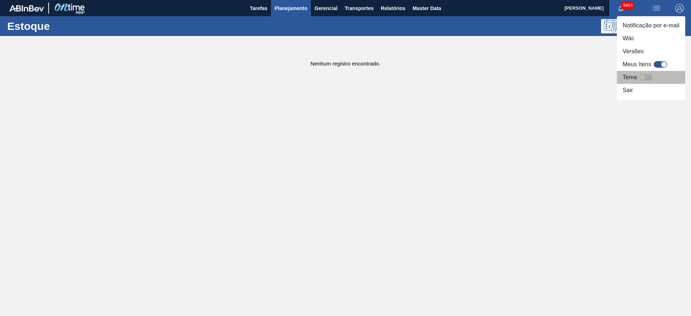
click at [647, 75] on div at bounding box center [646, 77] width 14 height 6
checkbox input "true"
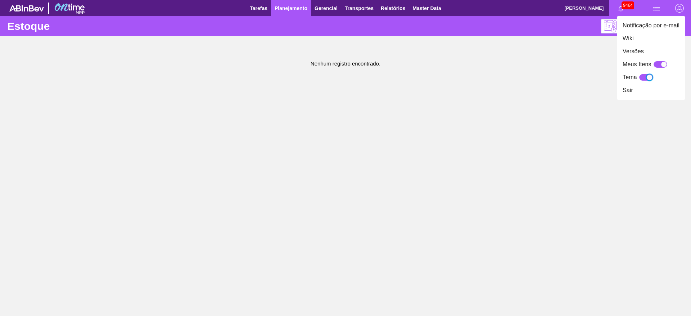
click at [560, 85] on div at bounding box center [345, 158] width 691 height 316
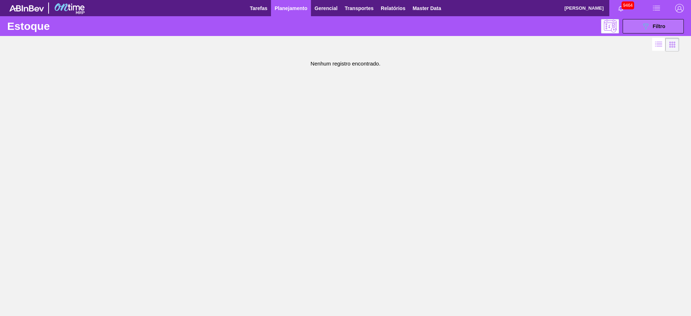
click at [650, 32] on button "089F7B8B-B2A5-4AFE-B5C0-19BA573D28AC Filtro" at bounding box center [652, 26] width 61 height 14
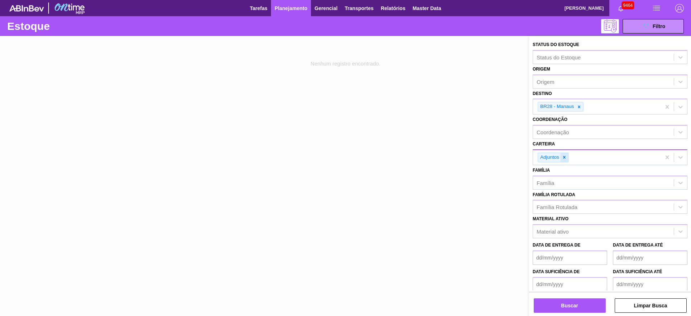
click at [563, 159] on icon at bounding box center [563, 157] width 5 height 5
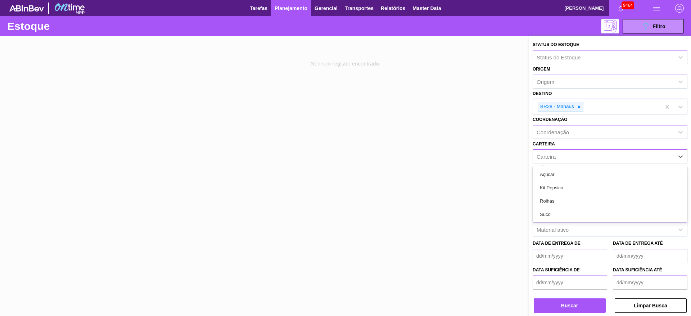
click at [563, 159] on div "Carteira" at bounding box center [603, 156] width 141 height 10
click at [558, 210] on div "Suco" at bounding box center [609, 214] width 155 height 13
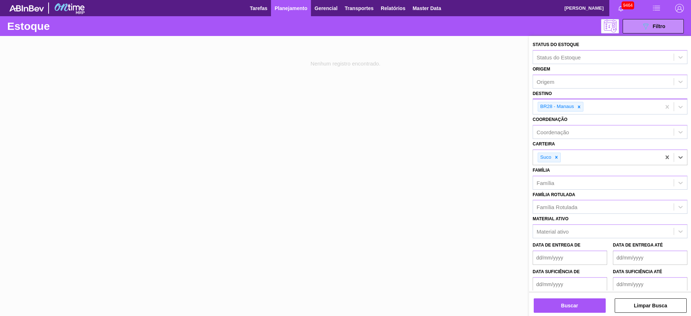
click at [580, 105] on div at bounding box center [579, 106] width 8 height 9
click at [580, 105] on div "BR28 - Manaus" at bounding box center [597, 106] width 128 height 15
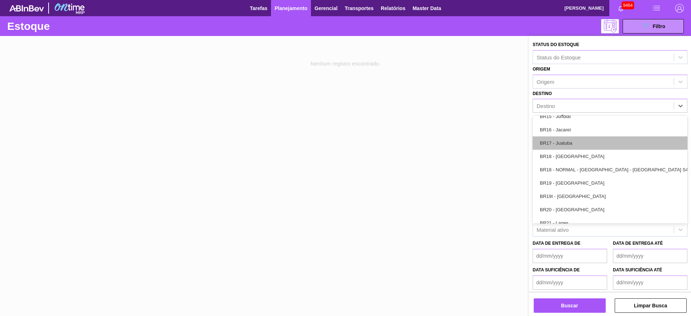
scroll to position [486, 0]
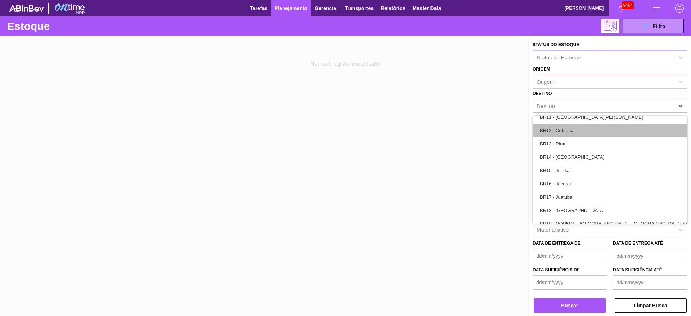
click at [565, 131] on div "BR12 - Cebrasa" at bounding box center [609, 130] width 155 height 13
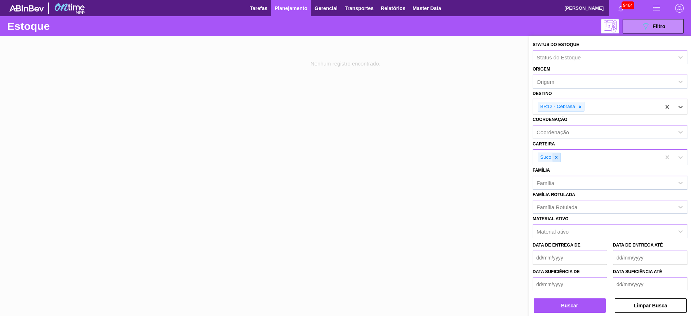
click at [556, 157] on icon at bounding box center [556, 157] width 3 height 3
click at [556, 157] on div "Carteira" at bounding box center [603, 156] width 141 height 10
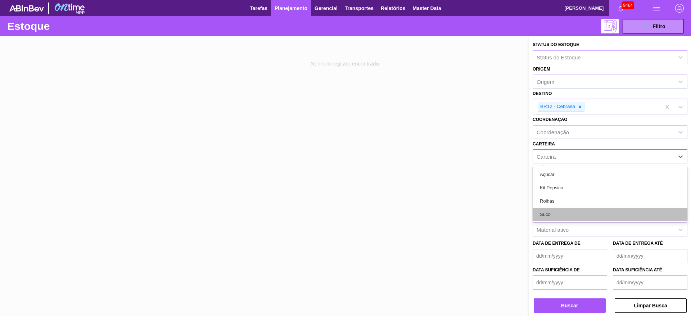
click at [559, 213] on div "Suco" at bounding box center [609, 214] width 155 height 13
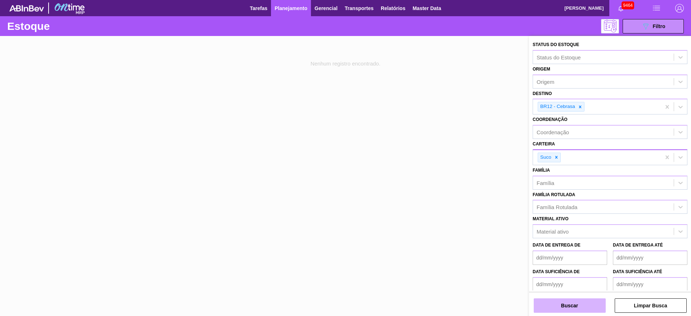
click at [568, 307] on button "Buscar" at bounding box center [569, 305] width 72 height 14
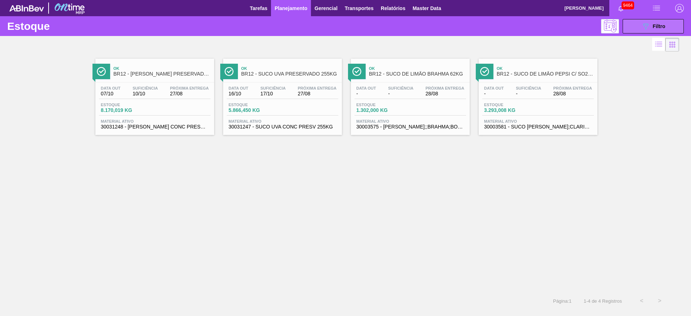
drag, startPoint x: 646, startPoint y: 33, endPoint x: 642, endPoint y: 33, distance: 4.0
click at [644, 33] on button "089F7B8B-B2A5-4AFE-B5C0-19BA573D28AC Filtro" at bounding box center [652, 26] width 61 height 14
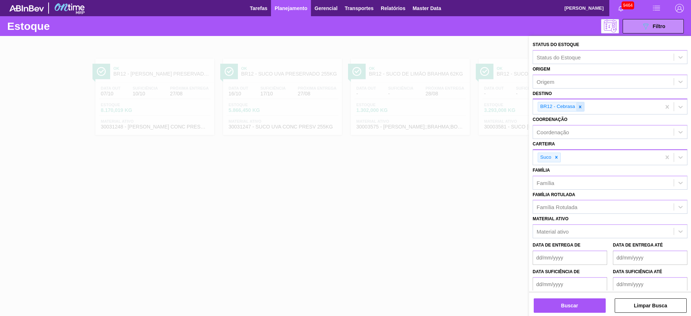
click at [579, 107] on icon at bounding box center [579, 106] width 5 height 5
type input "14"
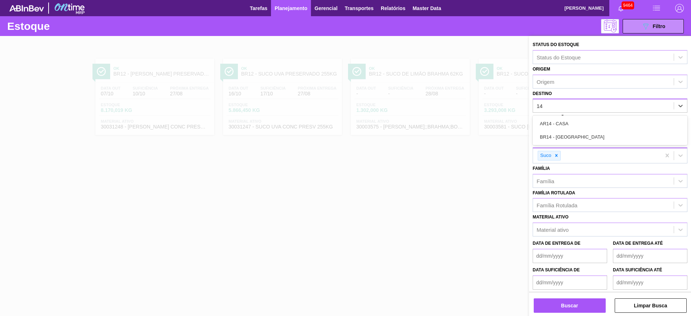
drag, startPoint x: 570, startPoint y: 134, endPoint x: 558, endPoint y: 170, distance: 38.2
click at [569, 136] on div "BR14 - Curitibana" at bounding box center [609, 136] width 155 height 13
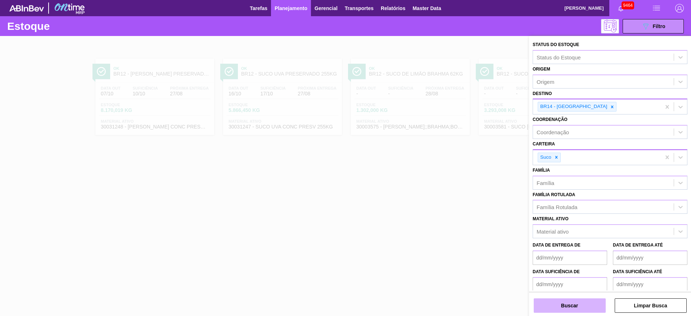
click at [560, 309] on button "Buscar" at bounding box center [569, 305] width 72 height 14
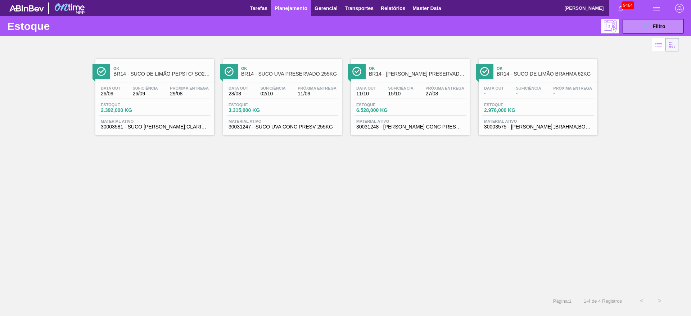
drag, startPoint x: 181, startPoint y: 78, endPoint x: 189, endPoint y: 78, distance: 7.6
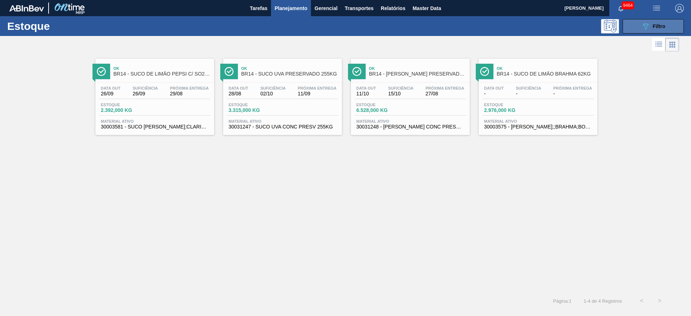
click at [645, 31] on button "089F7B8B-B2A5-4AFE-B5C0-19BA573D28AC Filtro" at bounding box center [652, 26] width 61 height 14
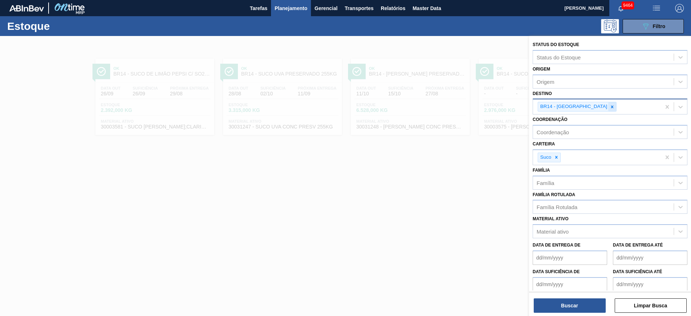
click at [609, 108] on icon at bounding box center [611, 106] width 5 height 5
type input "15"
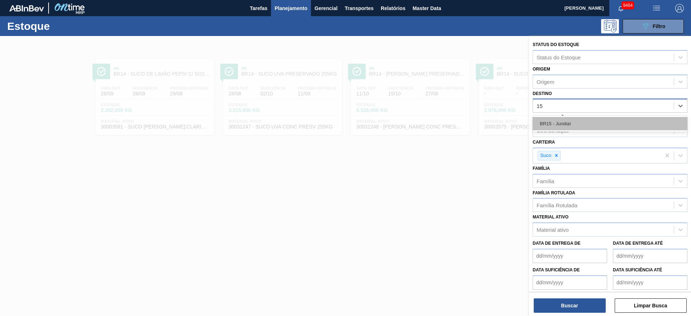
click at [572, 119] on div "BR15 - Jundiaí" at bounding box center [609, 123] width 155 height 13
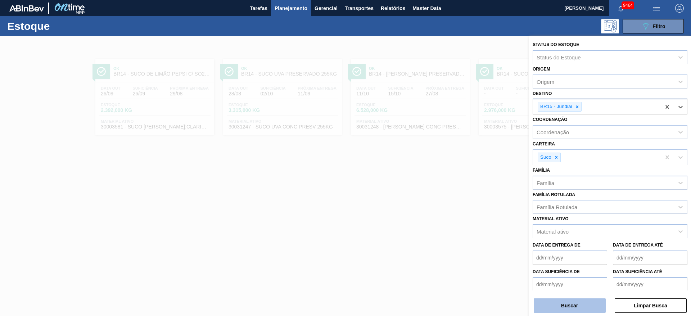
click at [568, 306] on button "Buscar" at bounding box center [569, 305] width 72 height 14
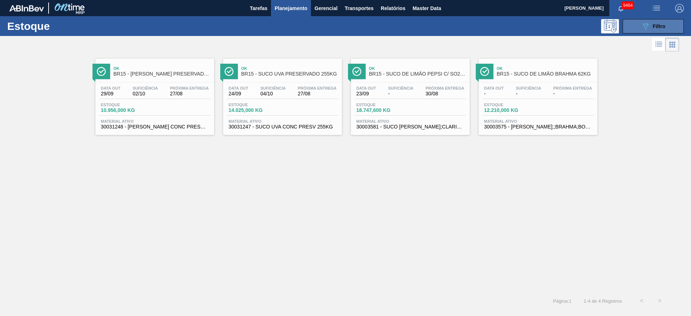
click at [645, 23] on icon at bounding box center [645, 26] width 5 height 6
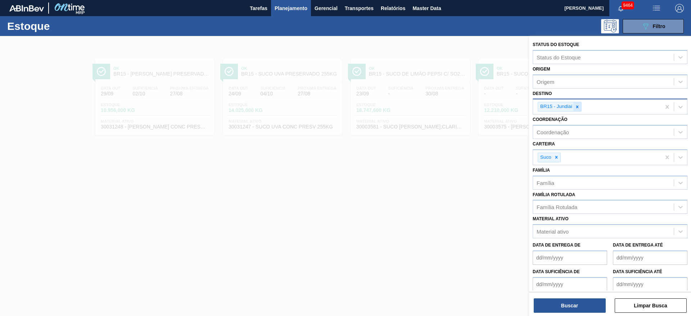
click at [574, 105] on div at bounding box center [577, 106] width 8 height 9
type input "23"
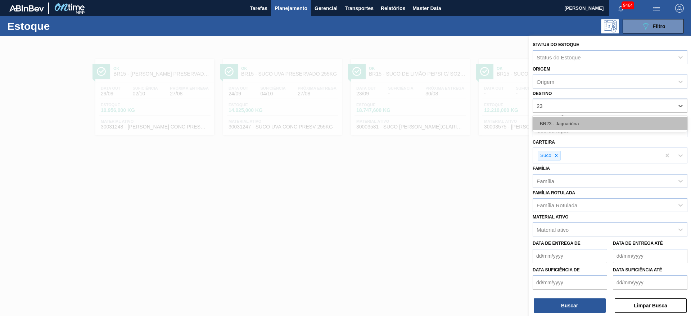
click at [574, 126] on div "BR23 - Jaguariúna" at bounding box center [609, 123] width 155 height 13
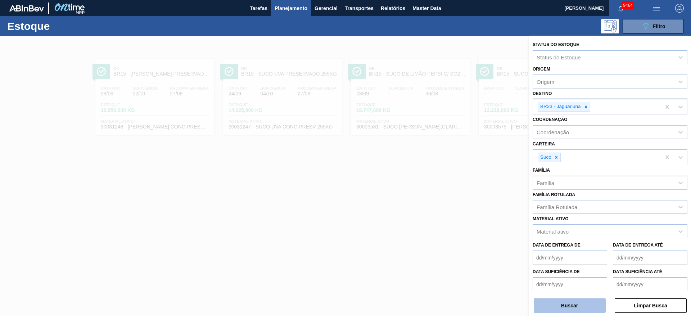
drag, startPoint x: 570, startPoint y: 304, endPoint x: 568, endPoint y: 300, distance: 4.4
click at [568, 300] on button "Buscar" at bounding box center [569, 305] width 72 height 14
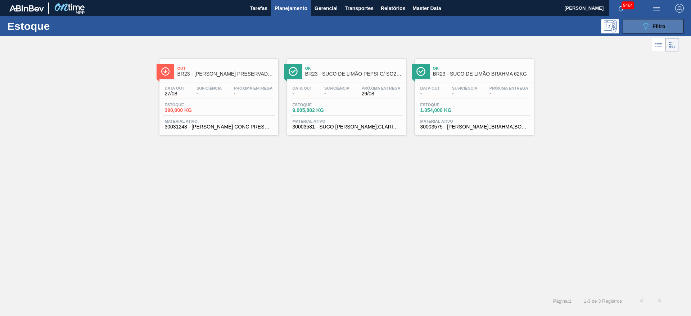
click at [634, 27] on button "089F7B8B-B2A5-4AFE-B5C0-19BA573D28AC Filtro" at bounding box center [652, 26] width 61 height 14
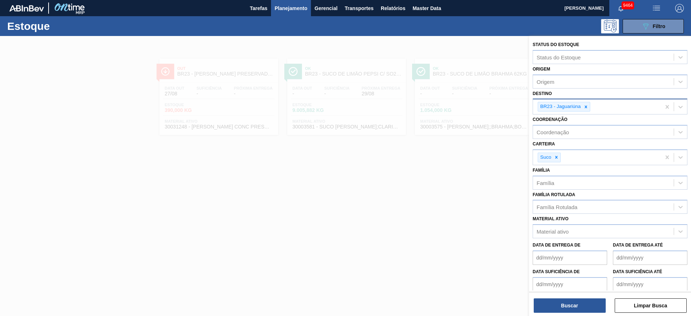
click at [589, 107] on div "BR23 - Jaguariúna" at bounding box center [563, 107] width 53 height 10
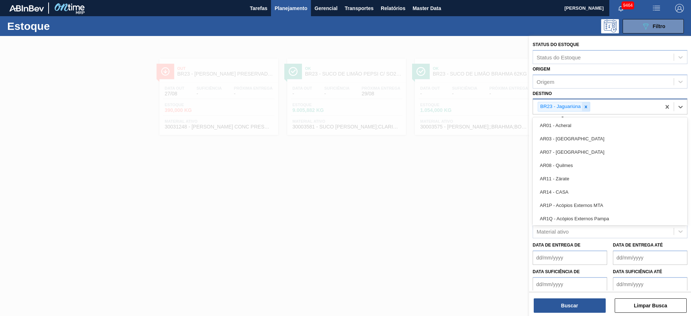
click at [587, 109] on div at bounding box center [586, 106] width 8 height 9
click at [587, 109] on div "Destino" at bounding box center [603, 106] width 141 height 10
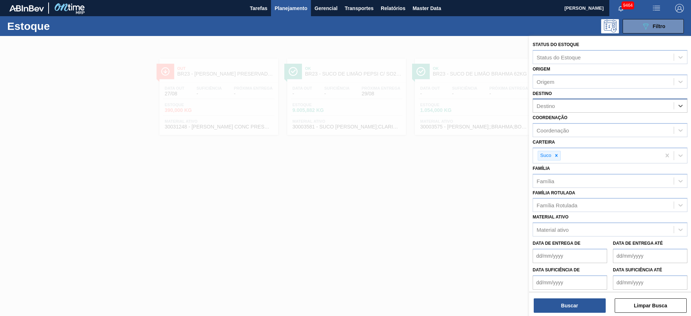
click at [587, 109] on div "Destino" at bounding box center [603, 106] width 141 height 10
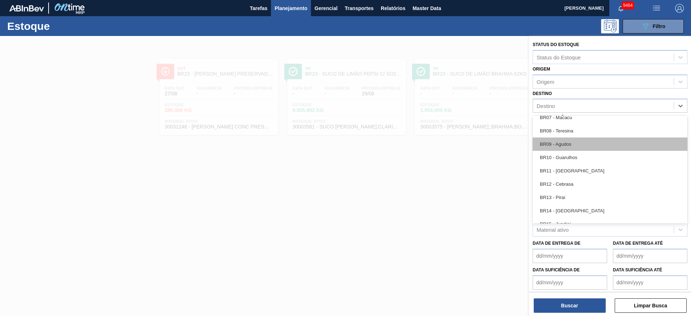
scroll to position [432, 0]
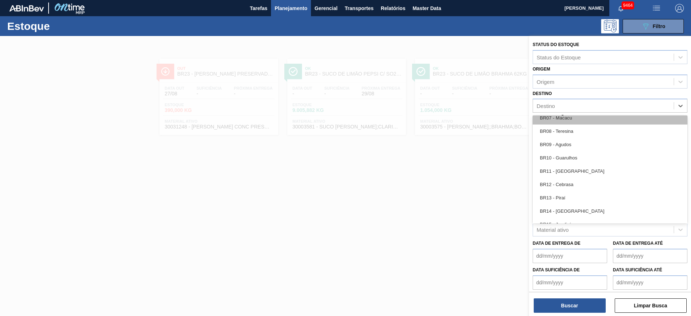
click at [576, 118] on div "BR07 - Macacu" at bounding box center [609, 117] width 155 height 13
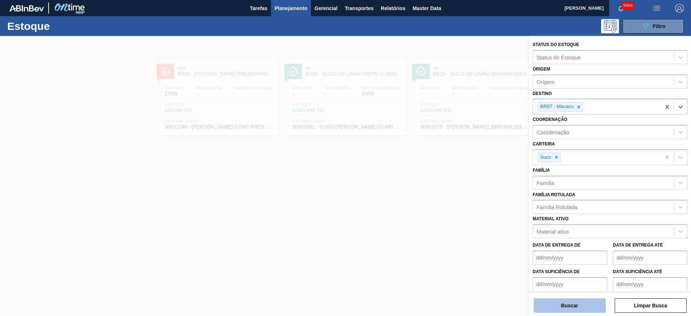
click at [574, 306] on button "Buscar" at bounding box center [569, 305] width 72 height 14
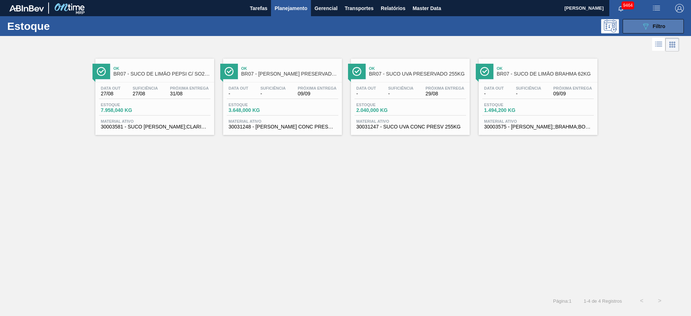
click at [630, 27] on button "089F7B8B-B2A5-4AFE-B5C0-19BA573D28AC Filtro" at bounding box center [652, 26] width 61 height 14
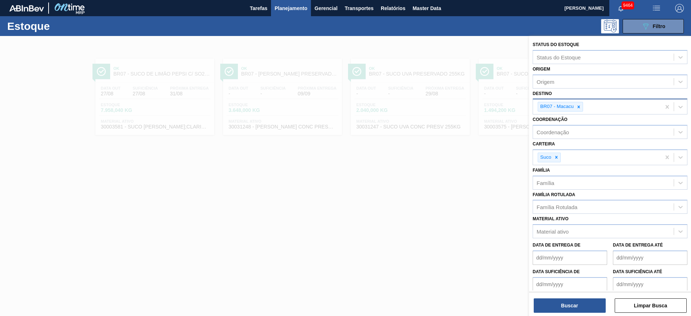
click at [574, 111] on div "BR07 - Macacu" at bounding box center [597, 106] width 128 height 15
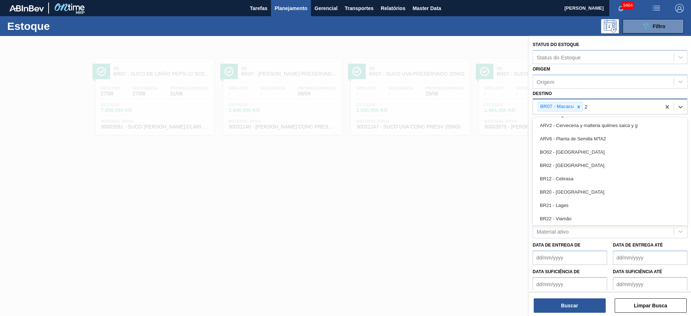
type input "27"
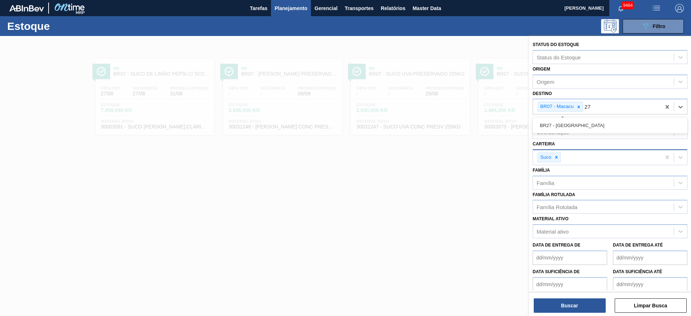
drag, startPoint x: 580, startPoint y: 122, endPoint x: 578, endPoint y: 160, distance: 37.8
click at [580, 123] on div "BR27 - Nova Minas" at bounding box center [609, 125] width 155 height 13
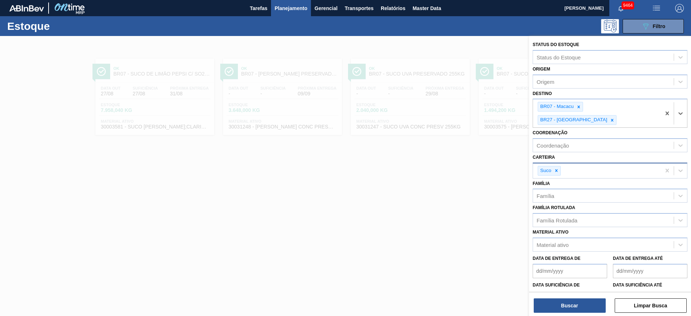
drag, startPoint x: 578, startPoint y: 106, endPoint x: 569, endPoint y: 158, distance: 52.6
click at [578, 105] on icon at bounding box center [578, 106] width 5 height 5
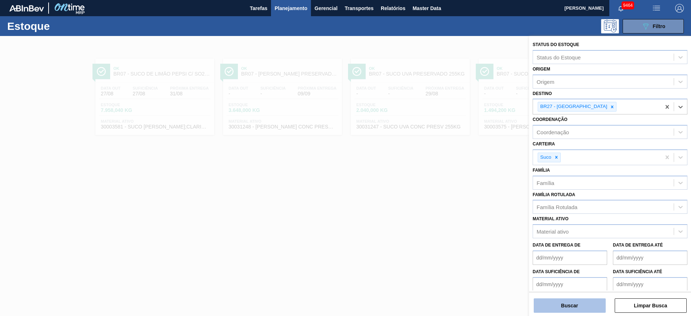
click at [568, 307] on button "Buscar" at bounding box center [569, 305] width 72 height 14
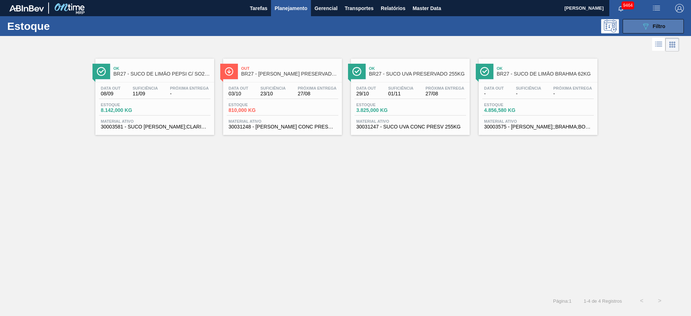
click at [640, 27] on button "089F7B8B-B2A5-4AFE-B5C0-19BA573D28AC Filtro" at bounding box center [652, 26] width 61 height 14
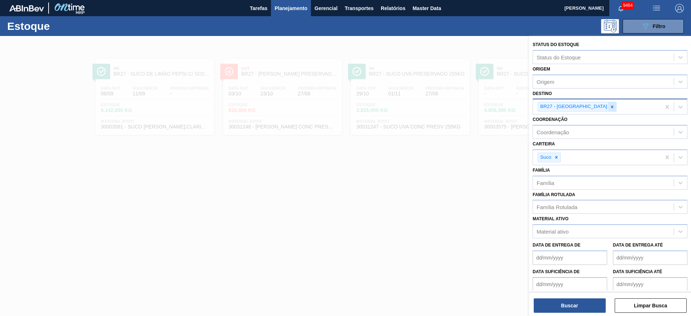
click at [609, 106] on icon at bounding box center [611, 106] width 5 height 5
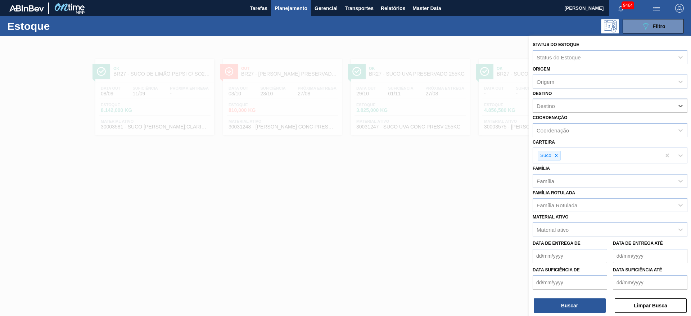
type input "13"
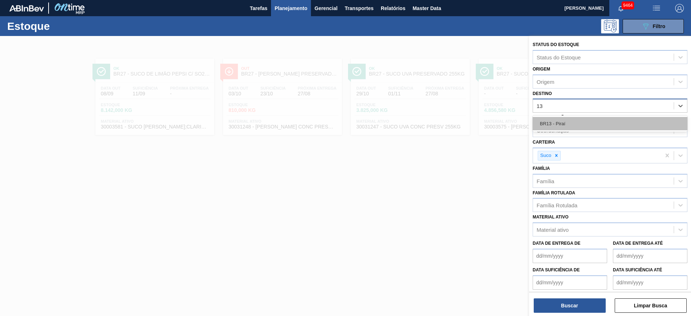
click at [578, 129] on div "BR13 - Piraí" at bounding box center [609, 123] width 155 height 13
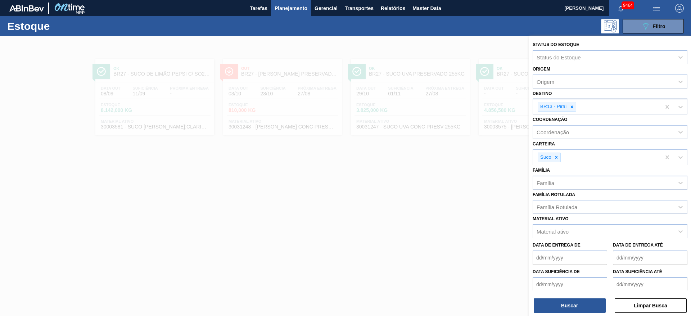
click at [573, 296] on div "Buscar Limpar Busca" at bounding box center [610, 302] width 162 height 20
click at [573, 297] on div "Buscar Limpar Busca" at bounding box center [610, 302] width 162 height 20
click at [568, 303] on button "Buscar" at bounding box center [569, 305] width 72 height 14
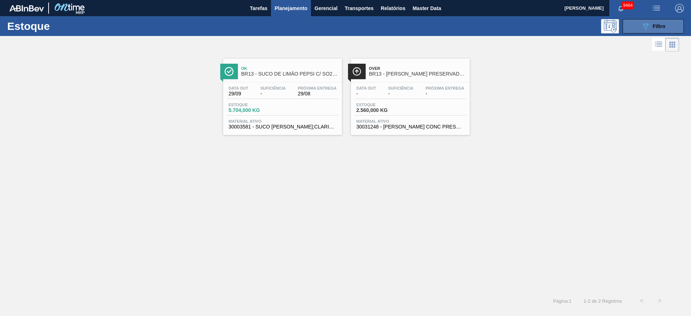
click at [630, 30] on button "089F7B8B-B2A5-4AFE-B5C0-19BA573D28AC Filtro" at bounding box center [652, 26] width 61 height 14
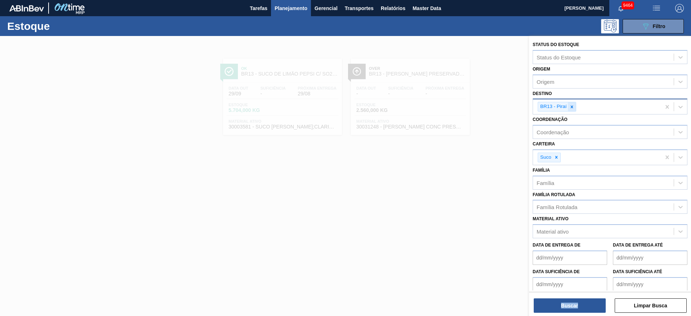
click at [572, 105] on icon at bounding box center [571, 106] width 5 height 5
type input "5"
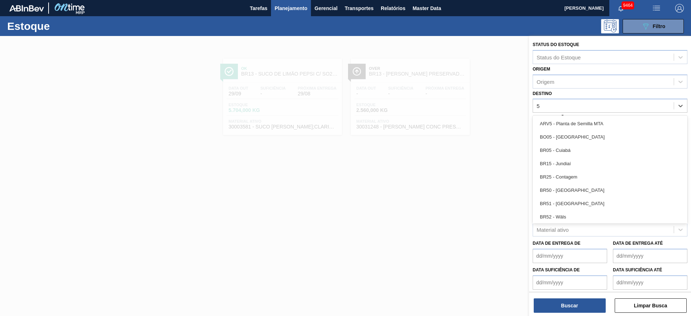
click at [570, 150] on div "BR05 - Cuiabá" at bounding box center [609, 150] width 155 height 13
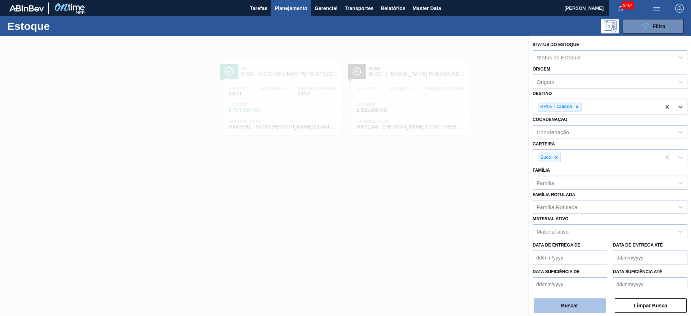
click at [566, 307] on button "Buscar" at bounding box center [569, 305] width 72 height 14
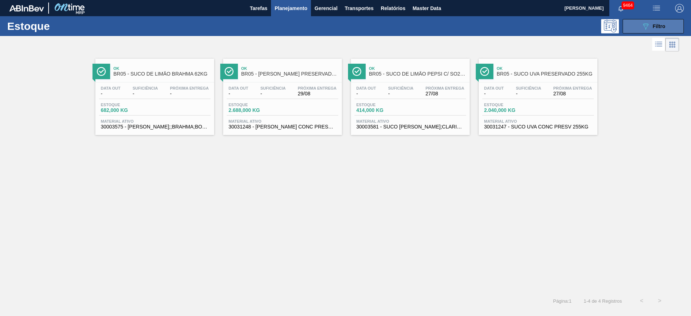
click at [646, 22] on icon "089F7B8B-B2A5-4AFE-B5C0-19BA573D28AC" at bounding box center [645, 26] width 9 height 9
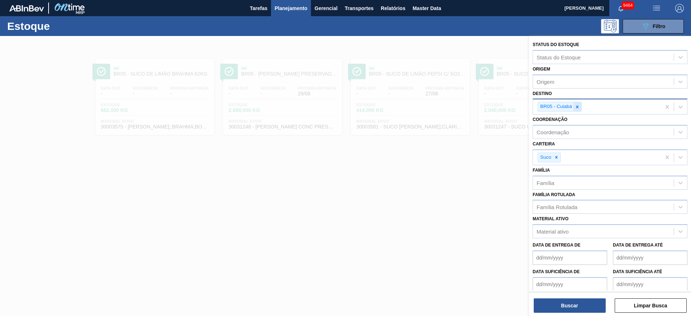
click at [577, 103] on div at bounding box center [577, 106] width 8 height 9
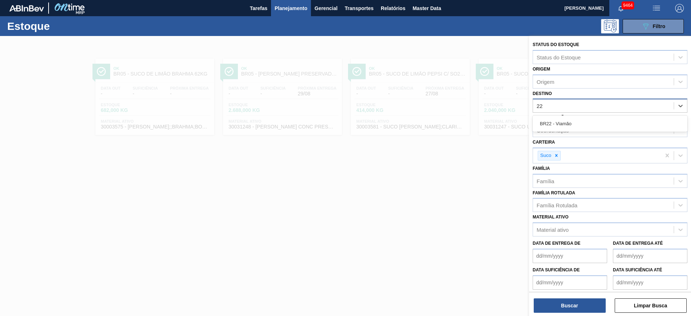
type input "2"
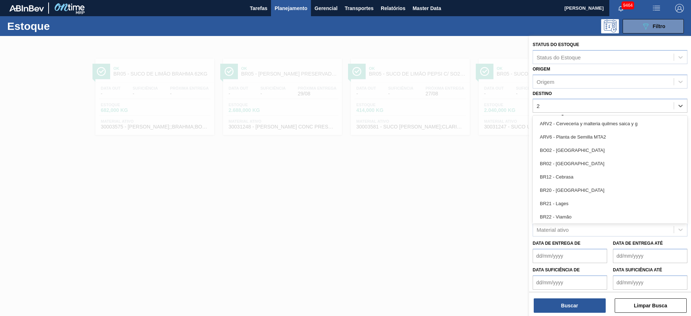
click at [538, 164] on div "BR02 - Sergipe" at bounding box center [609, 163] width 155 height 13
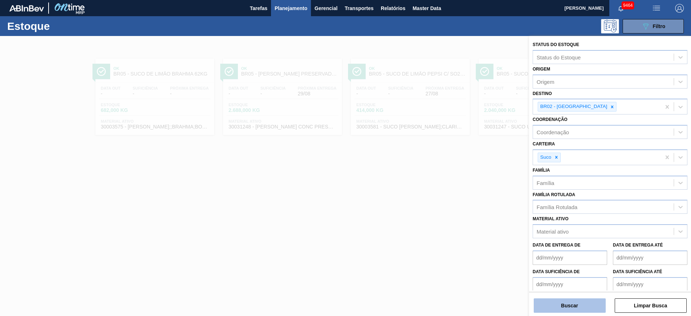
click at [587, 306] on button "Buscar" at bounding box center [569, 305] width 72 height 14
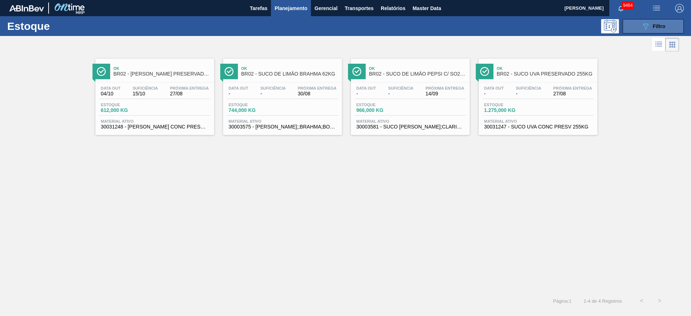
click at [654, 27] on span "Filtro" at bounding box center [658, 26] width 13 height 6
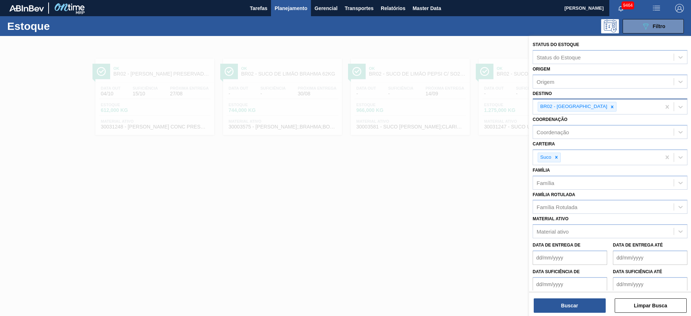
click at [609, 108] on icon at bounding box center [611, 106] width 5 height 5
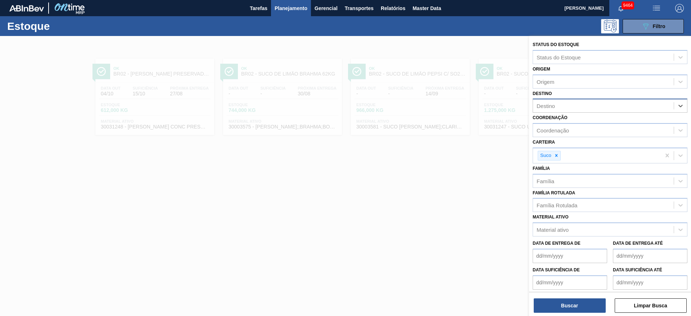
type input "8"
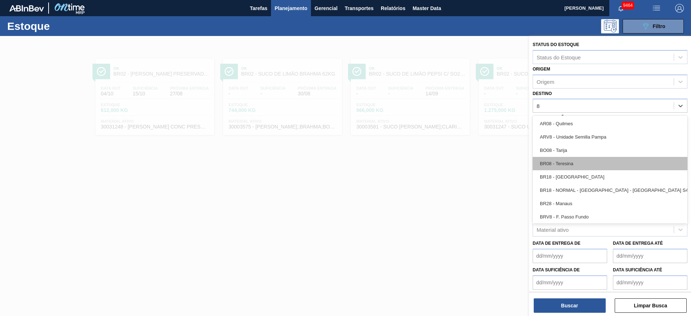
click at [577, 162] on div "BR08 - Teresina" at bounding box center [609, 163] width 155 height 13
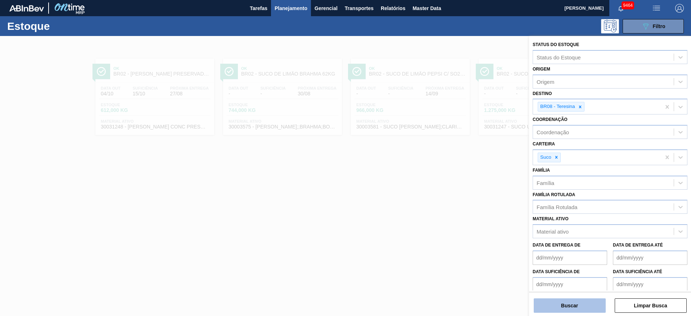
click at [570, 305] on button "Buscar" at bounding box center [569, 305] width 72 height 14
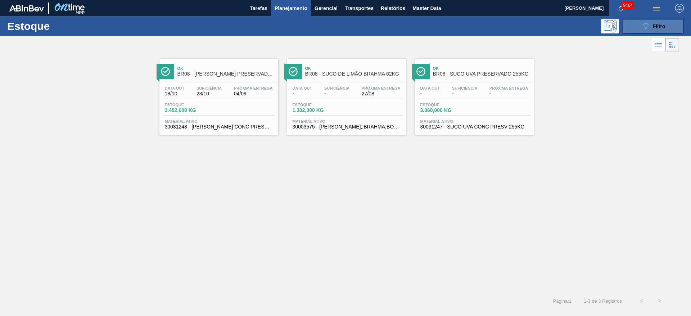
click at [643, 19] on button "089F7B8B-B2A5-4AFE-B5C0-19BA573D28AC Filtro" at bounding box center [652, 26] width 61 height 14
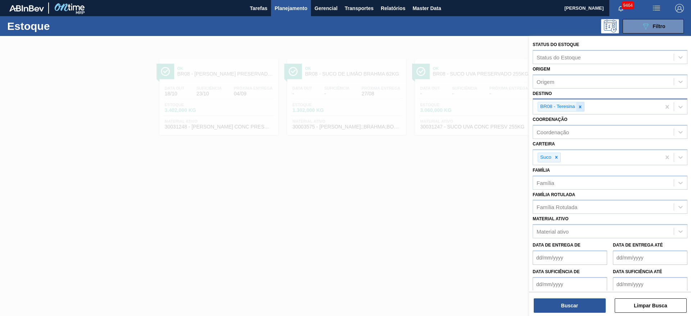
click at [578, 102] on div at bounding box center [580, 106] width 8 height 9
type input "12"
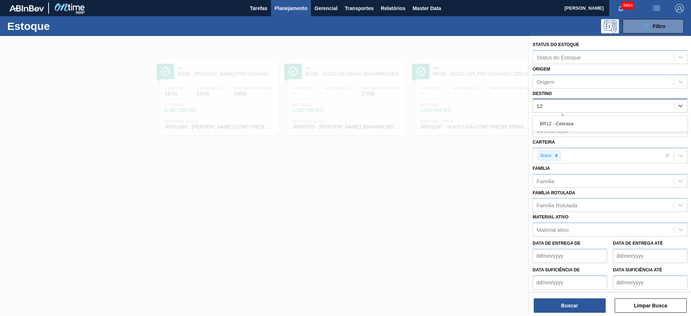
click at [565, 127] on div "BR12 - Cebrasa" at bounding box center [609, 123] width 155 height 13
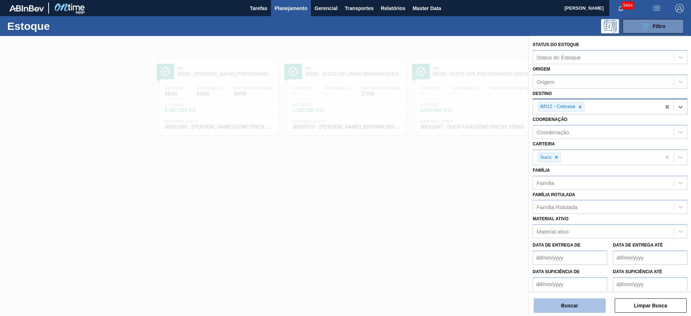
click at [562, 303] on button "Buscar" at bounding box center [569, 305] width 72 height 14
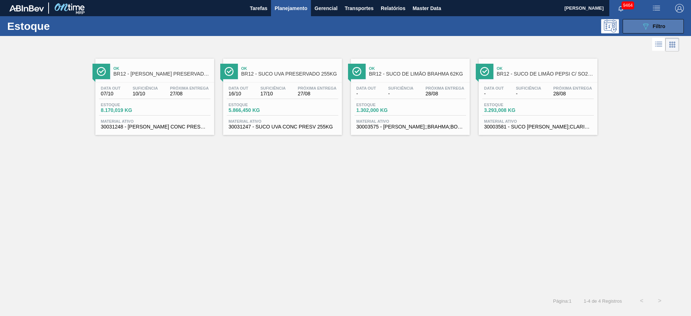
click at [642, 26] on icon "089F7B8B-B2A5-4AFE-B5C0-19BA573D28AC" at bounding box center [645, 26] width 9 height 9
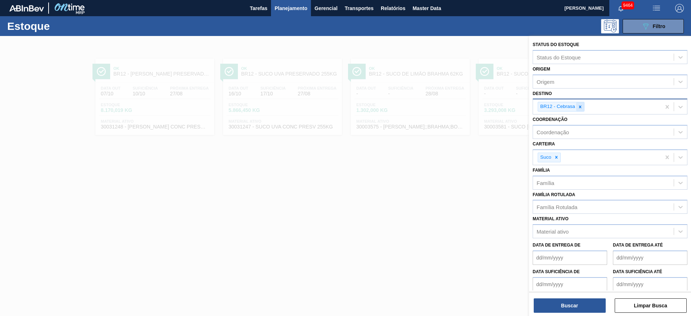
click at [578, 104] on icon at bounding box center [579, 106] width 5 height 5
type input "5"
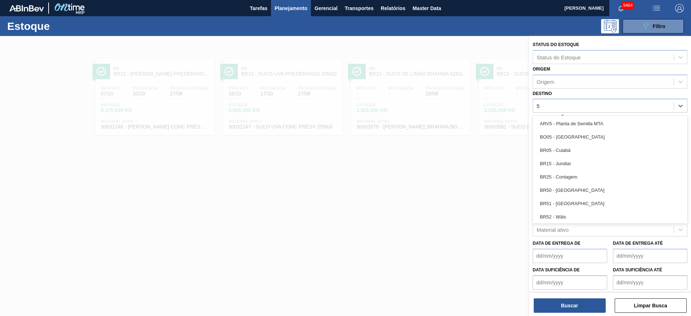
drag, startPoint x: 575, startPoint y: 147, endPoint x: 575, endPoint y: 151, distance: 4.3
click at [575, 149] on div "BR05 - Cuiabá" at bounding box center [609, 150] width 155 height 13
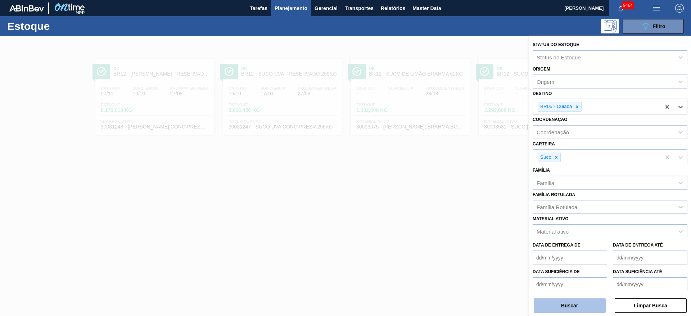
click at [572, 307] on button "Buscar" at bounding box center [569, 305] width 72 height 14
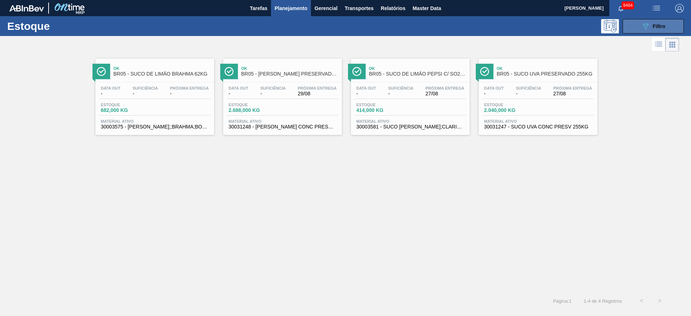
click at [643, 28] on icon "089F7B8B-B2A5-4AFE-B5C0-19BA573D28AC" at bounding box center [645, 26] width 9 height 9
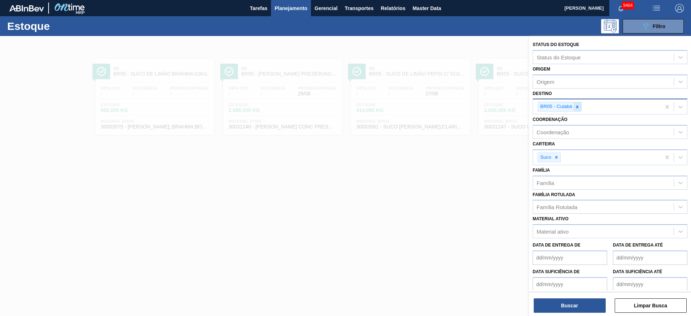
click at [578, 110] on div at bounding box center [577, 106] width 8 height 9
type input "7"
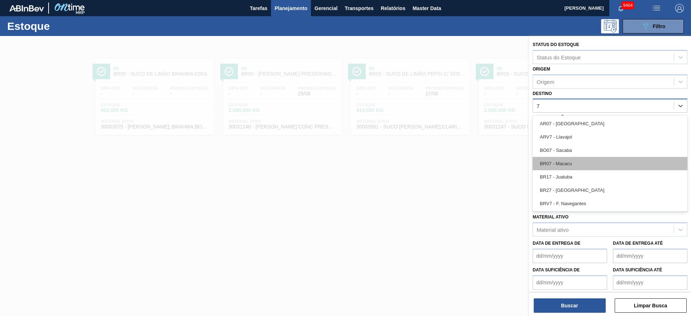
click at [573, 157] on div "BR07 - Macacu" at bounding box center [609, 163] width 155 height 13
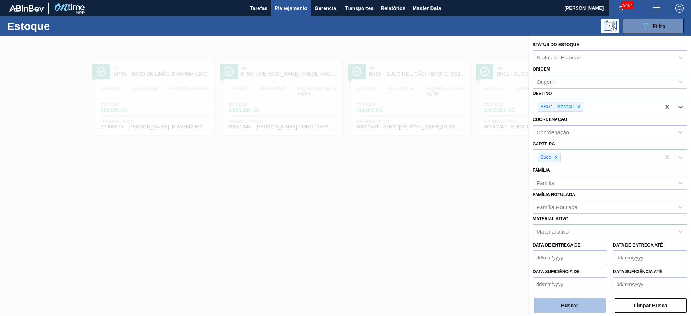
click at [572, 299] on button "Buscar" at bounding box center [569, 305] width 72 height 14
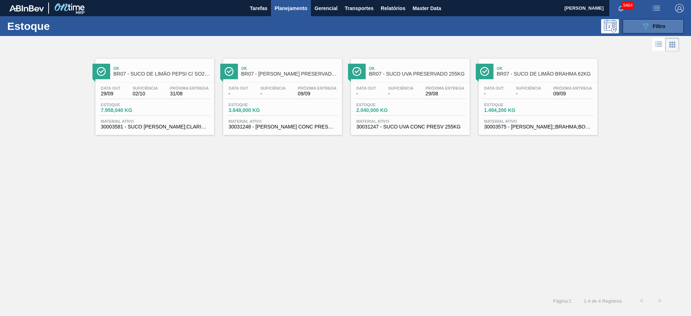
click at [636, 25] on button "089F7B8B-B2A5-4AFE-B5C0-19BA573D28AC Filtro" at bounding box center [652, 26] width 61 height 14
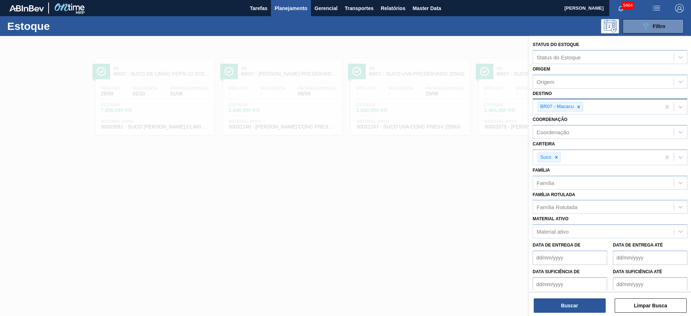
click at [576, 109] on div at bounding box center [578, 106] width 8 height 9
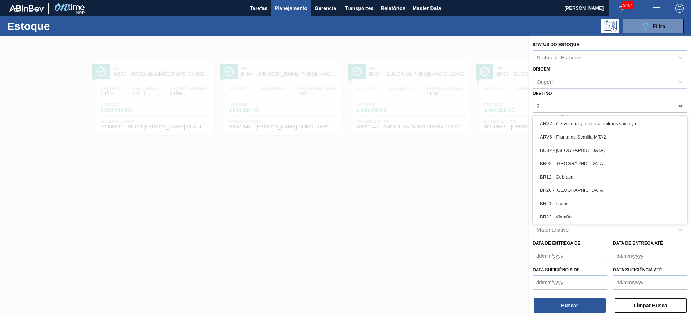
type input "27"
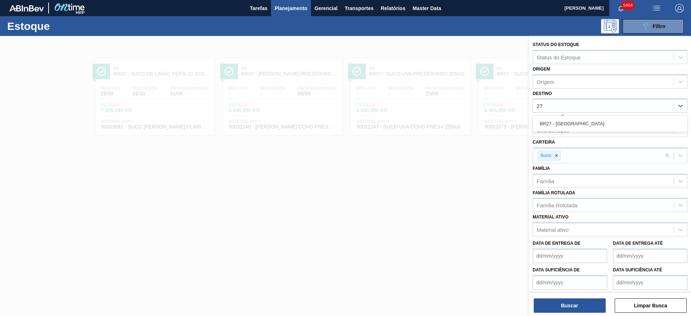
drag, startPoint x: 569, startPoint y: 123, endPoint x: 571, endPoint y: 137, distance: 14.2
click at [569, 123] on div "BR27 - Nova Minas" at bounding box center [609, 123] width 155 height 13
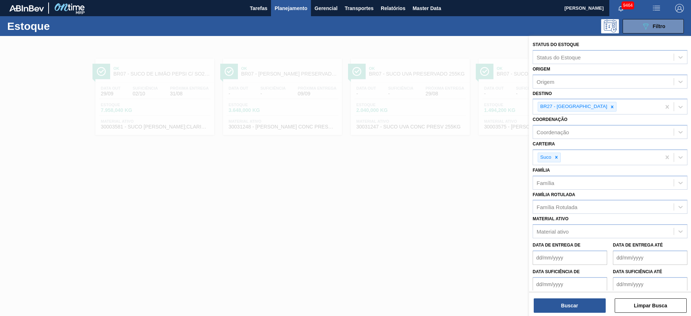
click at [566, 297] on div "Buscar Limpar Busca" at bounding box center [610, 302] width 162 height 20
click at [567, 304] on button "Buscar" at bounding box center [569, 305] width 72 height 14
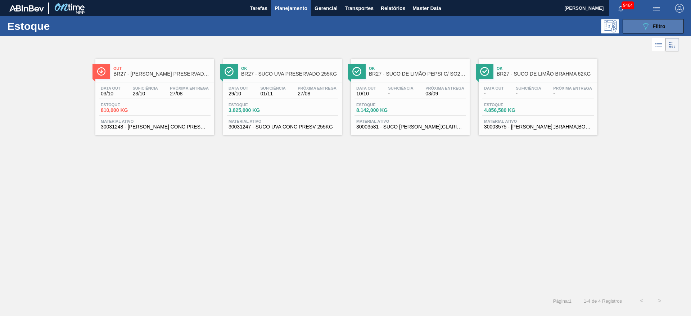
click at [651, 30] on div "089F7B8B-B2A5-4AFE-B5C0-19BA573D28AC Filtro" at bounding box center [653, 26] width 24 height 9
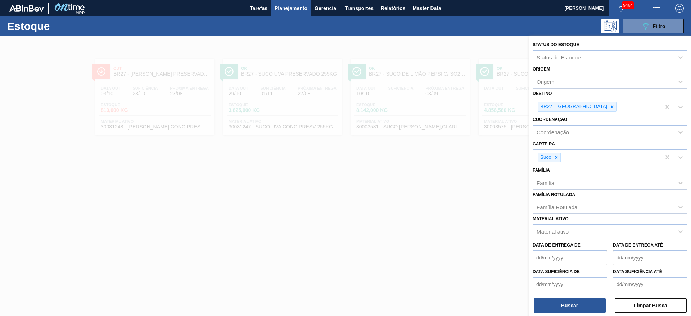
drag, startPoint x: 591, startPoint y: 107, endPoint x: 587, endPoint y: 107, distance: 4.0
click at [608, 107] on div at bounding box center [612, 106] width 8 height 9
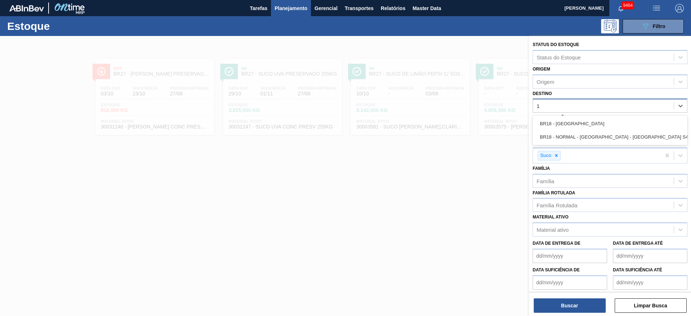
type input "19"
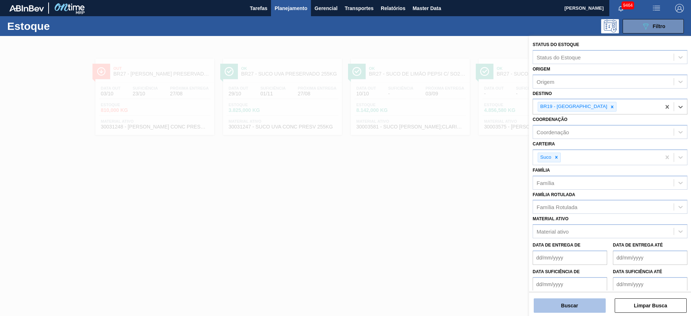
click at [567, 299] on button "Buscar" at bounding box center [569, 305] width 72 height 14
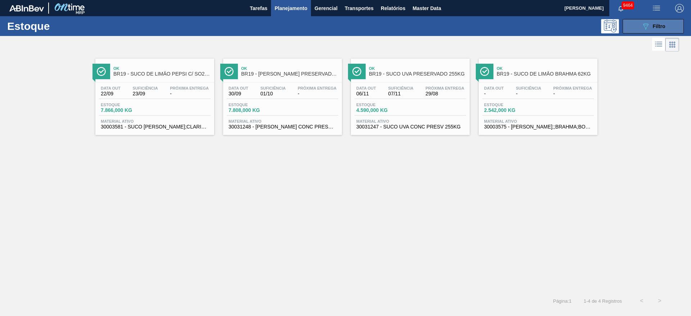
click at [649, 26] on icon "089F7B8B-B2A5-4AFE-B5C0-19BA573D28AC" at bounding box center [645, 26] width 9 height 9
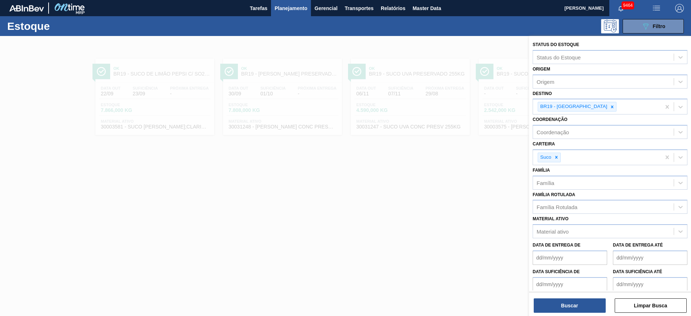
drag, startPoint x: 583, startPoint y: 107, endPoint x: 577, endPoint y: 118, distance: 12.7
click at [609, 107] on icon at bounding box center [611, 106] width 5 height 5
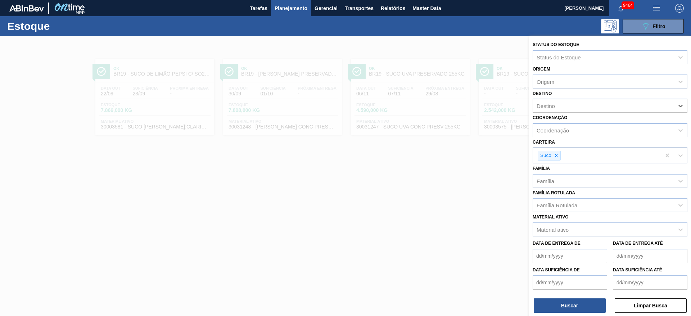
click at [551, 155] on div "Suco" at bounding box center [545, 155] width 14 height 9
click at [554, 157] on icon at bounding box center [556, 155] width 5 height 5
click at [581, 249] on de "Data de Entrega de" at bounding box center [569, 254] width 74 height 14
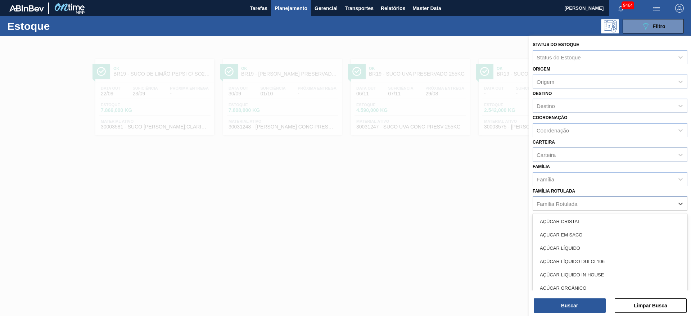
click at [633, 207] on div "Família Rotulada" at bounding box center [603, 203] width 141 height 10
click at [600, 189] on div "Família Rotulada option AÇÚCAR CRISTAL focused, 1 of 101. 101 results available…" at bounding box center [609, 198] width 155 height 24
click at [578, 209] on div "Família Rotulada" at bounding box center [609, 203] width 155 height 14
type Rotulada "l"
type Rotulada "h2oh"
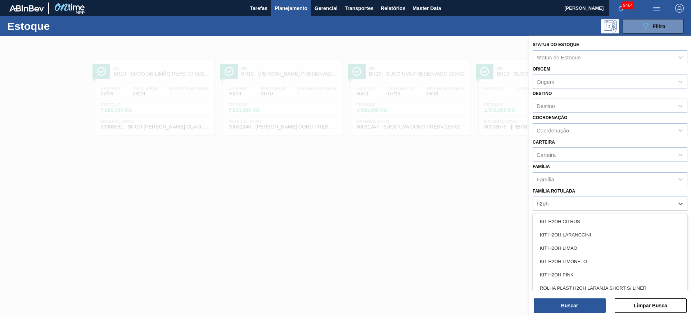
drag, startPoint x: 562, startPoint y: 242, endPoint x: 562, endPoint y: 253, distance: 10.8
click at [562, 242] on div "KIT H2OH LIMÃO" at bounding box center [609, 247] width 155 height 13
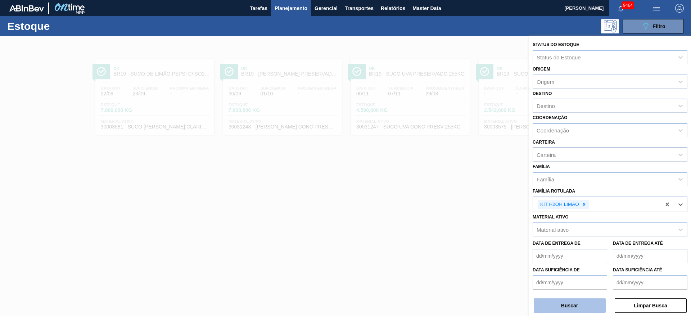
click at [555, 304] on button "Buscar" at bounding box center [569, 305] width 72 height 14
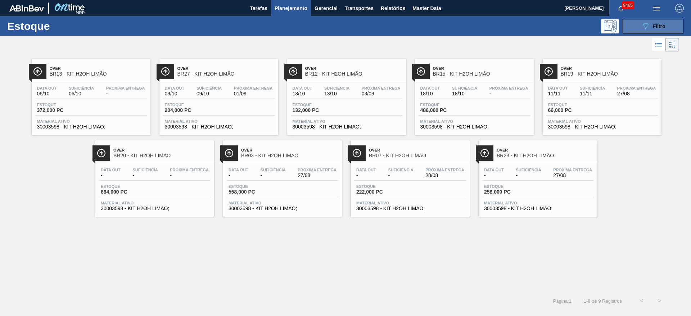
click at [640, 20] on button "089F7B8B-B2A5-4AFE-B5C0-19BA573D28AC Filtro" at bounding box center [652, 26] width 61 height 14
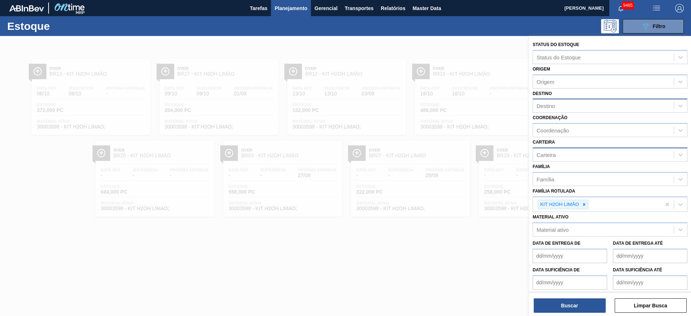
click at [566, 108] on div "Destino" at bounding box center [603, 106] width 141 height 10
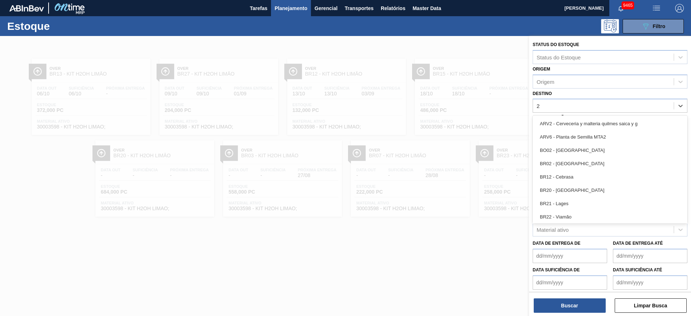
type input "20"
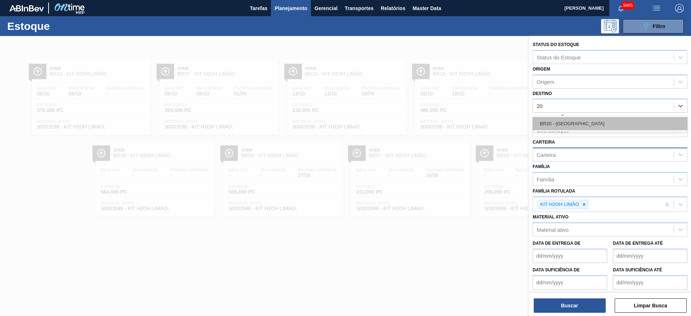
click at [580, 117] on div "BR20 - Sapucaia" at bounding box center [609, 123] width 155 height 13
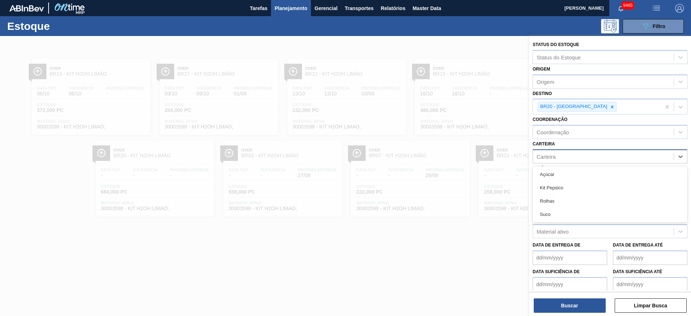
click at [556, 153] on div "Carteira" at bounding box center [603, 156] width 141 height 10
click at [560, 190] on div "Kit Pepsico" at bounding box center [609, 187] width 155 height 13
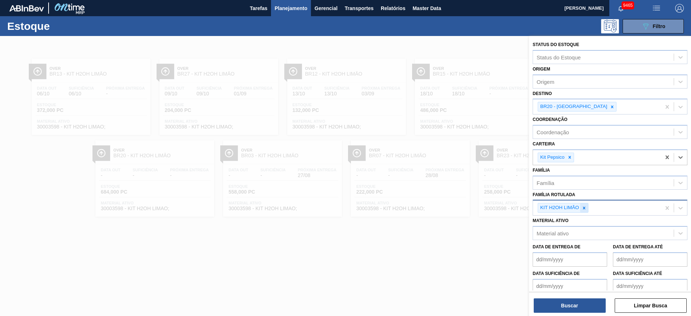
click at [584, 211] on div at bounding box center [584, 207] width 8 height 9
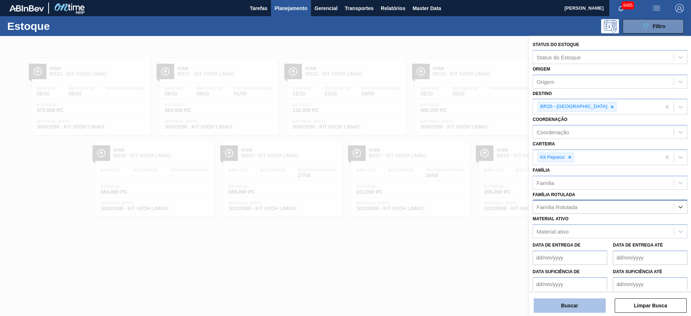
click at [569, 301] on button "Buscar" at bounding box center [569, 305] width 72 height 14
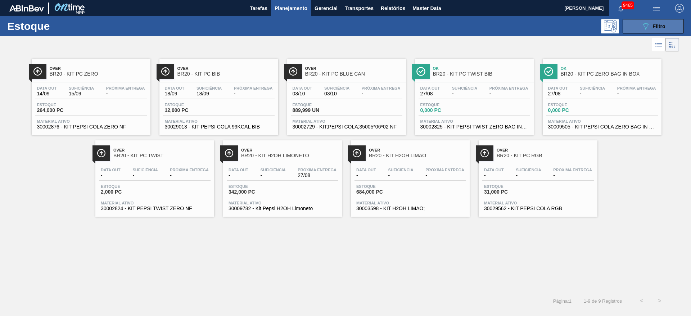
click at [648, 24] on icon "089F7B8B-B2A5-4AFE-B5C0-19BA573D28AC" at bounding box center [645, 26] width 9 height 9
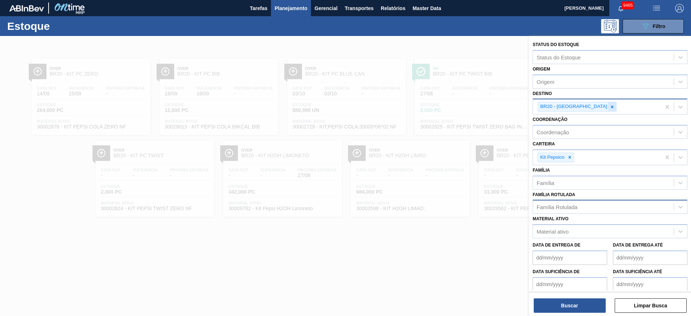
click at [608, 108] on div at bounding box center [612, 106] width 8 height 9
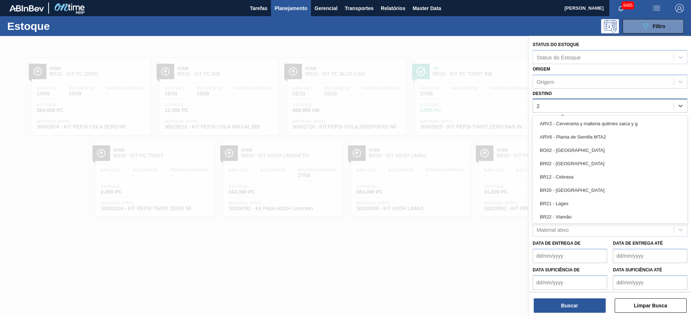
type input "27"
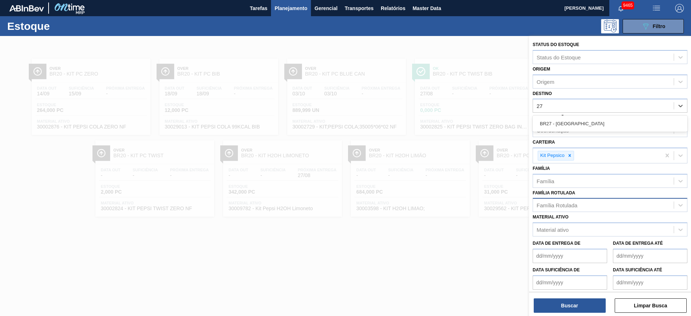
drag, startPoint x: 570, startPoint y: 119, endPoint x: 563, endPoint y: 137, distance: 19.5
click at [569, 119] on div "BR27 - Nova Minas" at bounding box center [609, 123] width 155 height 13
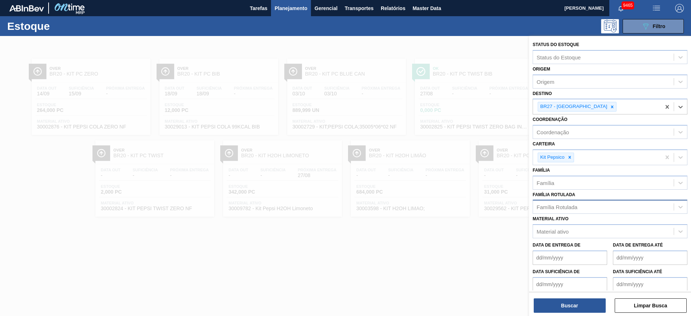
click at [569, 296] on div "Buscar Limpar Busca" at bounding box center [610, 302] width 162 height 20
click at [569, 298] on button "Buscar" at bounding box center [569, 305] width 72 height 14
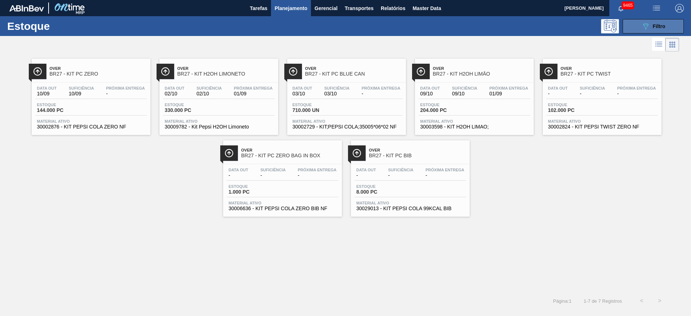
click at [657, 21] on button "089F7B8B-B2A5-4AFE-B5C0-19BA573D28AC Filtro" at bounding box center [652, 26] width 61 height 14
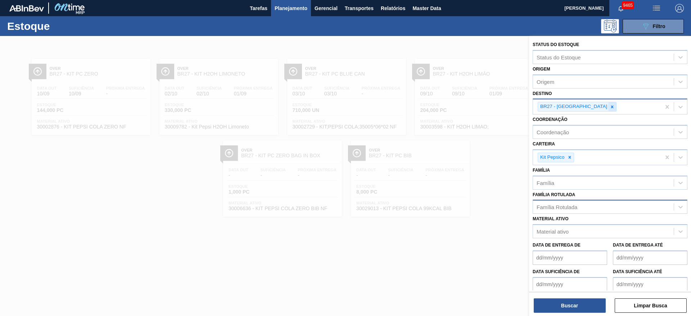
click at [608, 106] on div at bounding box center [612, 106] width 8 height 9
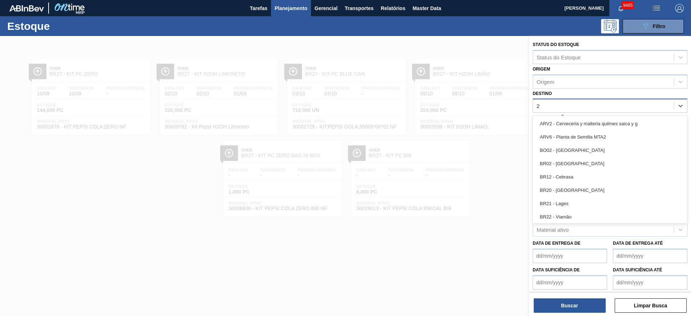
type input "22"
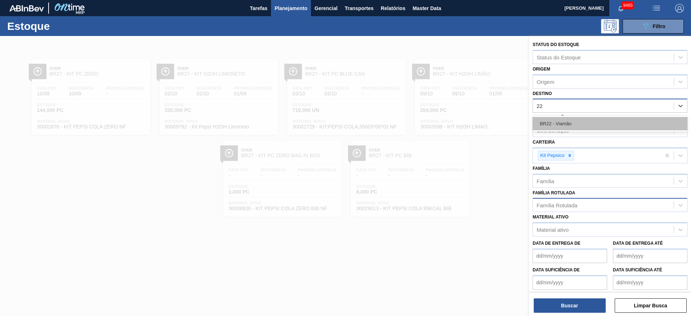
click at [580, 122] on div "BR22 - Viamão" at bounding box center [609, 123] width 155 height 13
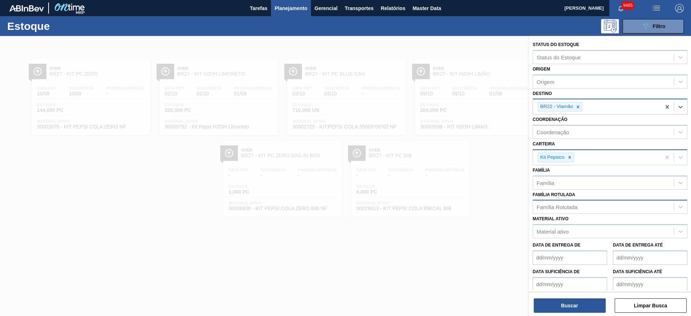
click at [569, 160] on div at bounding box center [569, 157] width 8 height 9
click at [569, 160] on div "Kit Pepsico" at bounding box center [597, 157] width 128 height 15
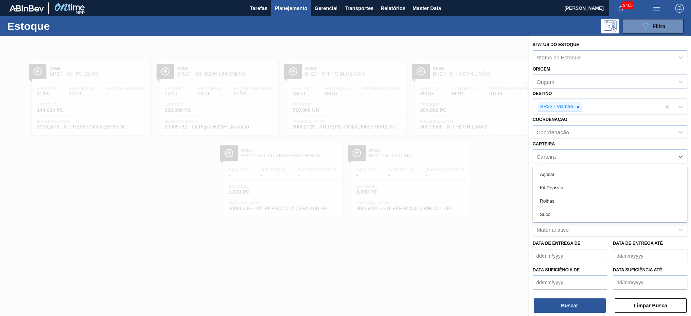
click at [565, 169] on div "Açúcar" at bounding box center [609, 174] width 155 height 13
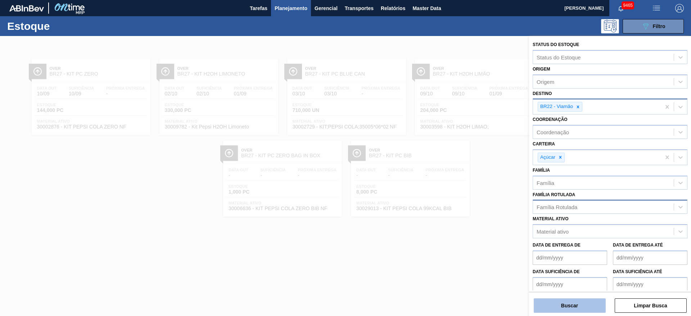
click at [570, 305] on button "Buscar" at bounding box center [569, 305] width 72 height 14
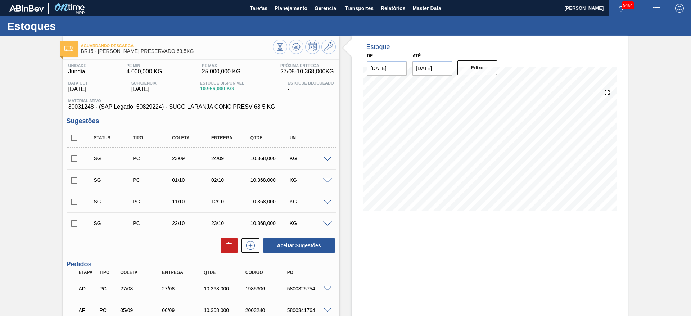
scroll to position [54, 0]
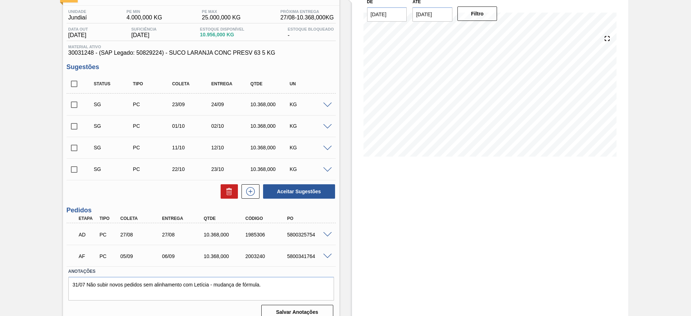
drag, startPoint x: 78, startPoint y: 104, endPoint x: 103, endPoint y: 110, distance: 26.0
click at [78, 104] on input "checkbox" at bounding box center [74, 104] width 15 height 15
click at [288, 189] on button "Aceitar Sugestões" at bounding box center [299, 191] width 72 height 14
checkbox input "false"
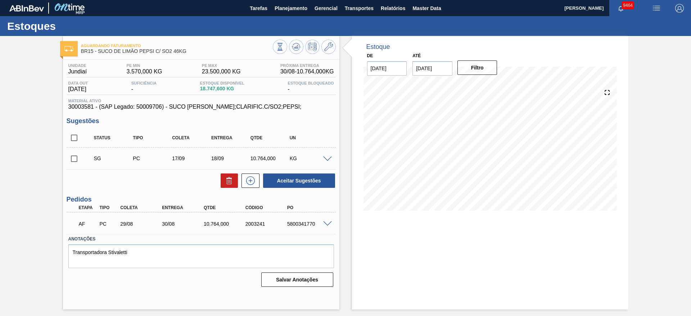
click at [72, 159] on input "checkbox" at bounding box center [74, 158] width 15 height 15
click at [301, 178] on button "Aceitar Sugestões" at bounding box center [299, 180] width 72 height 14
checkbox input "false"
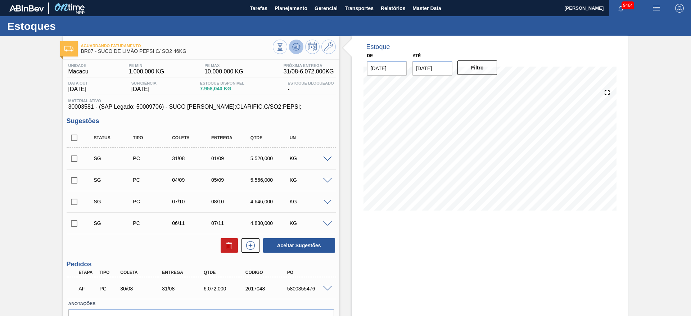
click at [295, 46] on icon at bounding box center [296, 46] width 9 height 9
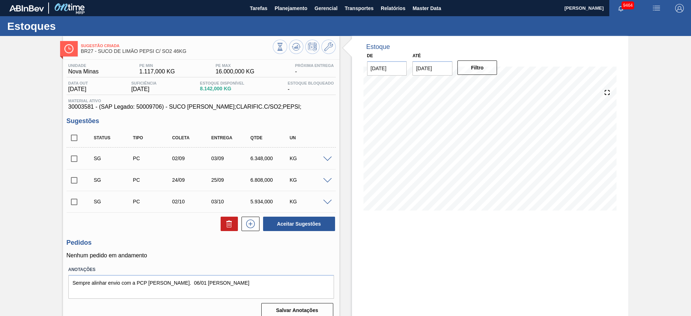
click at [75, 161] on input "checkbox" at bounding box center [74, 158] width 15 height 15
checkbox input "true"
click at [76, 182] on input "checkbox" at bounding box center [74, 180] width 15 height 15
checkbox input "true"
click at [292, 222] on button "Aceitar Sugestões" at bounding box center [299, 224] width 72 height 14
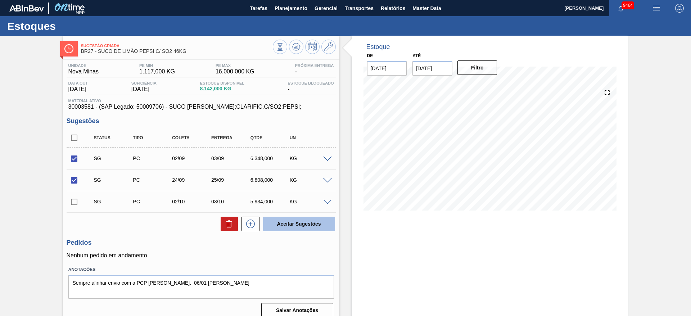
checkbox input "false"
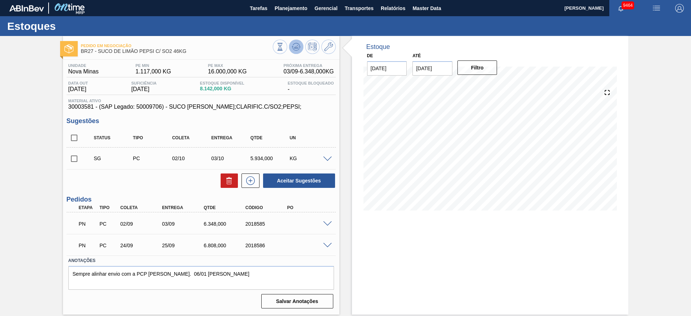
click at [296, 42] on icon at bounding box center [296, 46] width 9 height 9
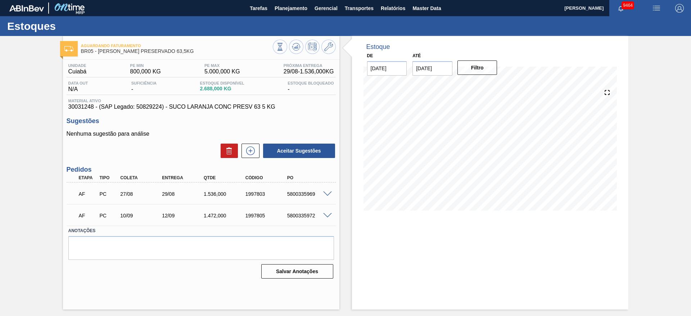
click at [423, 254] on div "Estoque De [DATE] Até [DATE] Filtro 01/10 Projeção de Estoque 3,566.288 [DOMAIN…" at bounding box center [490, 172] width 276 height 273
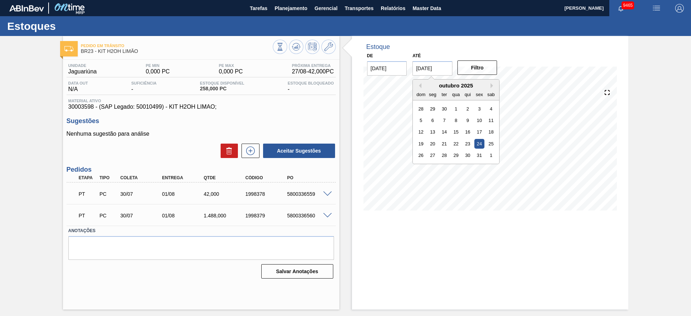
drag, startPoint x: 430, startPoint y: 68, endPoint x: 435, endPoint y: 69, distance: 4.8
click at [433, 68] on input "[DATE]" at bounding box center [432, 68] width 40 height 14
click at [492, 84] on button "Next Month" at bounding box center [492, 85] width 5 height 5
click at [494, 167] on div "6" at bounding box center [491, 167] width 10 height 10
type input "[DATE]"
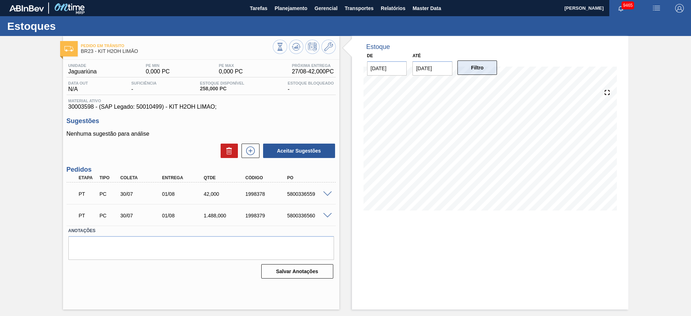
click at [482, 72] on button "Filtro" at bounding box center [477, 67] width 40 height 14
